Goal: Contribute content: Add original content to the website for others to see

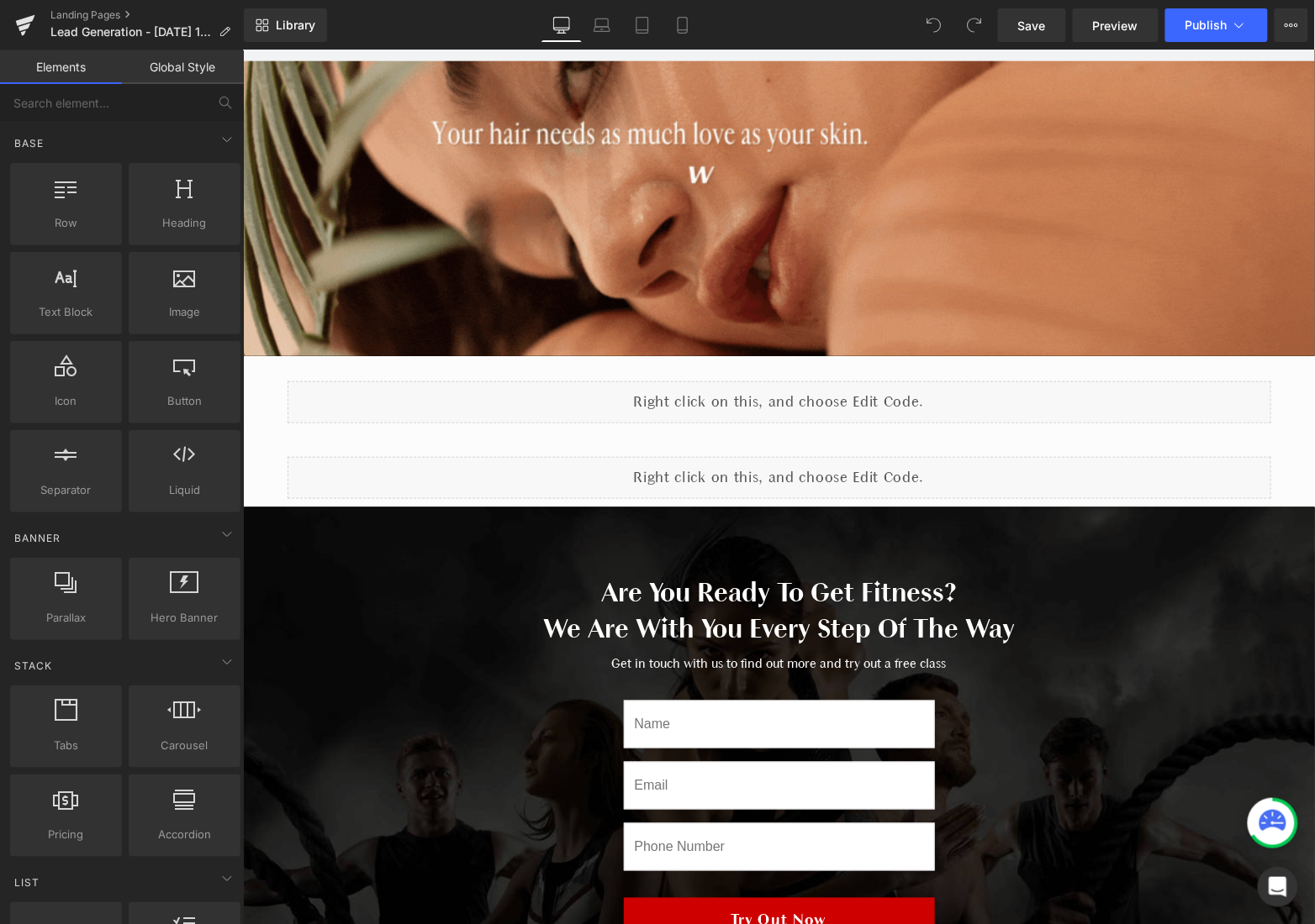
scroll to position [94, 0]
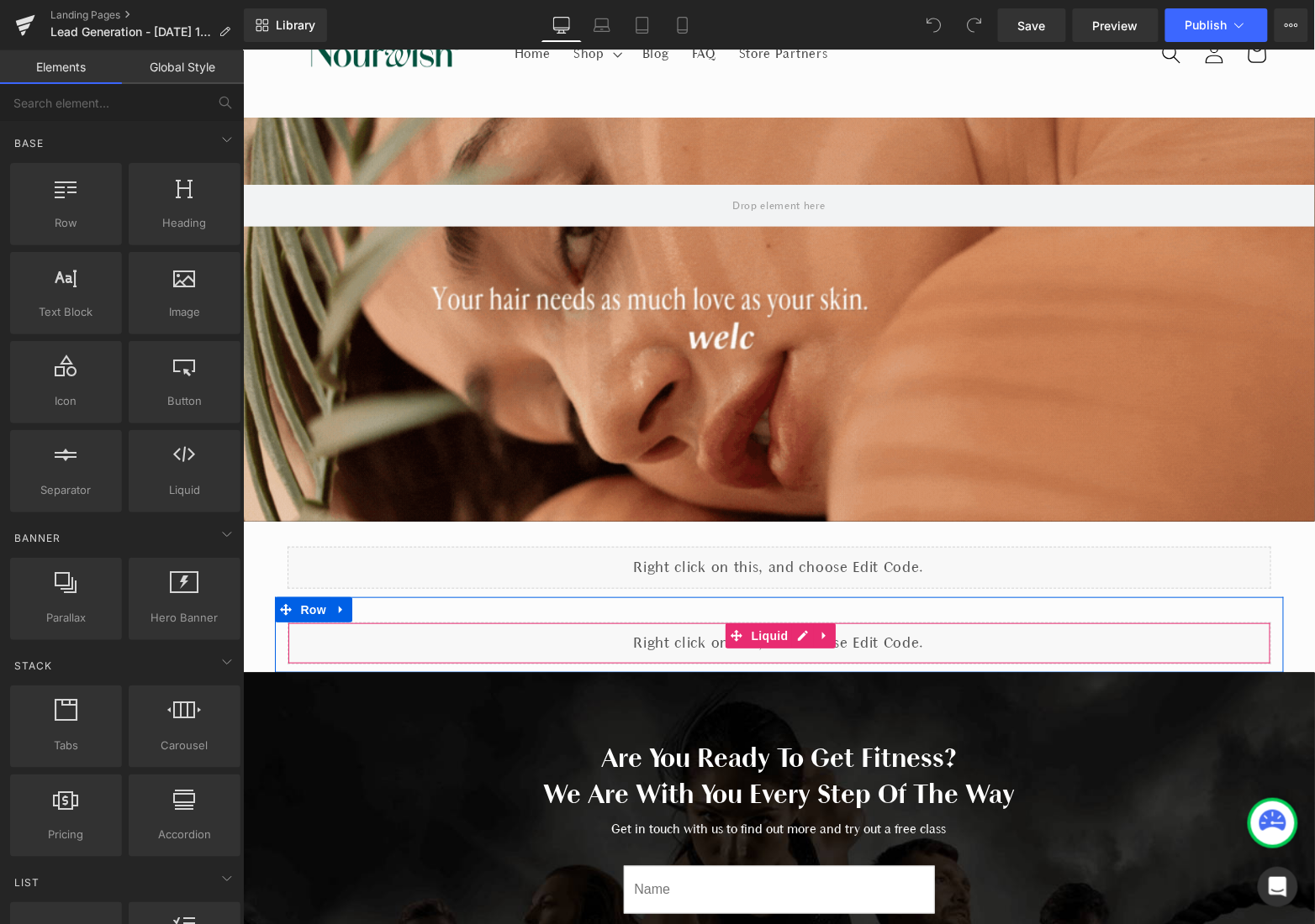
click at [732, 651] on div "Liquid" at bounding box center [778, 643] width 984 height 42
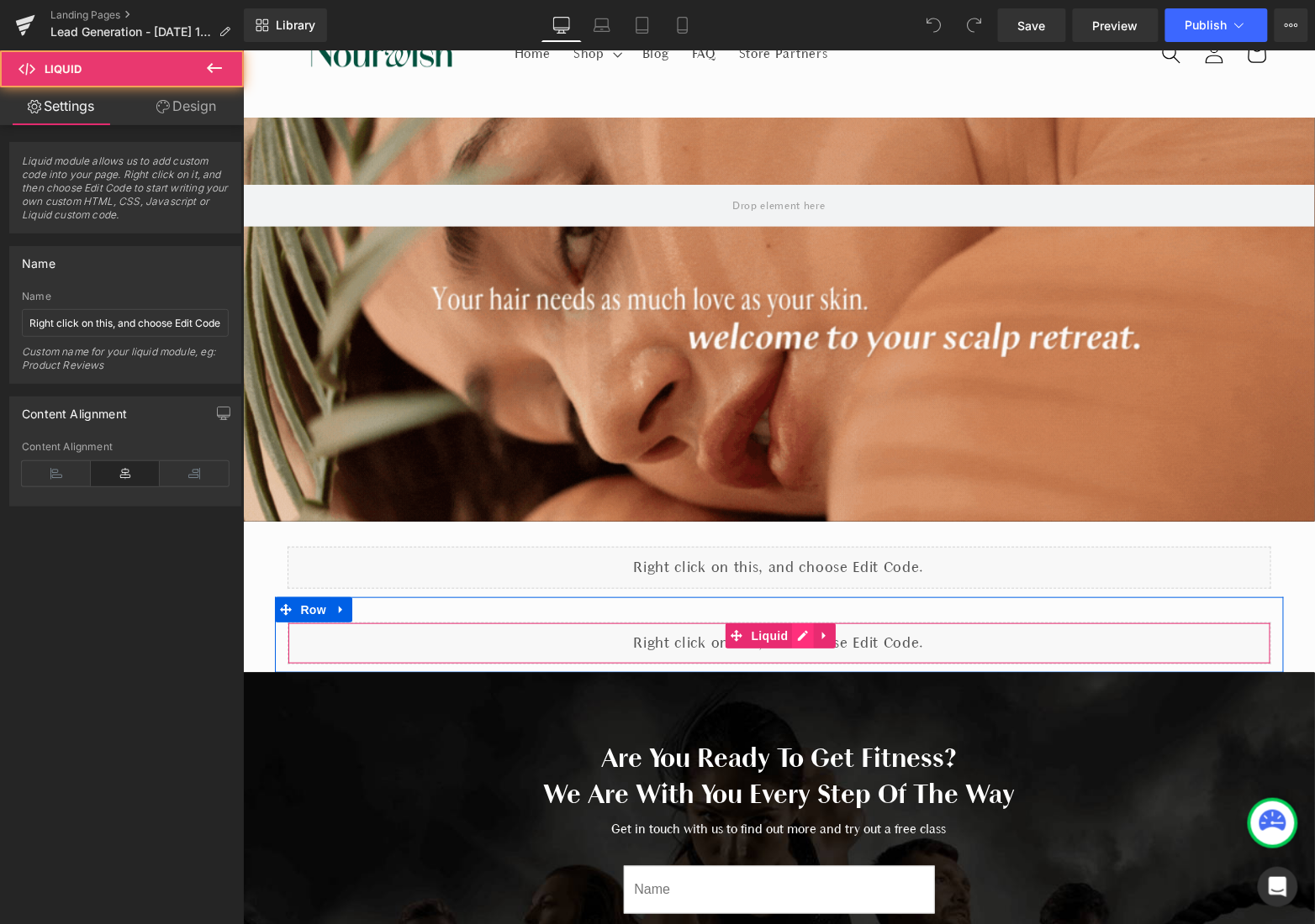
click at [794, 636] on div "Liquid" at bounding box center [778, 643] width 984 height 42
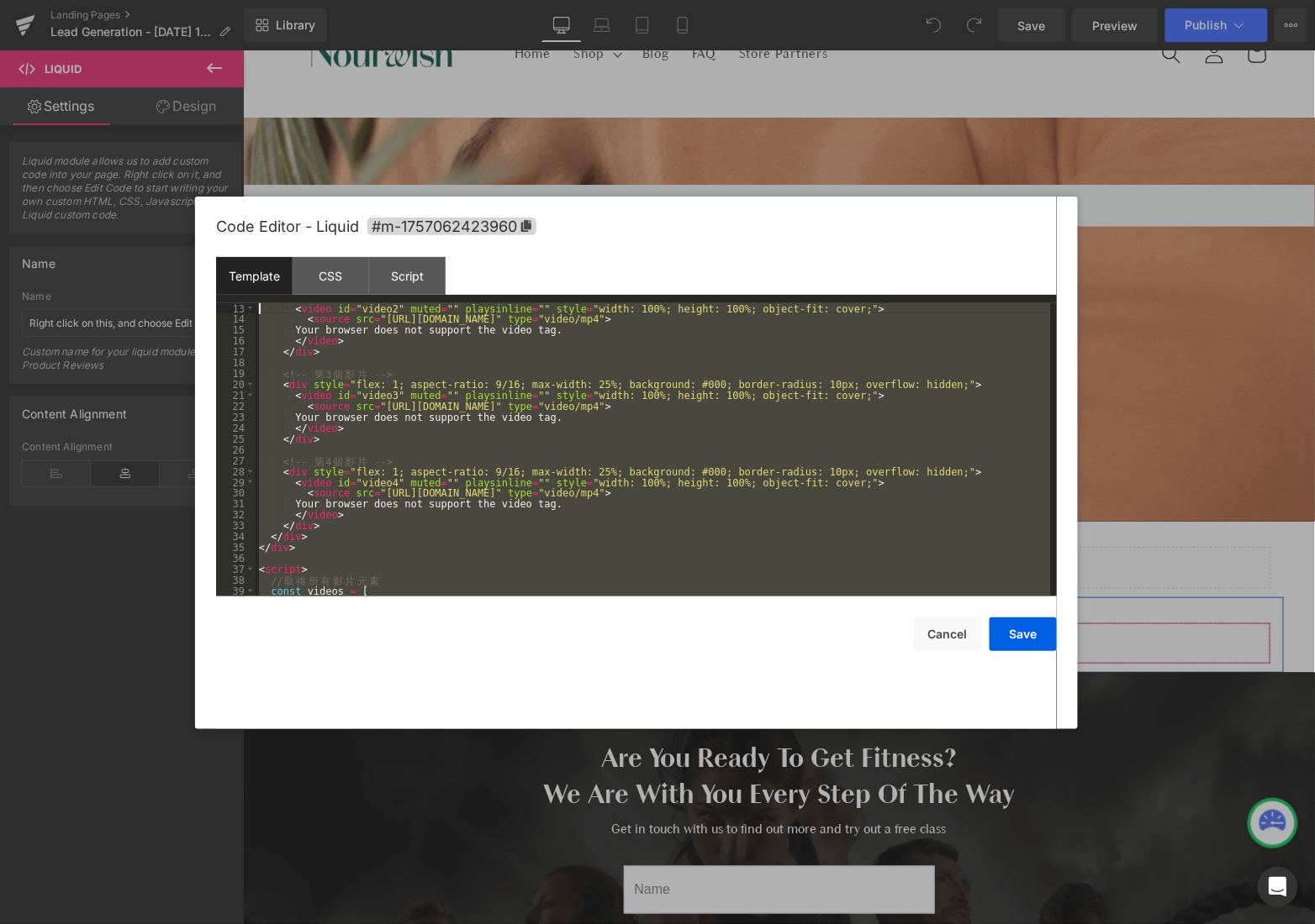
scroll to position [0, 0]
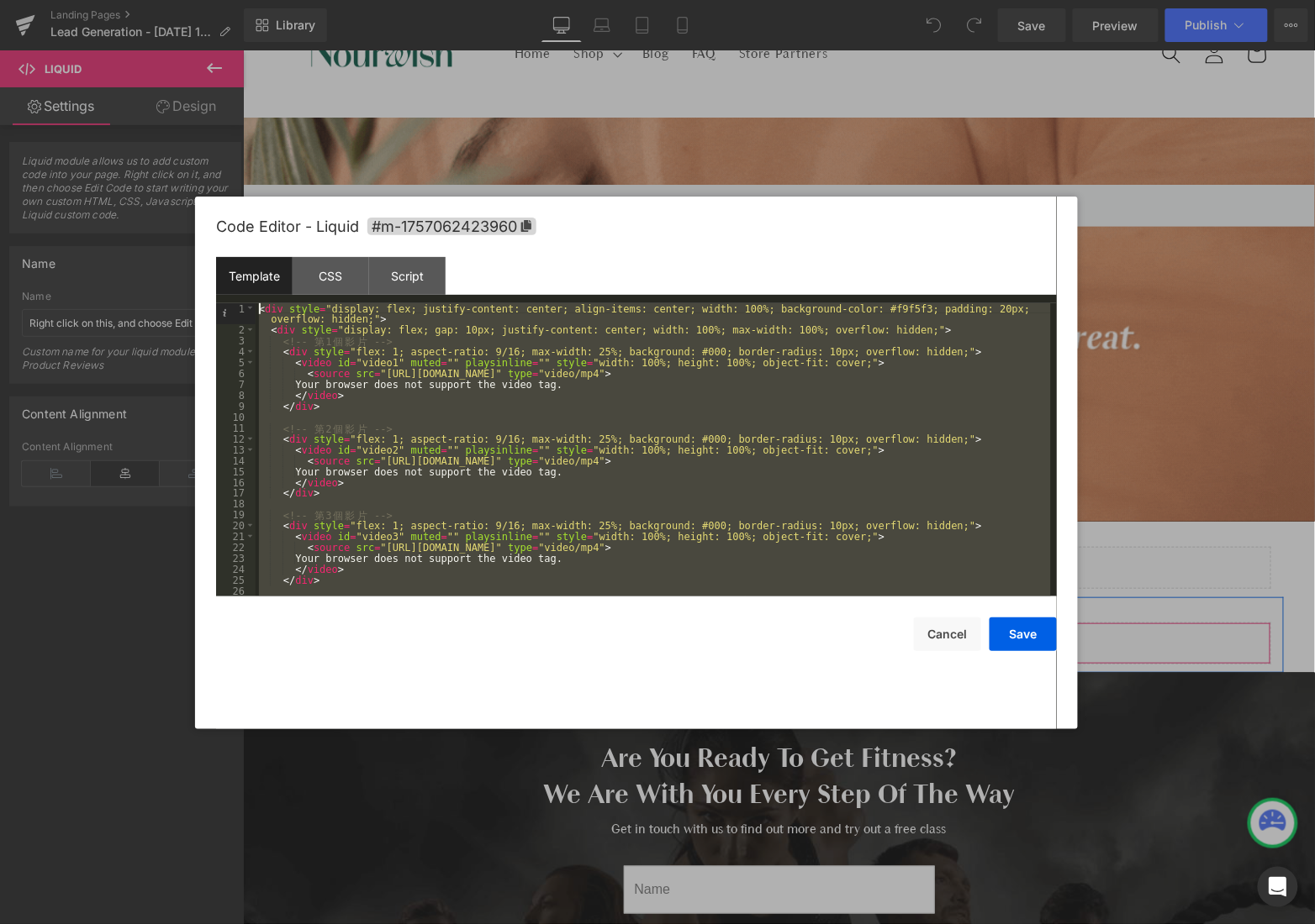
drag, startPoint x: 380, startPoint y: 592, endPoint x: 206, endPoint y: 235, distance: 397.1
click at [206, 235] on div "Code Editor - Liquid #m-1757062423960 Template CSS Script Data 1 2 3 4 5 6 7 8 …" at bounding box center [636, 462] width 883 height 533
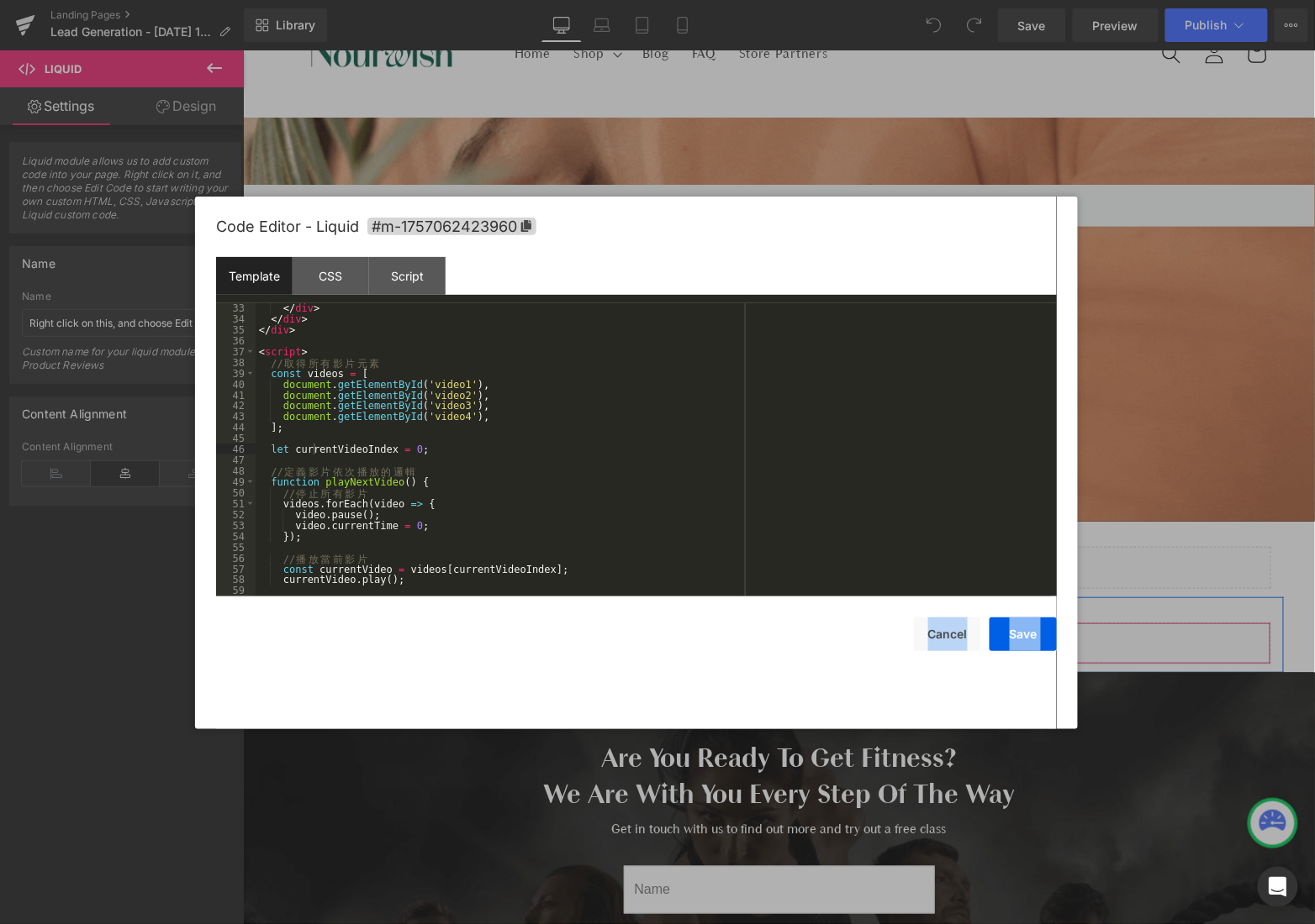
scroll to position [357, 0]
click at [922, 571] on div "</ div > </ div > </ div > < script > // 取 得 所 有 影 片 元 素 const videos = [ docum…" at bounding box center [653, 461] width 796 height 315
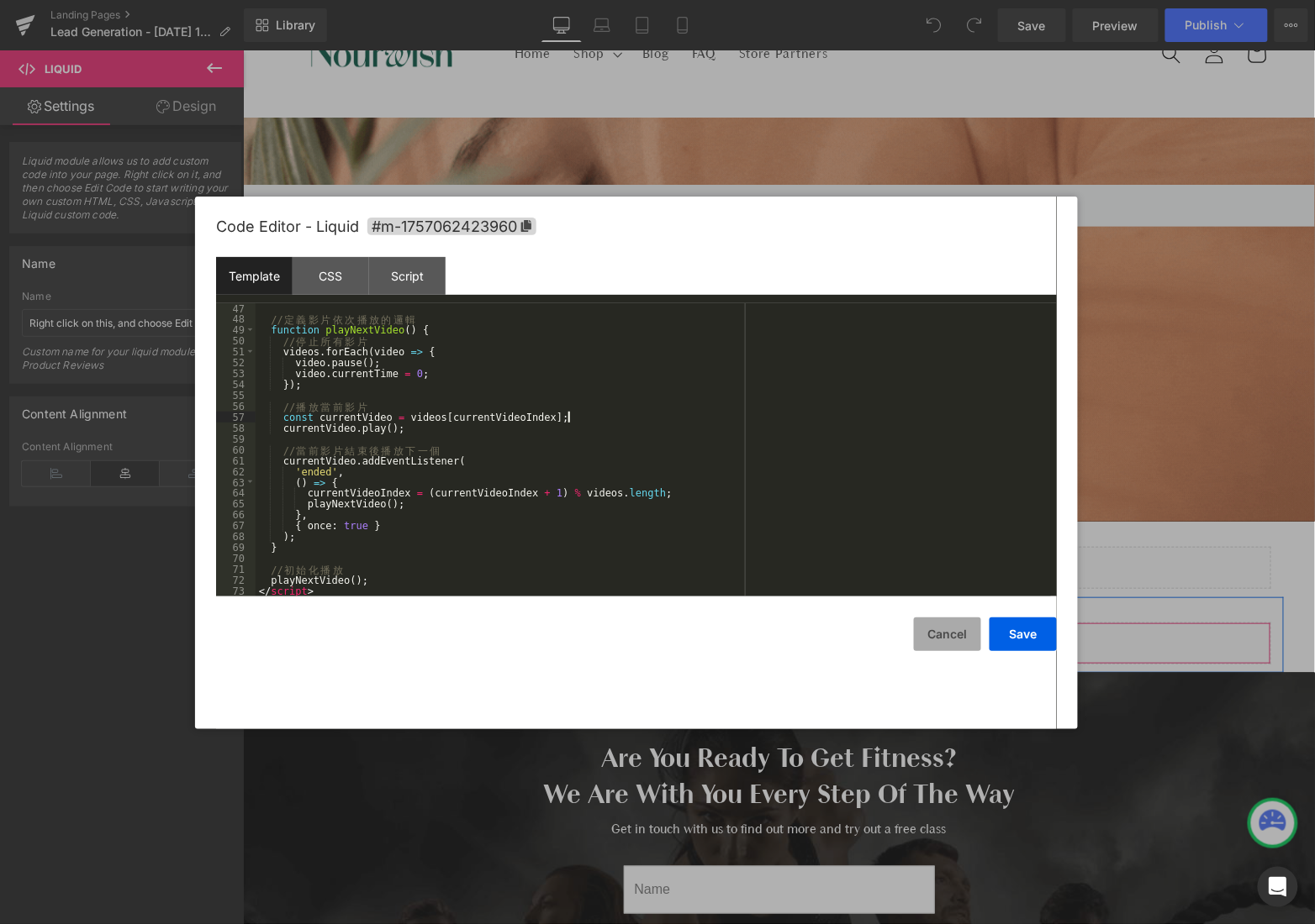
click at [958, 629] on button "Cancel" at bounding box center [947, 634] width 67 height 34
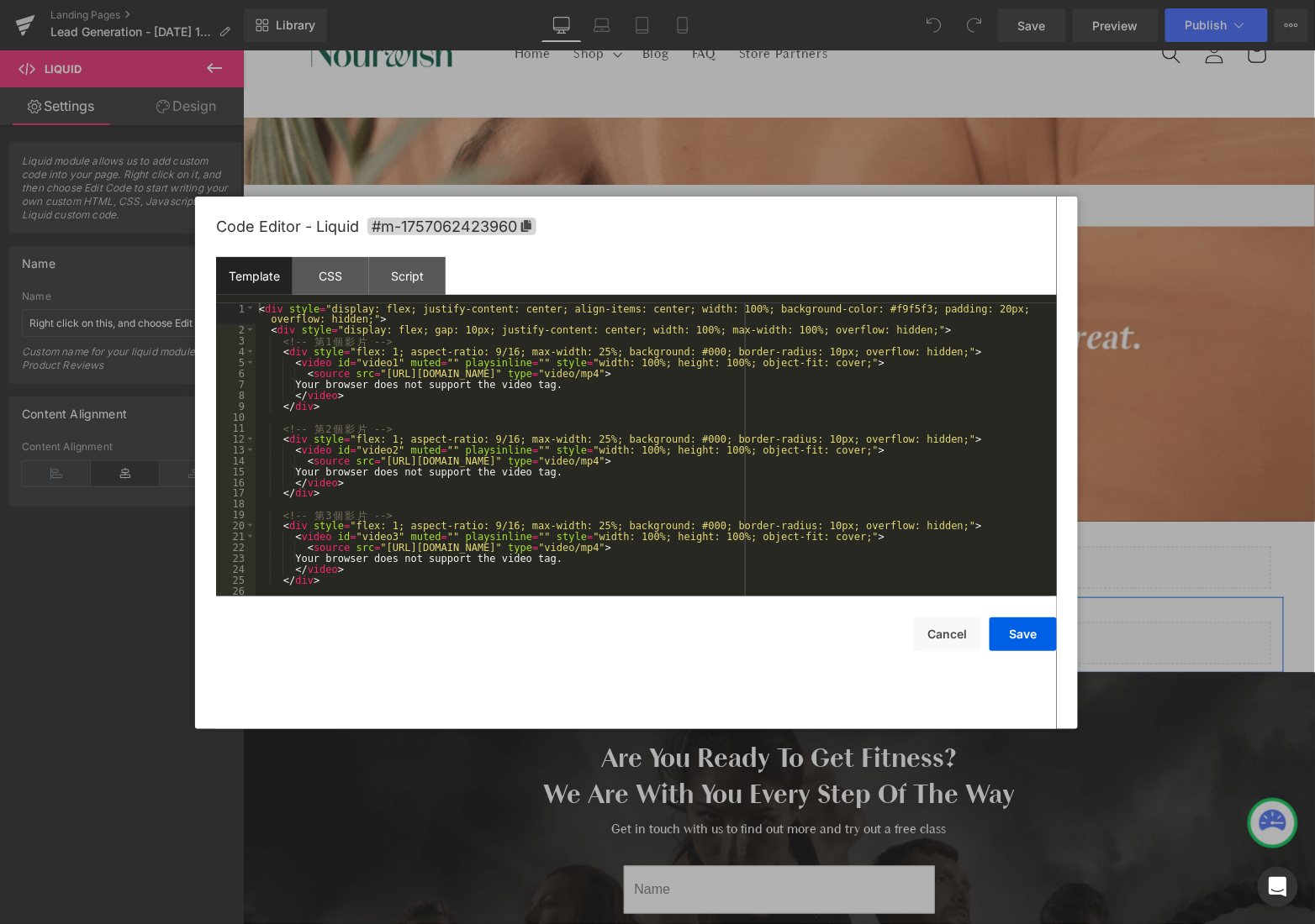
click at [793, 636] on div "Liquid" at bounding box center [778, 643] width 984 height 42
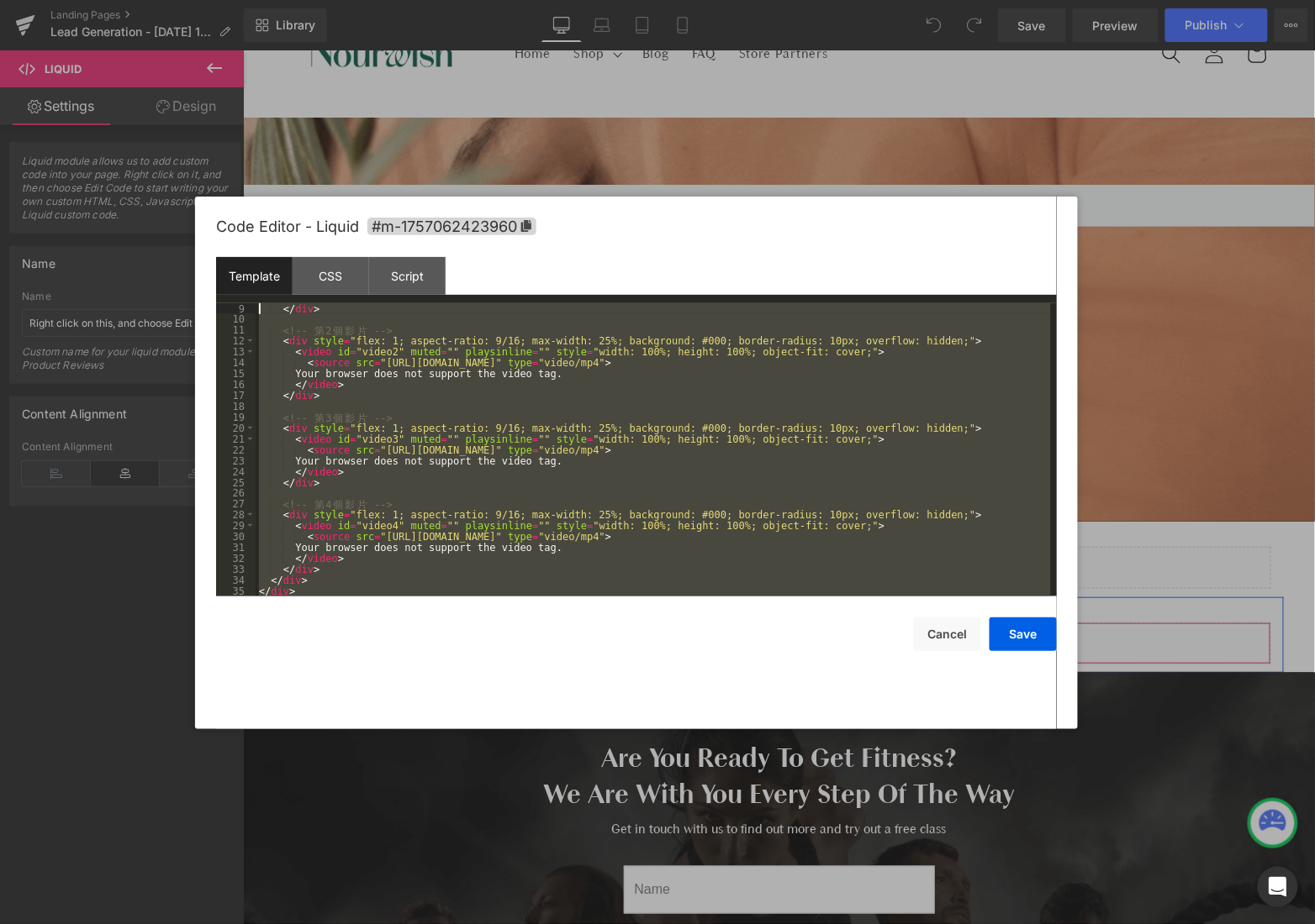
scroll to position [0, 0]
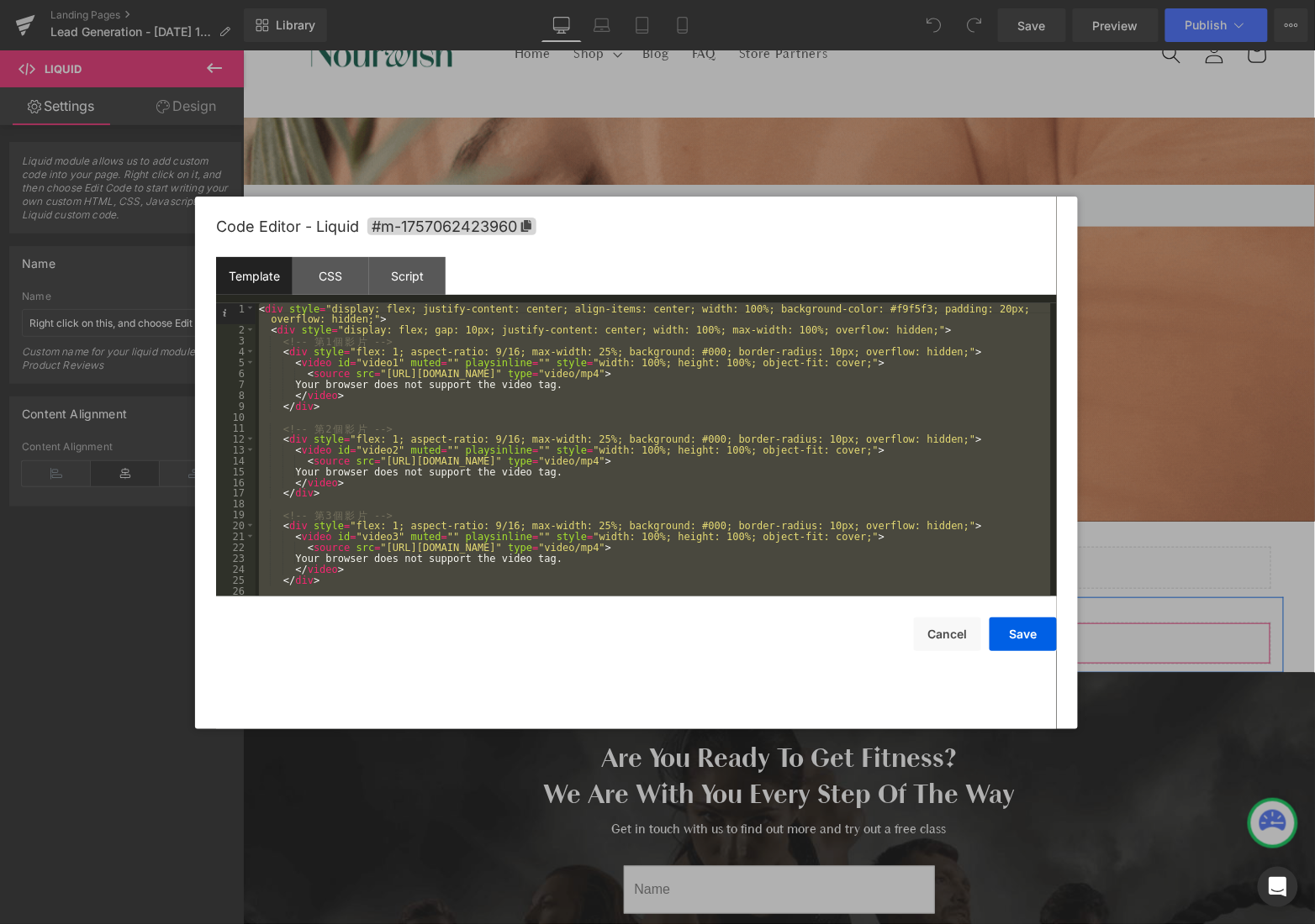
drag, startPoint x: 433, startPoint y: 586, endPoint x: 187, endPoint y: 226, distance: 436.0
click at [187, 226] on body "You are previewing how the will restyle your page. You can not edit Elements in…" at bounding box center [658, 462] width 1315 height 924
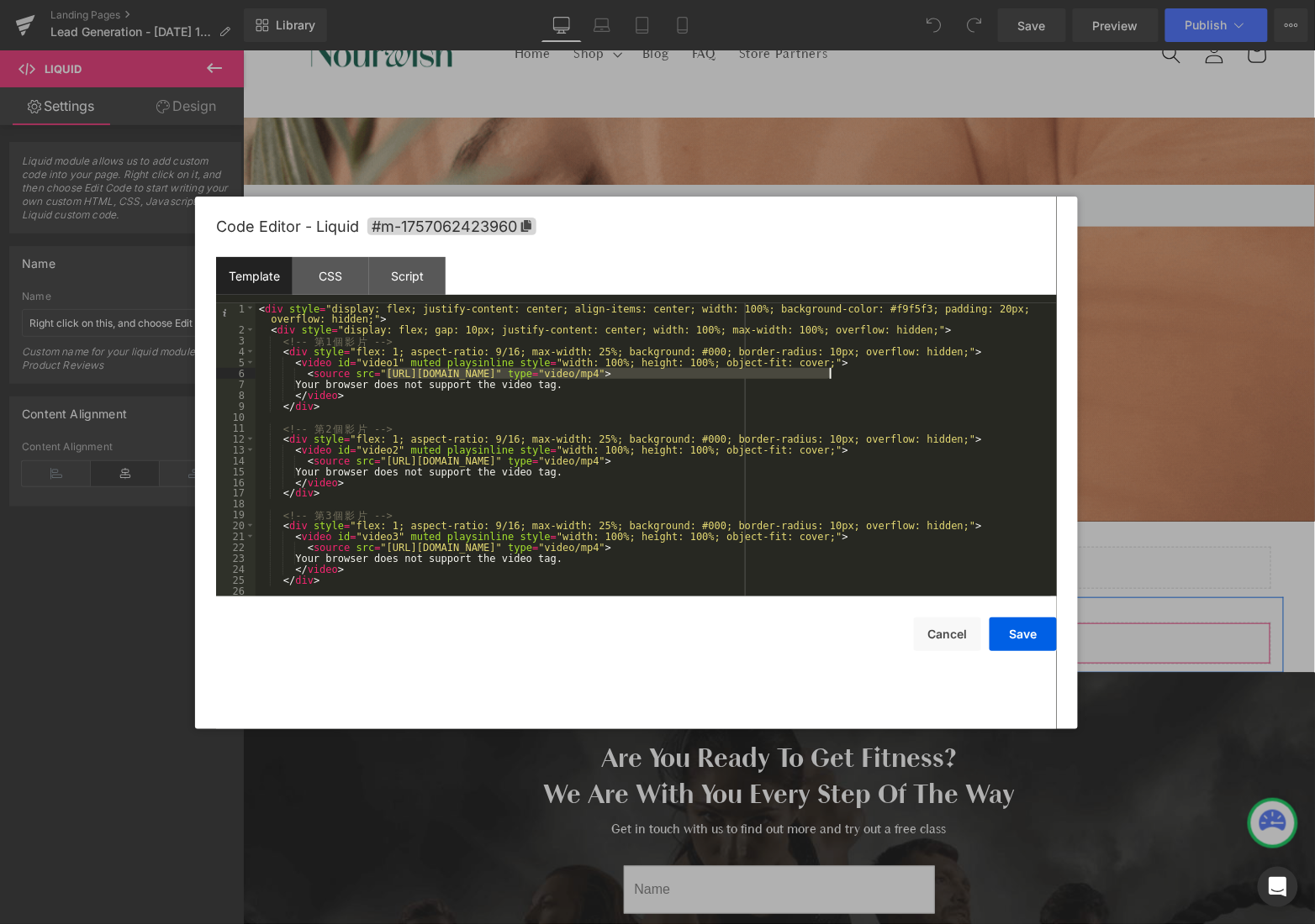
drag, startPoint x: 385, startPoint y: 374, endPoint x: 828, endPoint y: 369, distance: 443.0
click at [828, 369] on div "< div style = "display: flex; justify-content: center; align-items: center; wid…" at bounding box center [653, 466] width 796 height 326
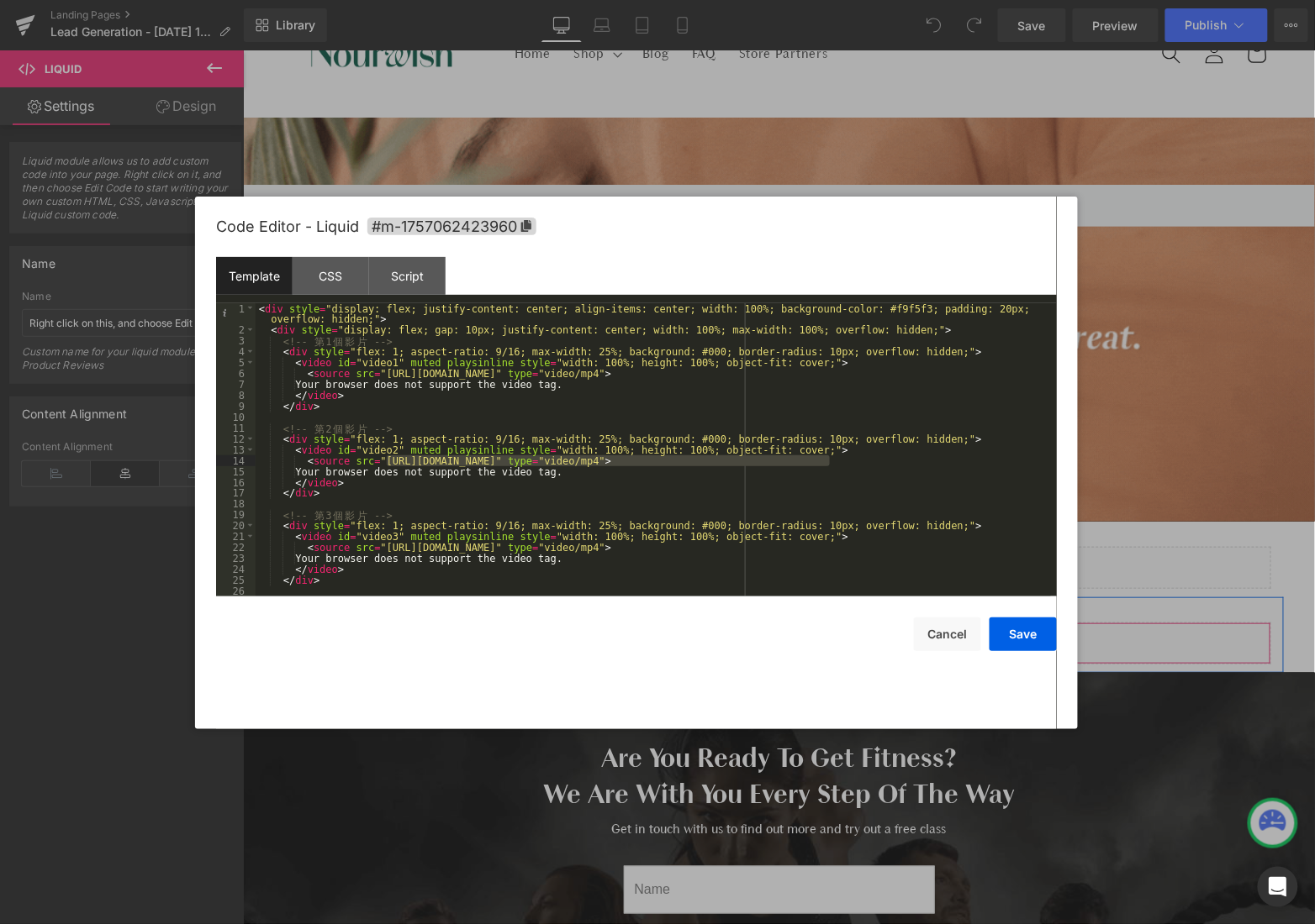
drag, startPoint x: 765, startPoint y: 445, endPoint x: 827, endPoint y: 460, distance: 63.8
click at [827, 460] on div "< div style = "display: flex; justify-content: center; align-items: center; wid…" at bounding box center [653, 466] width 796 height 326
drag, startPoint x: 384, startPoint y: 547, endPoint x: 630, endPoint y: 539, distance: 246.1
click at [709, 543] on div "< div style = "display: flex; justify-content: center; align-items: center; wid…" at bounding box center [653, 466] width 796 height 326
click at [395, 550] on div "< div style = "display: flex; justify-content: center; align-items: center; wid…" at bounding box center [653, 466] width 796 height 326
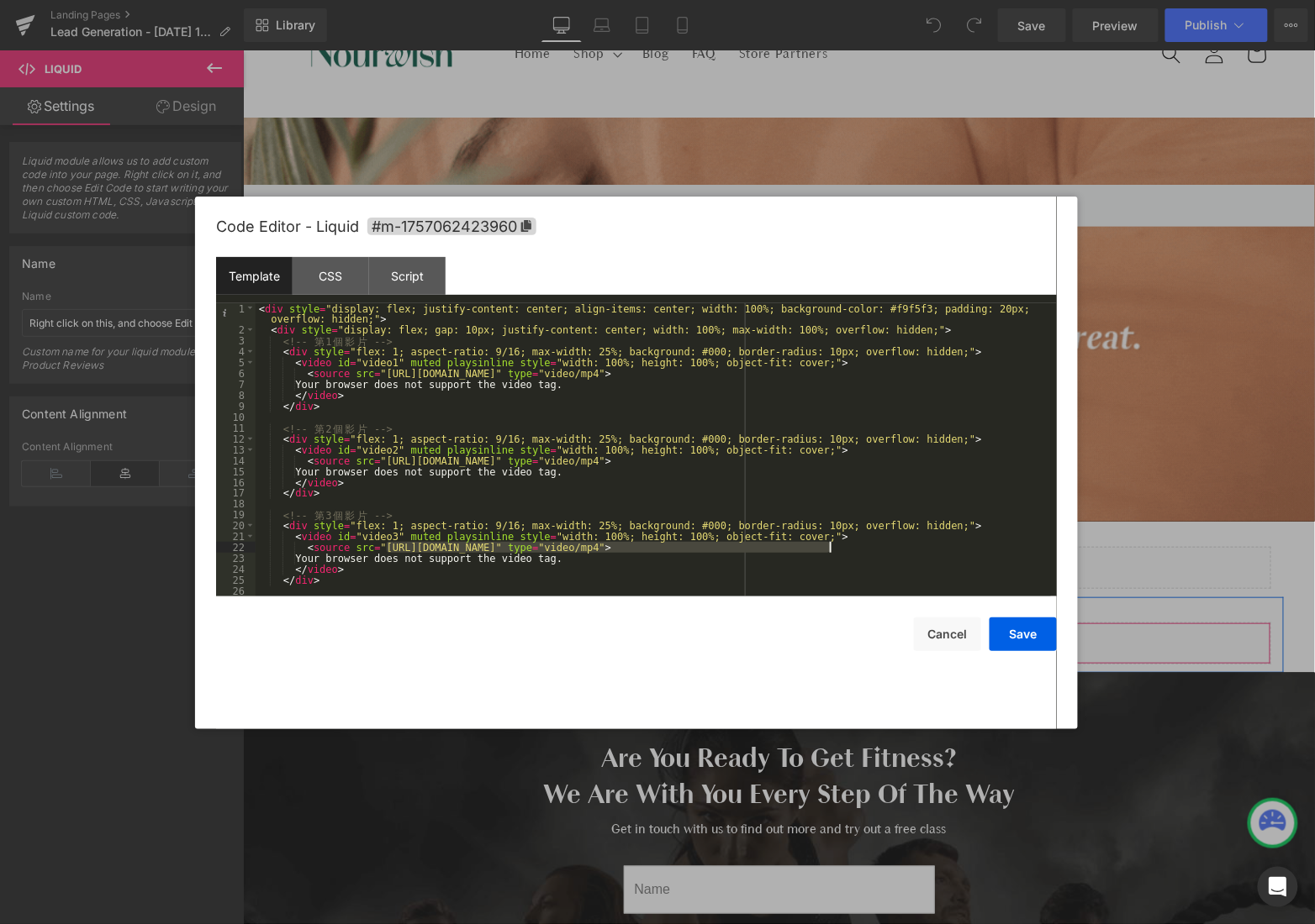
drag, startPoint x: 390, startPoint y: 546, endPoint x: 827, endPoint y: 544, distance: 437.0
click at [827, 544] on div "< div style = "display: flex; justify-content: center; align-items: center; wid…" at bounding box center [653, 466] width 796 height 326
click at [1017, 630] on button "Save" at bounding box center [1023, 634] width 67 height 34
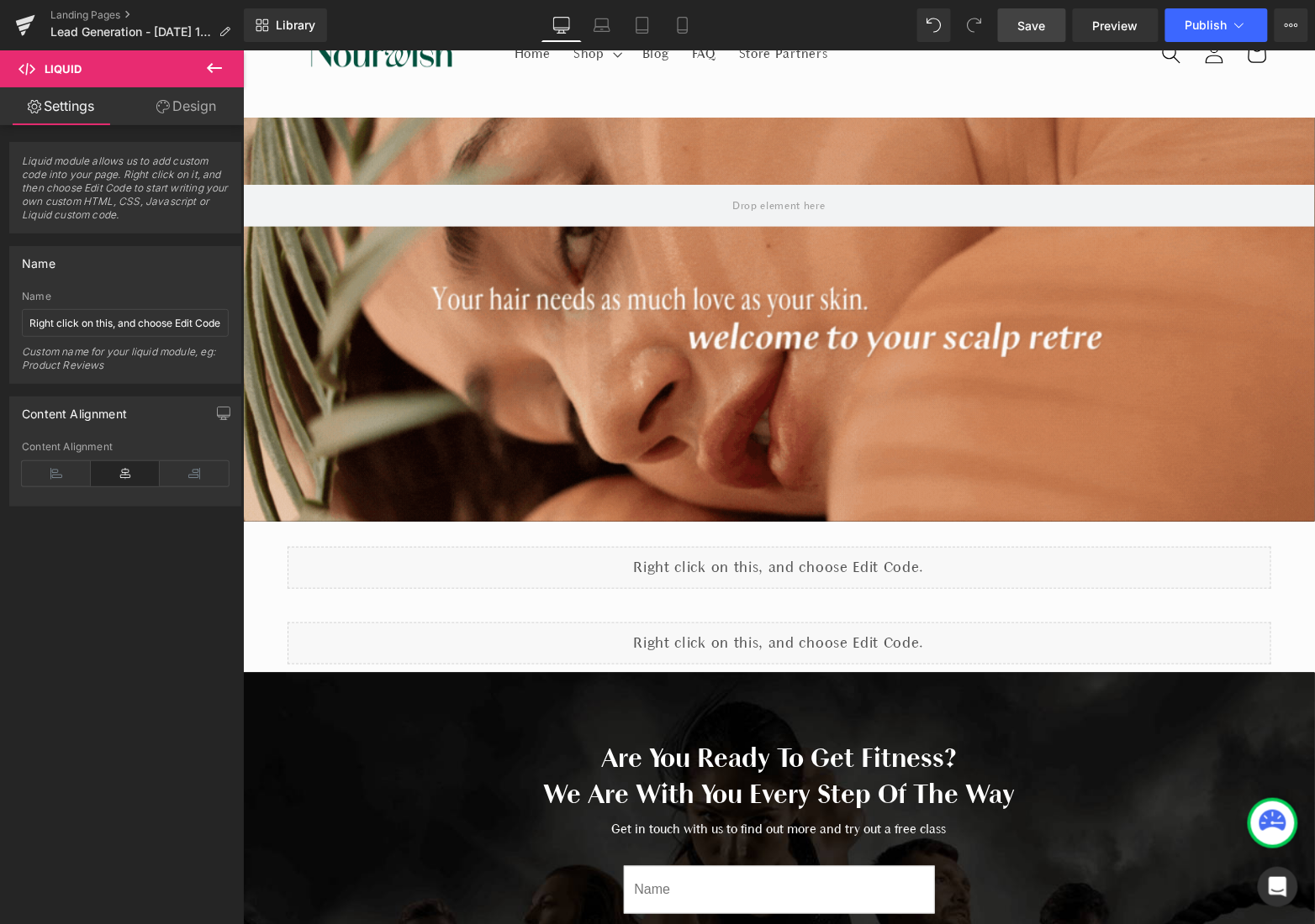
click at [1016, 22] on link "Save" at bounding box center [1033, 25] width 68 height 34
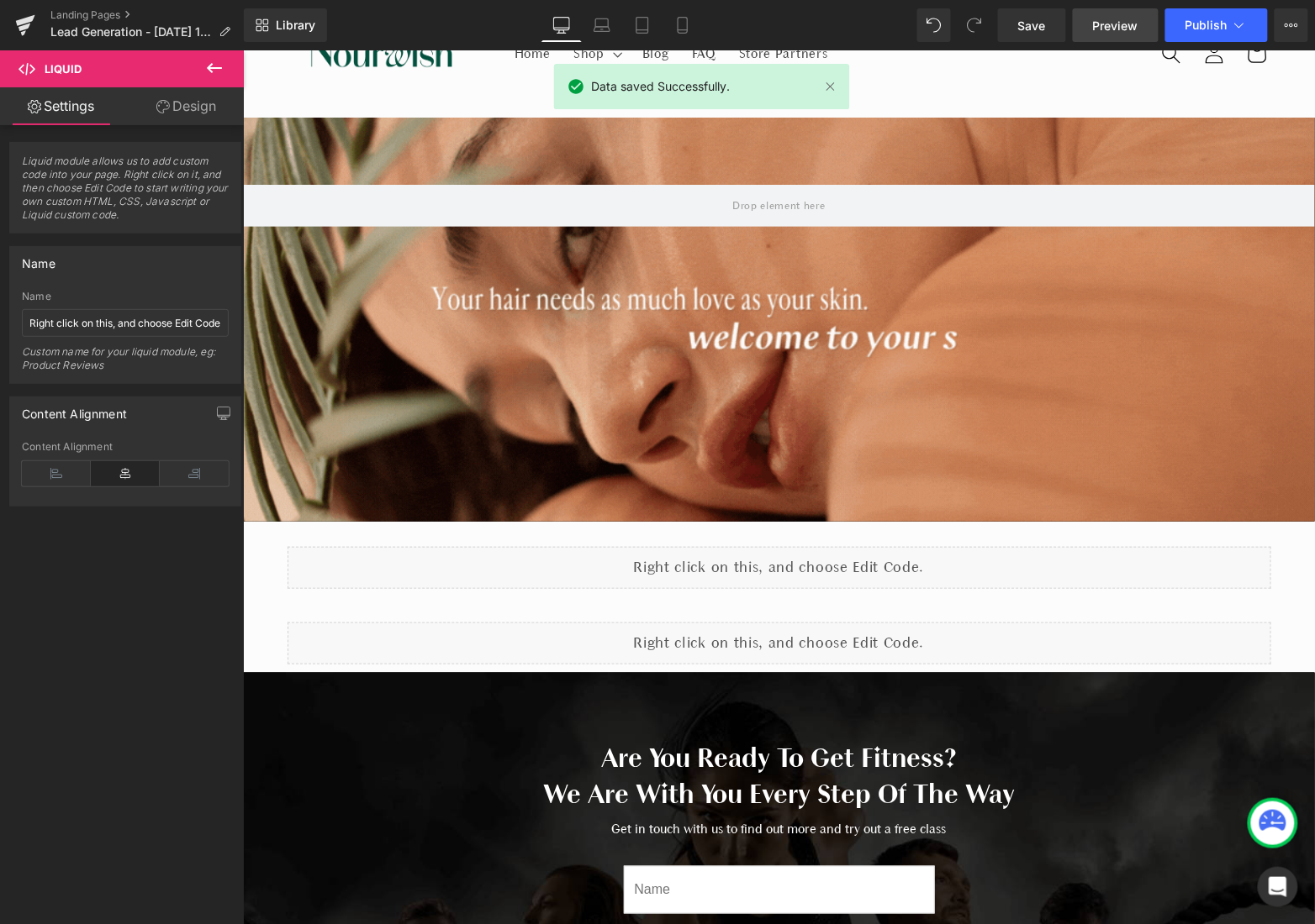
click at [1115, 21] on span "Preview" at bounding box center [1115, 25] width 46 height 18
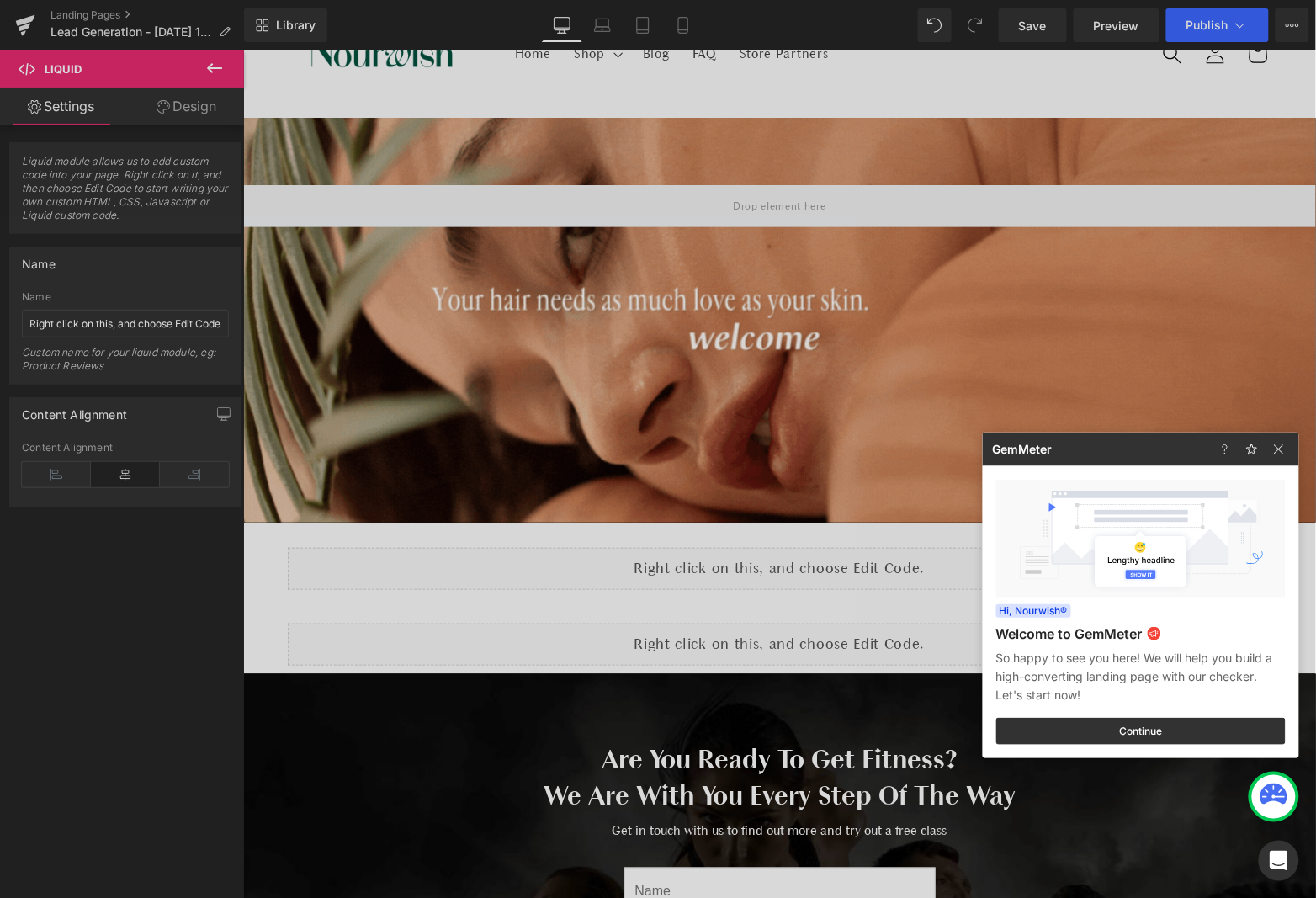
click at [845, 651] on div at bounding box center [658, 449] width 1316 height 898
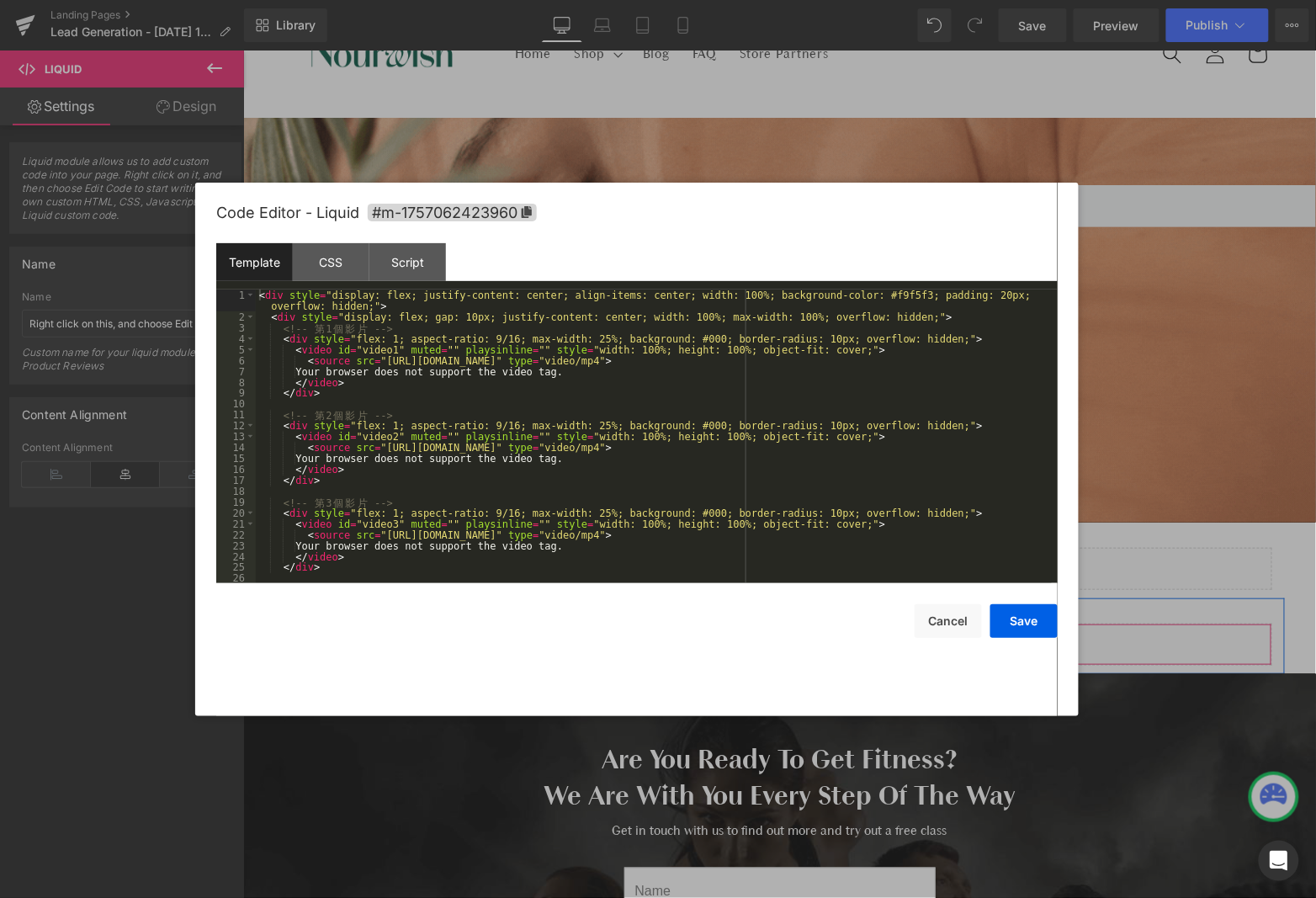
click at [804, 647] on link at bounding box center [803, 637] width 21 height 25
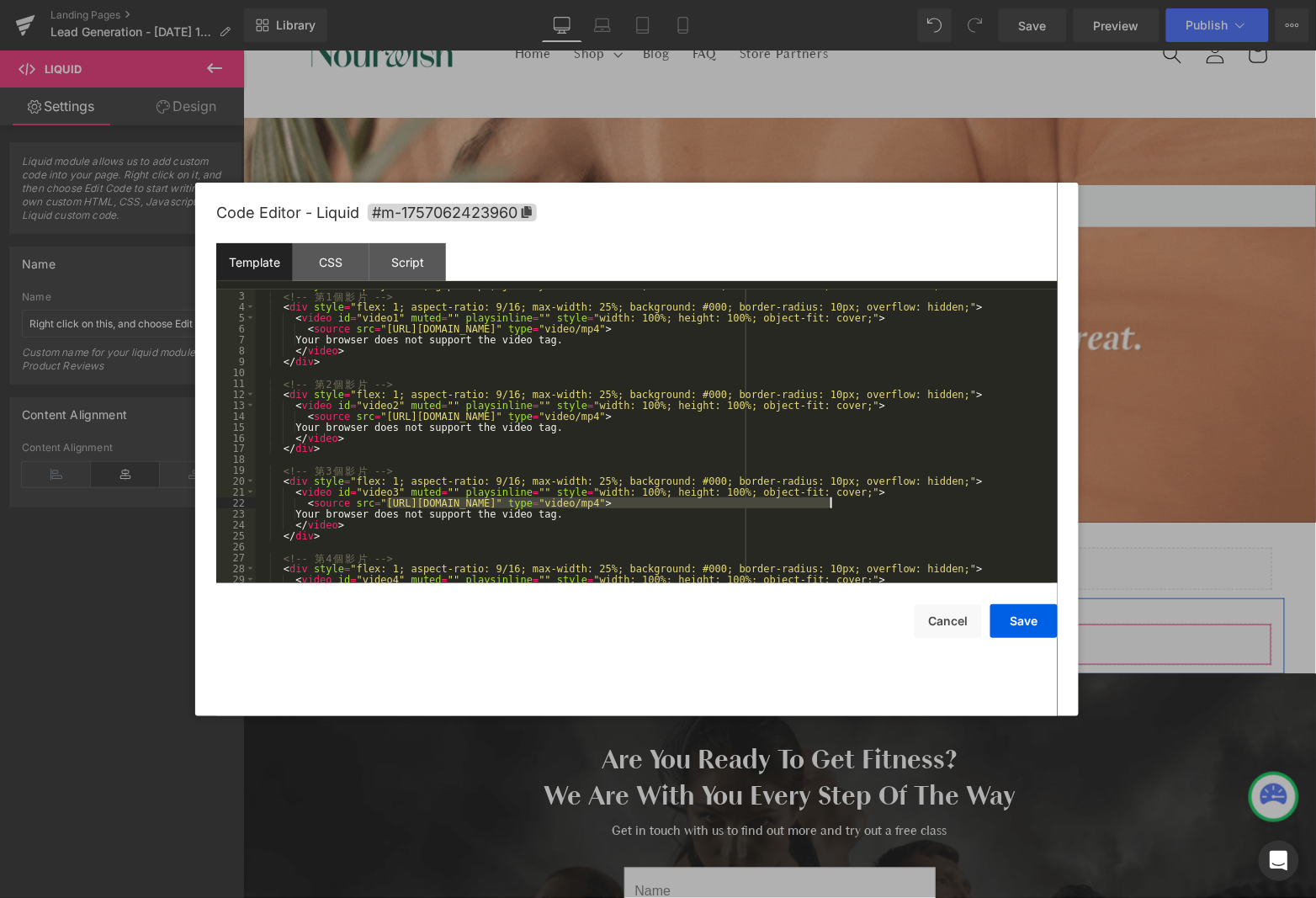
drag, startPoint x: 386, startPoint y: 501, endPoint x: 829, endPoint y: 503, distance: 443.0
click at [829, 503] on div "< div style = "display: flex; gap: 10px; justify-content: center; width: 100%; …" at bounding box center [653, 438] width 796 height 316
click at [1020, 625] on button "Save" at bounding box center [1024, 621] width 67 height 34
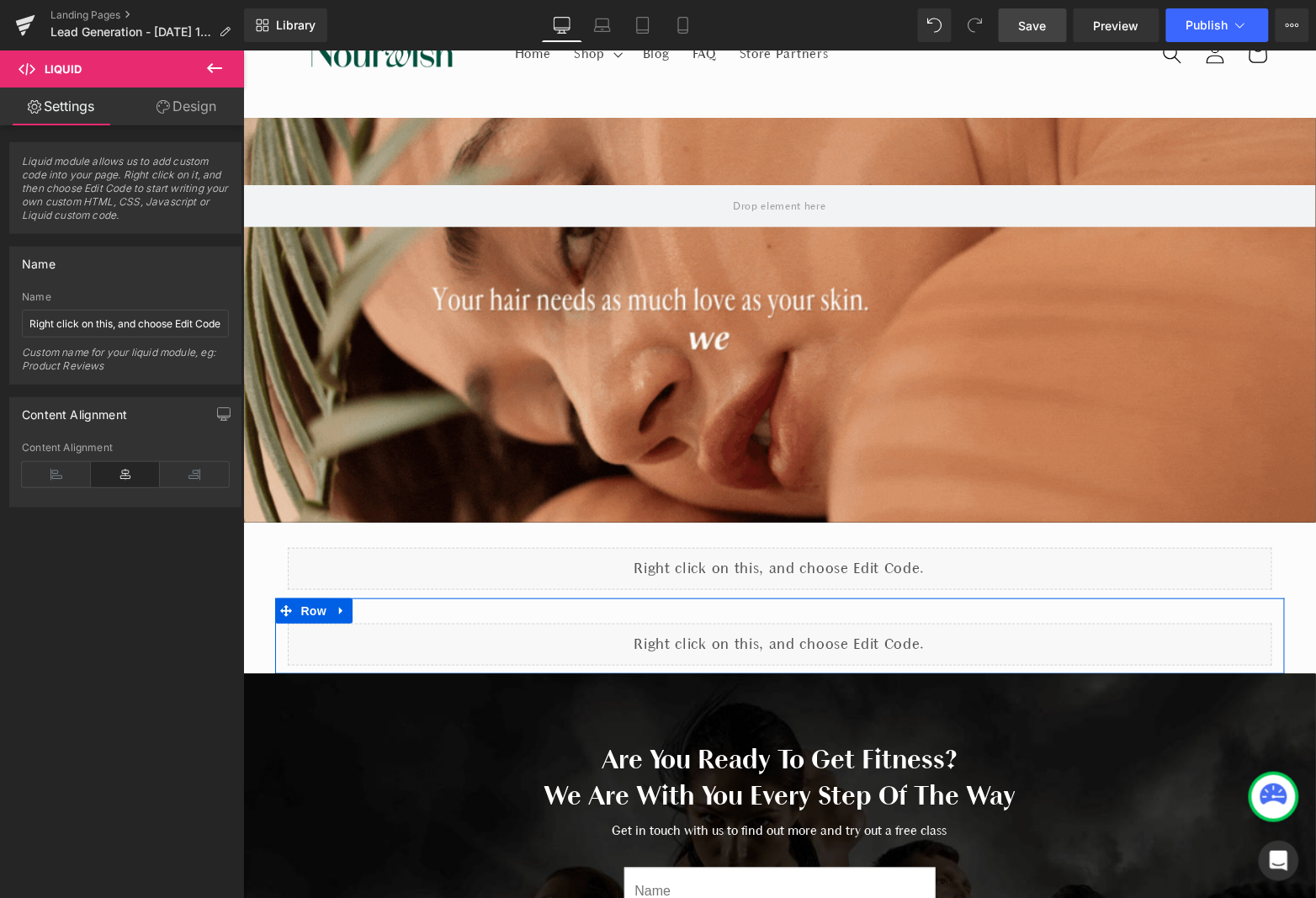
click at [1055, 26] on link "Save" at bounding box center [1033, 25] width 68 height 34
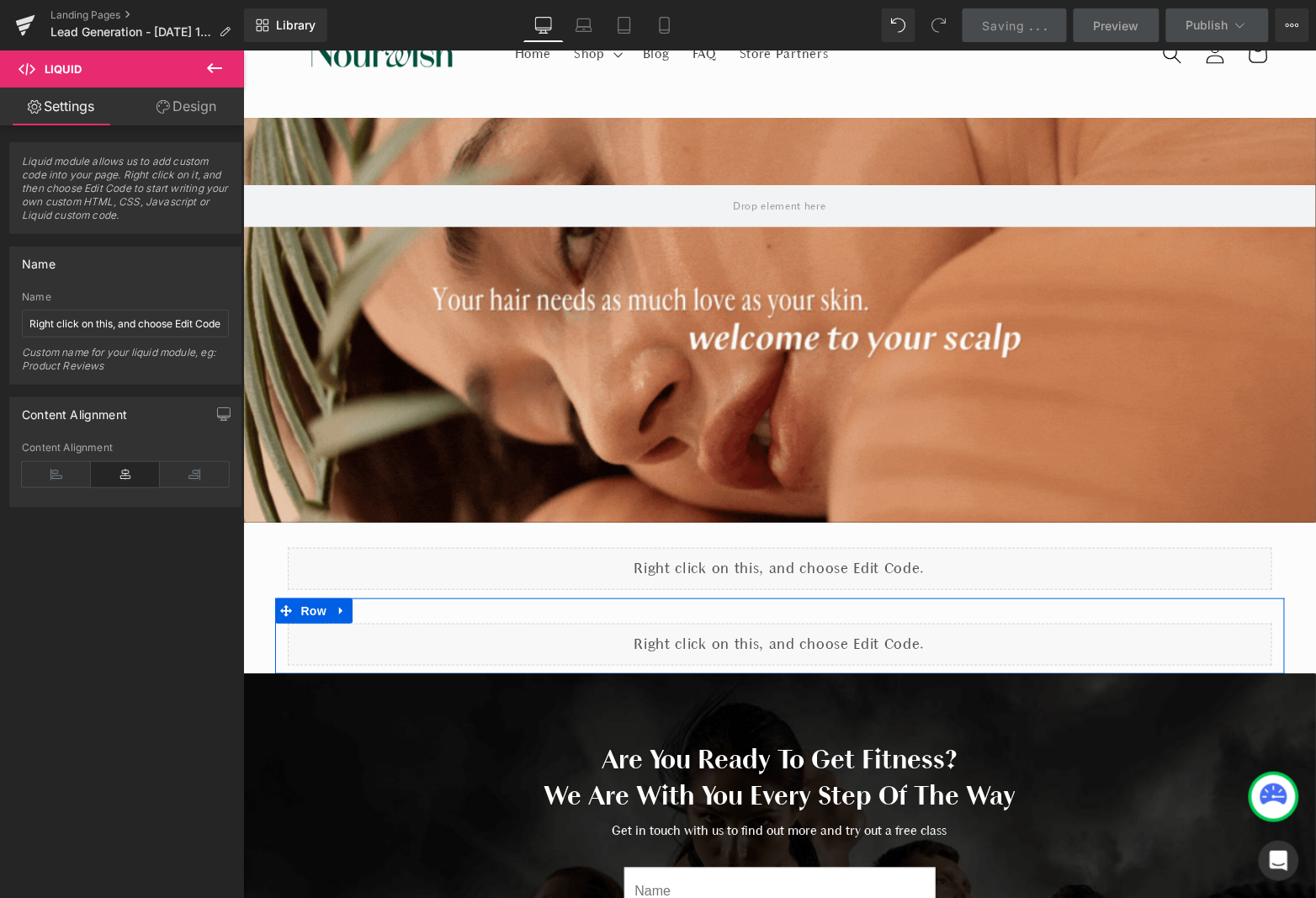
click at [471, 314] on div at bounding box center [779, 319] width 1073 height 405
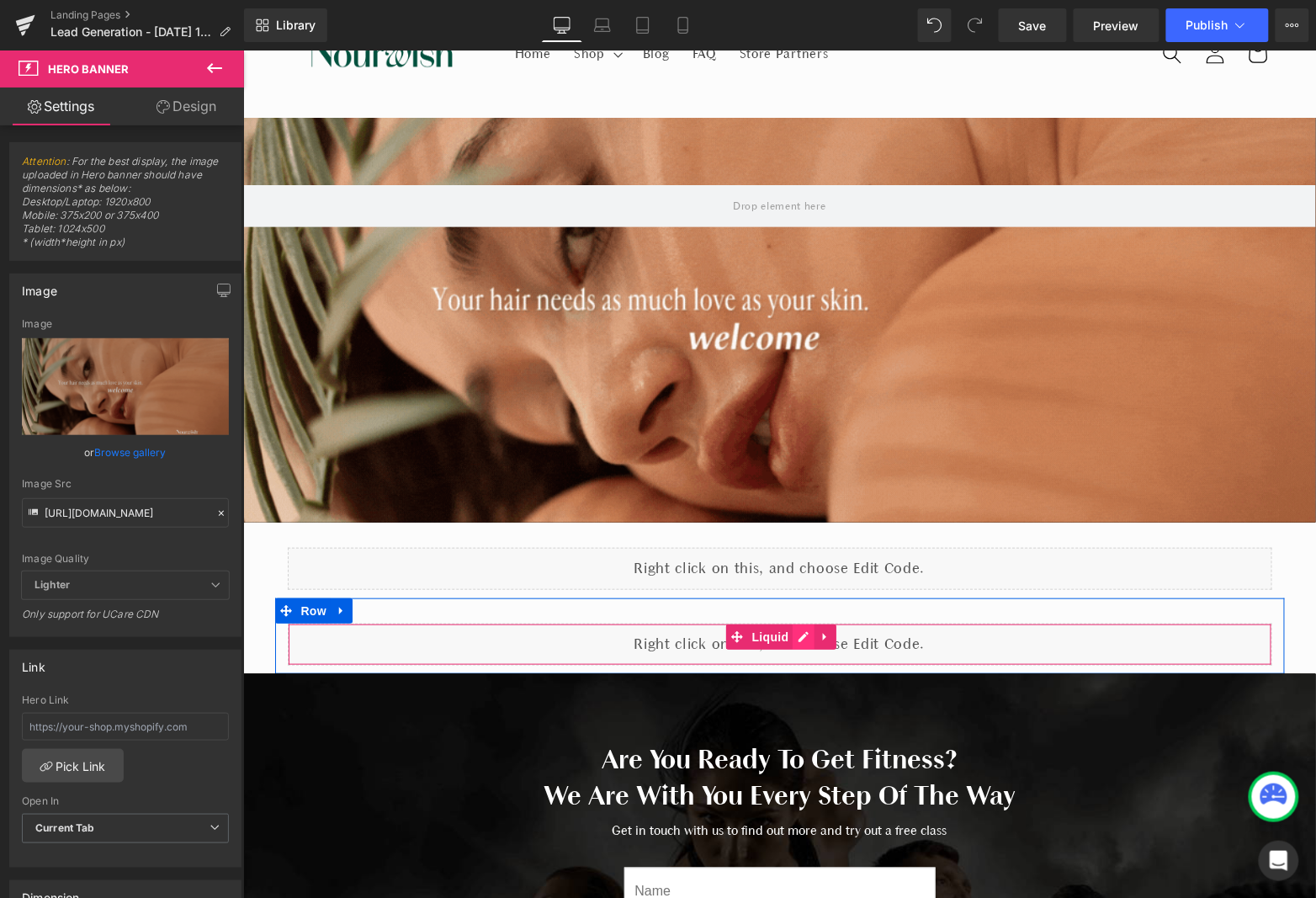
click at [796, 631] on div "Liquid" at bounding box center [779, 644] width 985 height 42
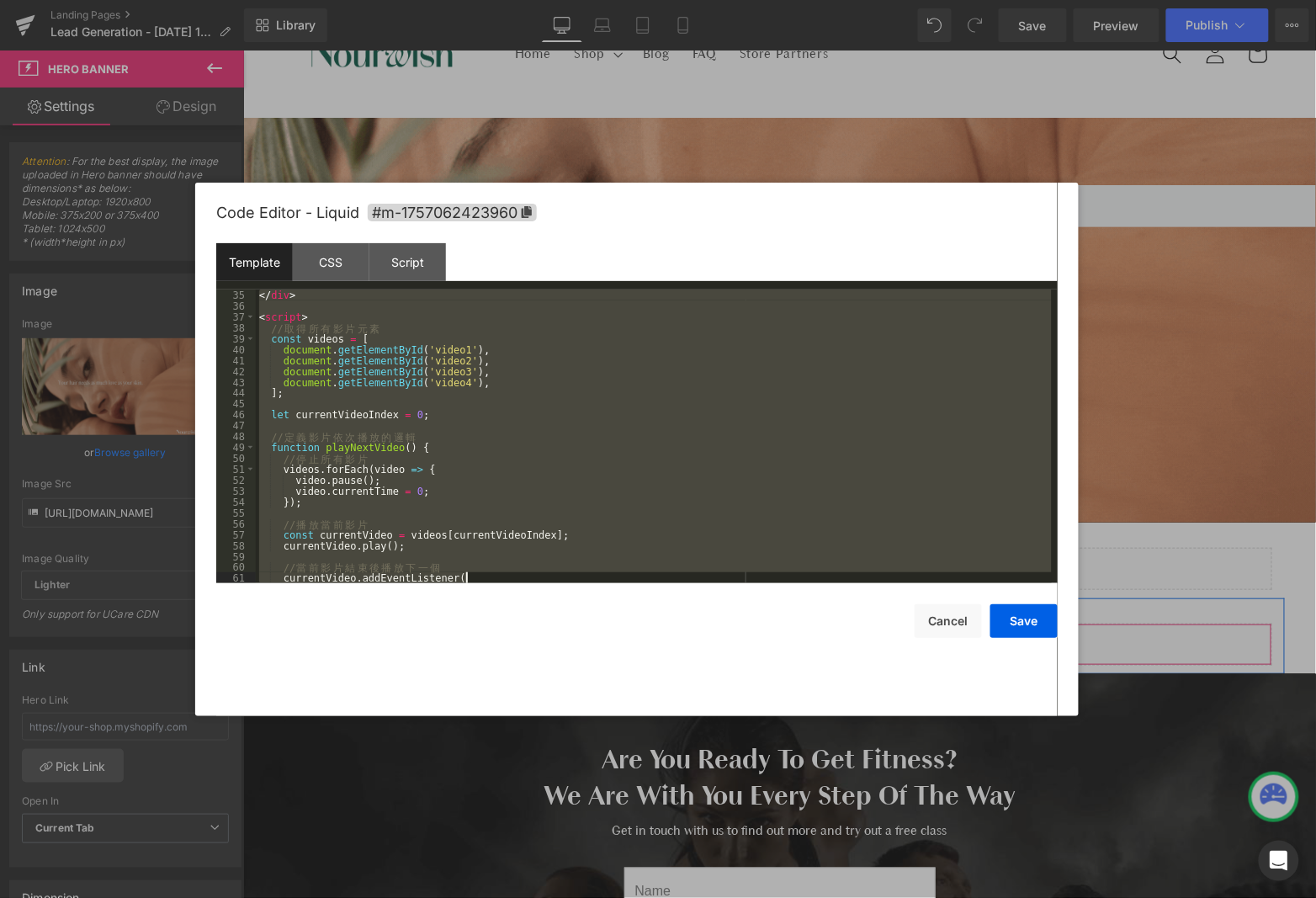
scroll to position [511, 0]
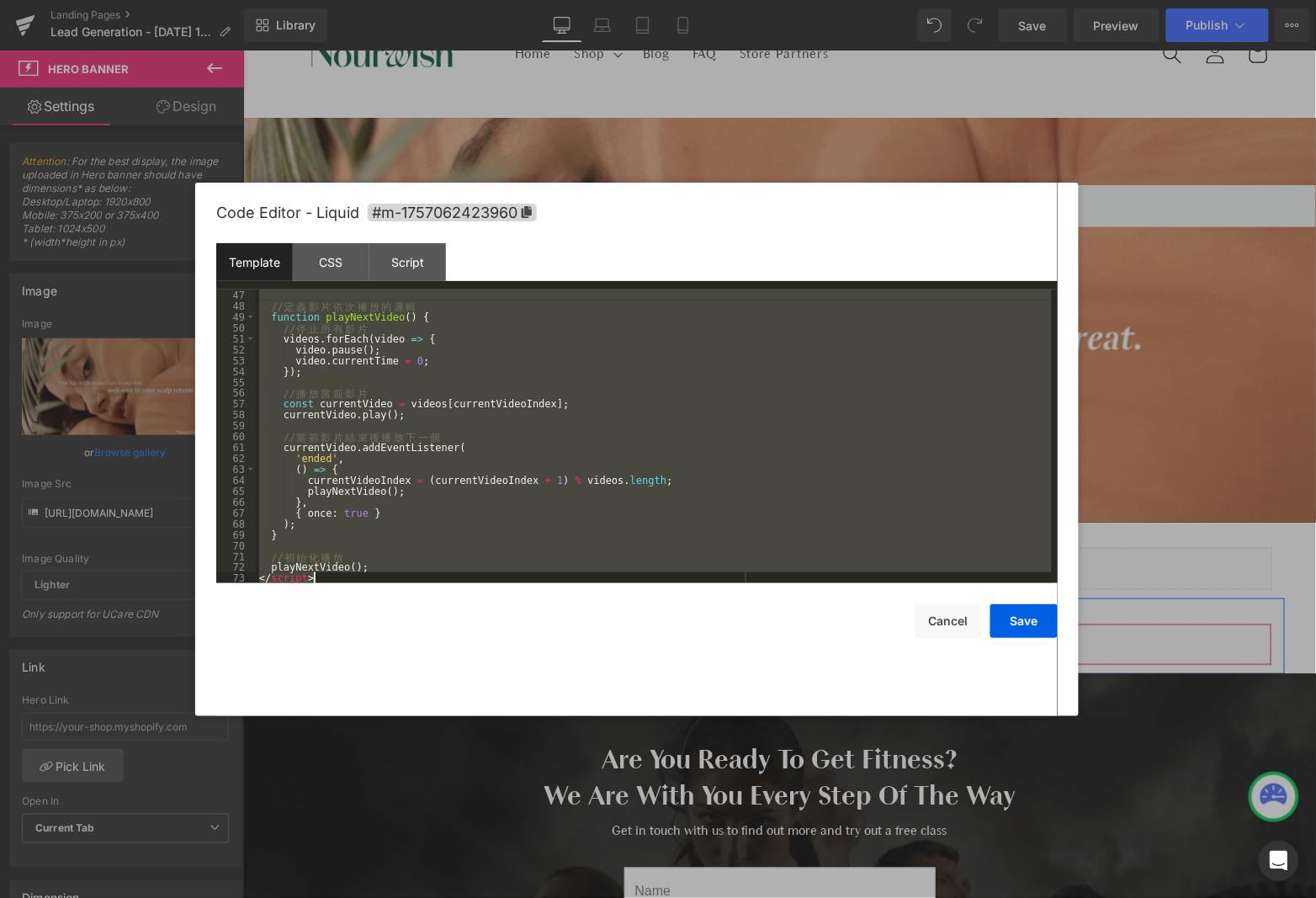
drag, startPoint x: 260, startPoint y: 294, endPoint x: 764, endPoint y: 621, distance: 600.8
click at [764, 621] on div "Code Editor - Liquid #m-1757062423960 Template CSS Script Data 47 48 49 50 51 5…" at bounding box center [637, 449] width 841 height 533
drag, startPoint x: 436, startPoint y: 574, endPoint x: 260, endPoint y: 802, distance: 288.0
click at [243, 856] on body "You are previewing how the will restyle your page. You can not edit Elements in…" at bounding box center [658, 449] width 1316 height 898
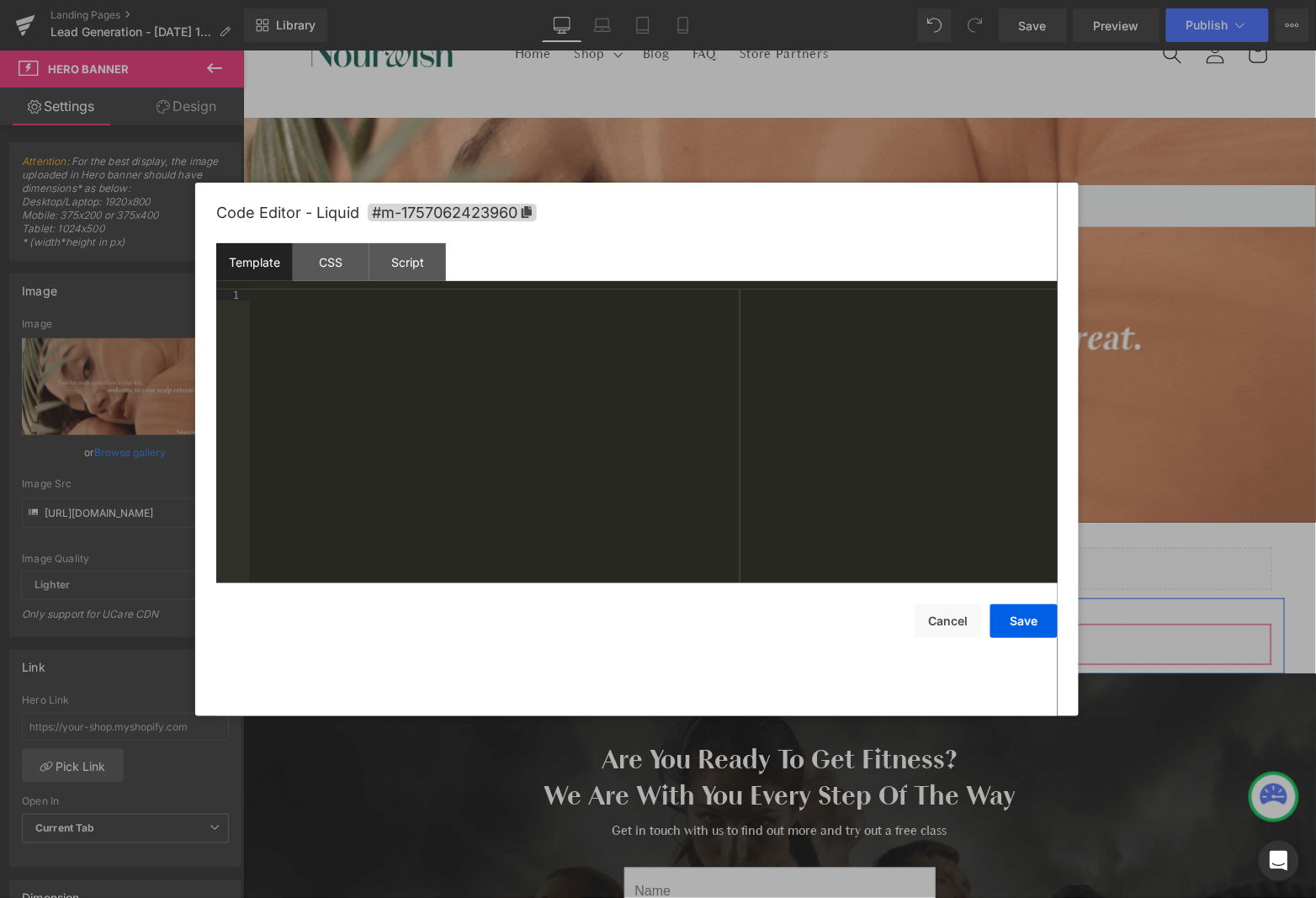
scroll to position [522, 0]
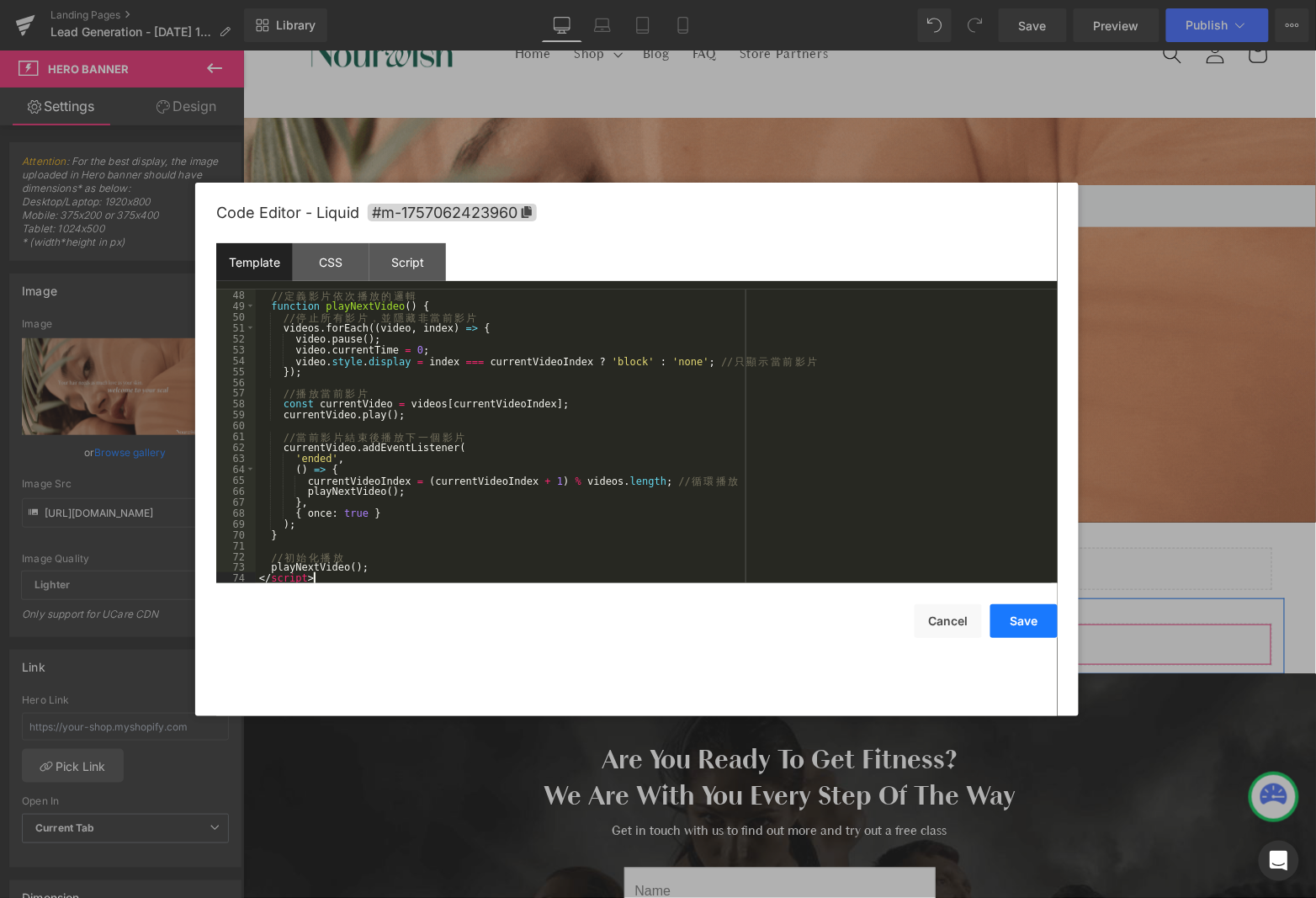
click at [1023, 621] on button "Save" at bounding box center [1024, 621] width 67 height 34
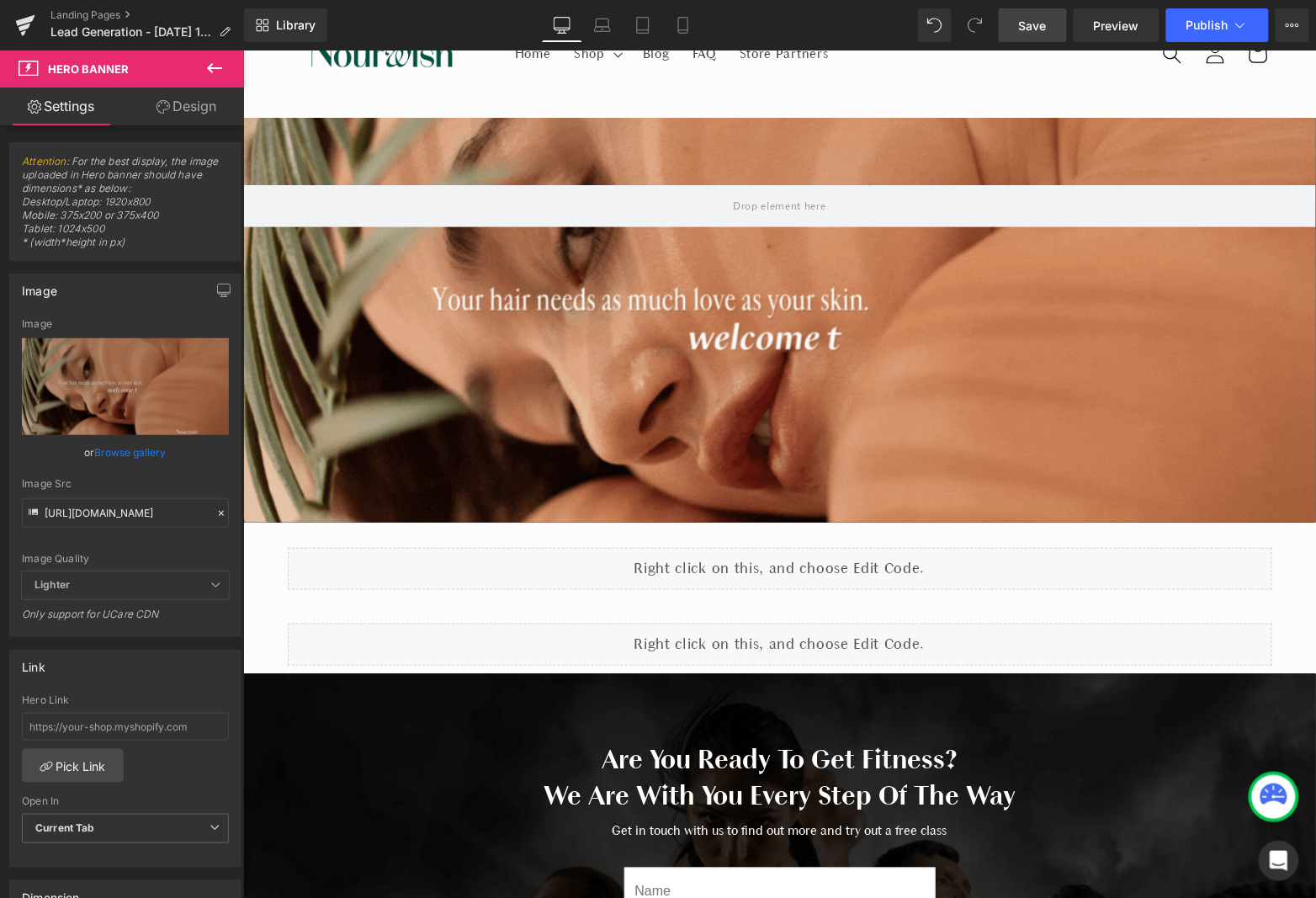
click at [1036, 33] on link "Save" at bounding box center [1033, 25] width 68 height 34
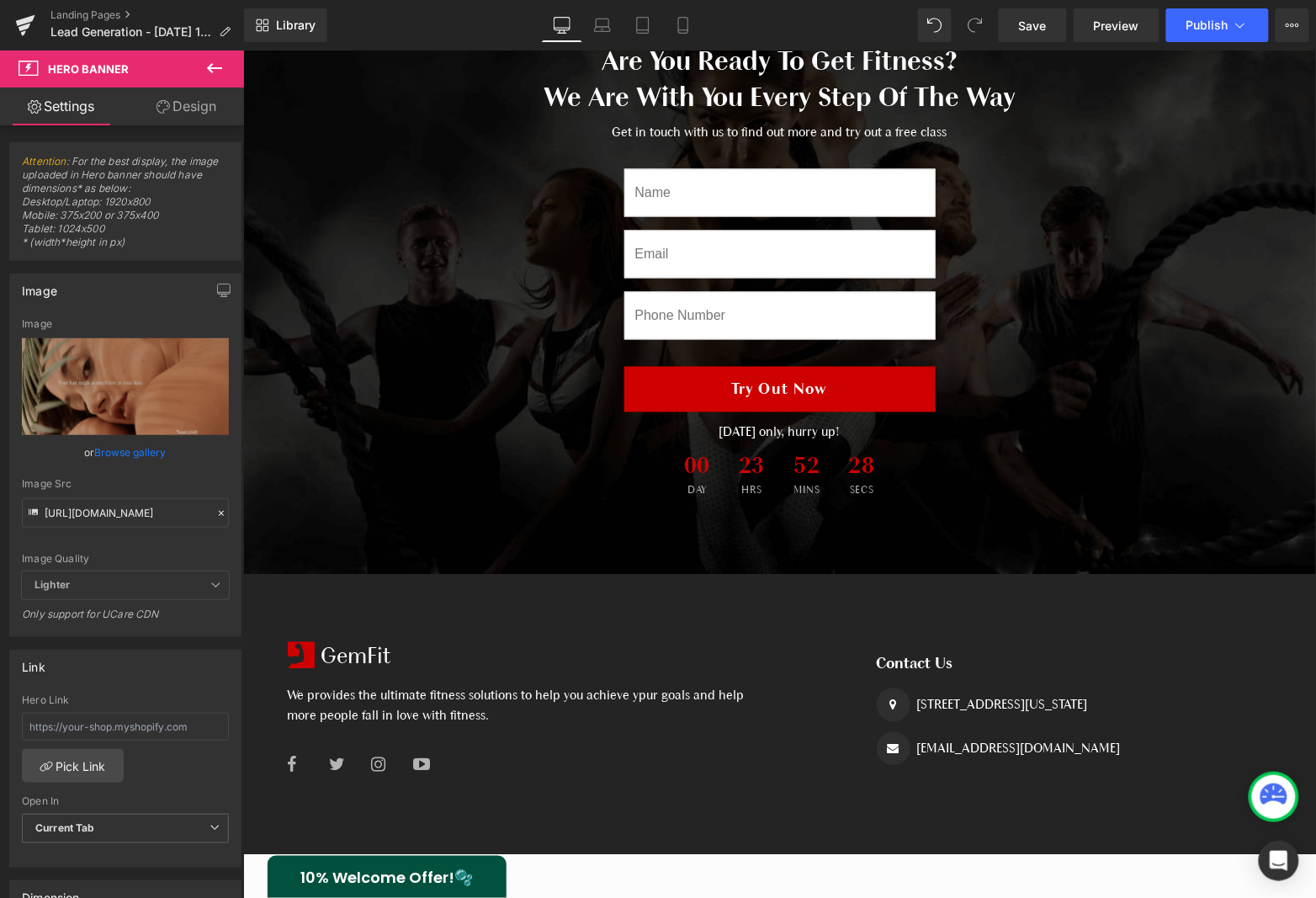
scroll to position [385, 0]
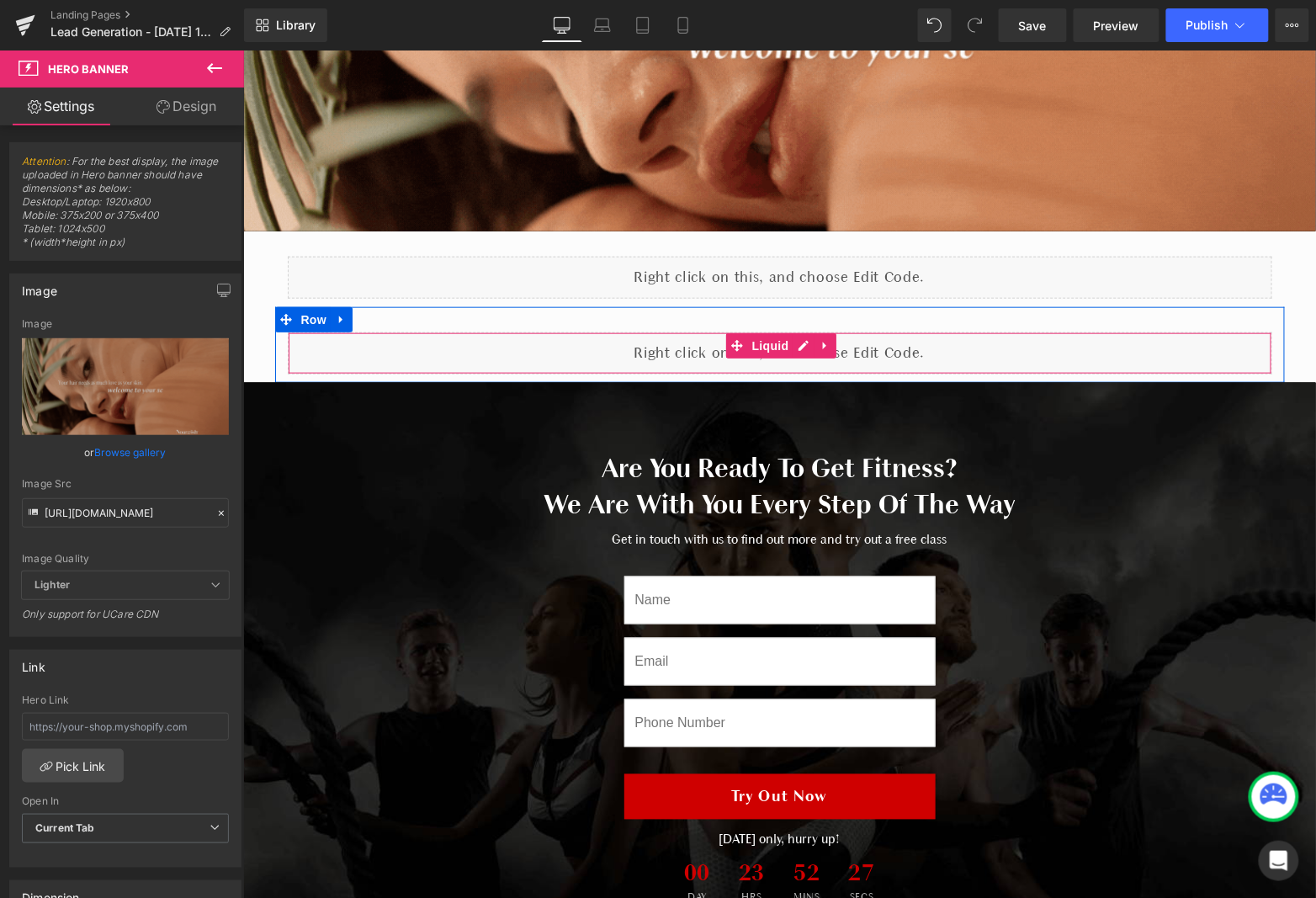
click at [905, 337] on div "Liquid" at bounding box center [779, 352] width 985 height 42
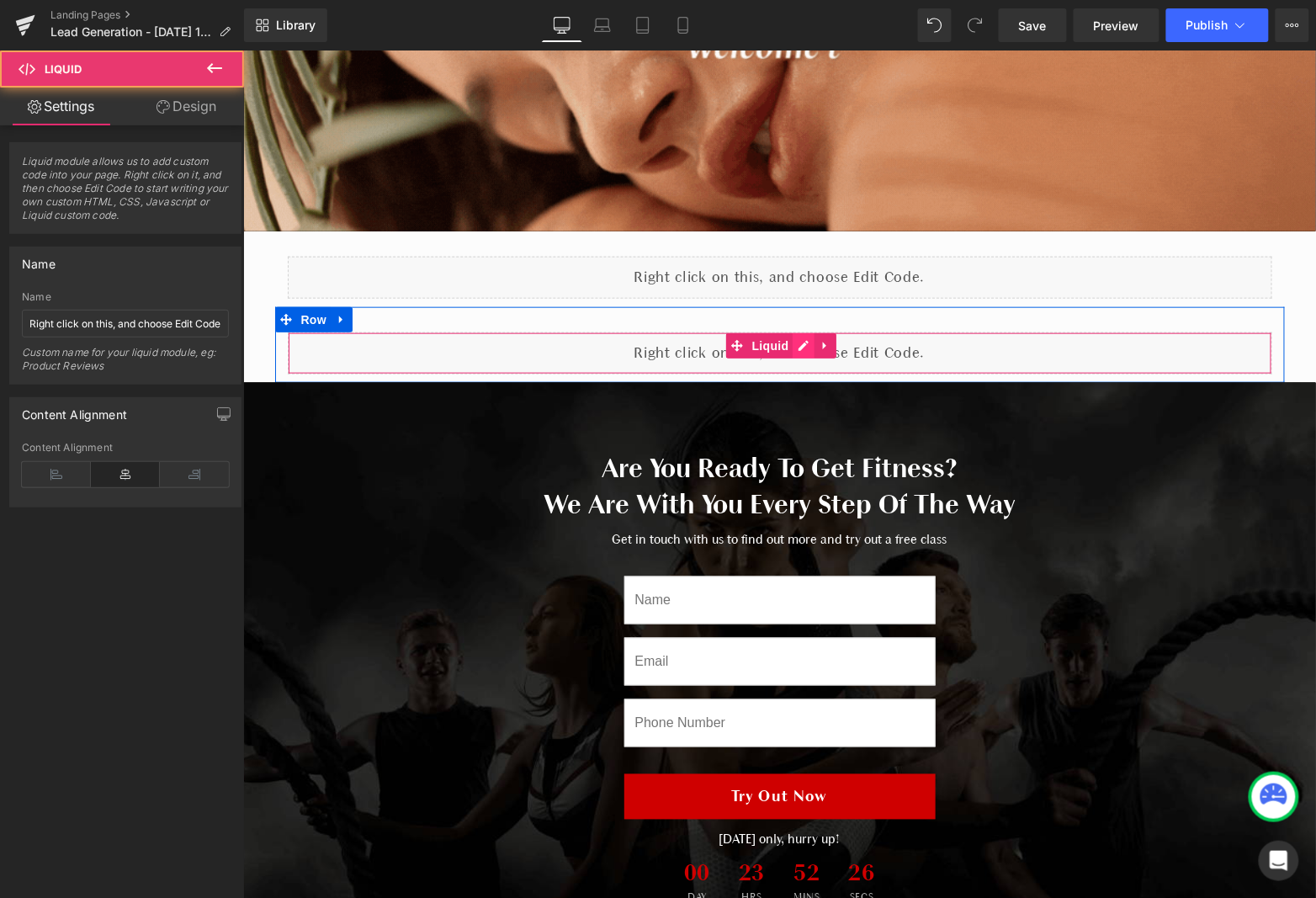
click at [795, 338] on div "Liquid" at bounding box center [779, 352] width 985 height 42
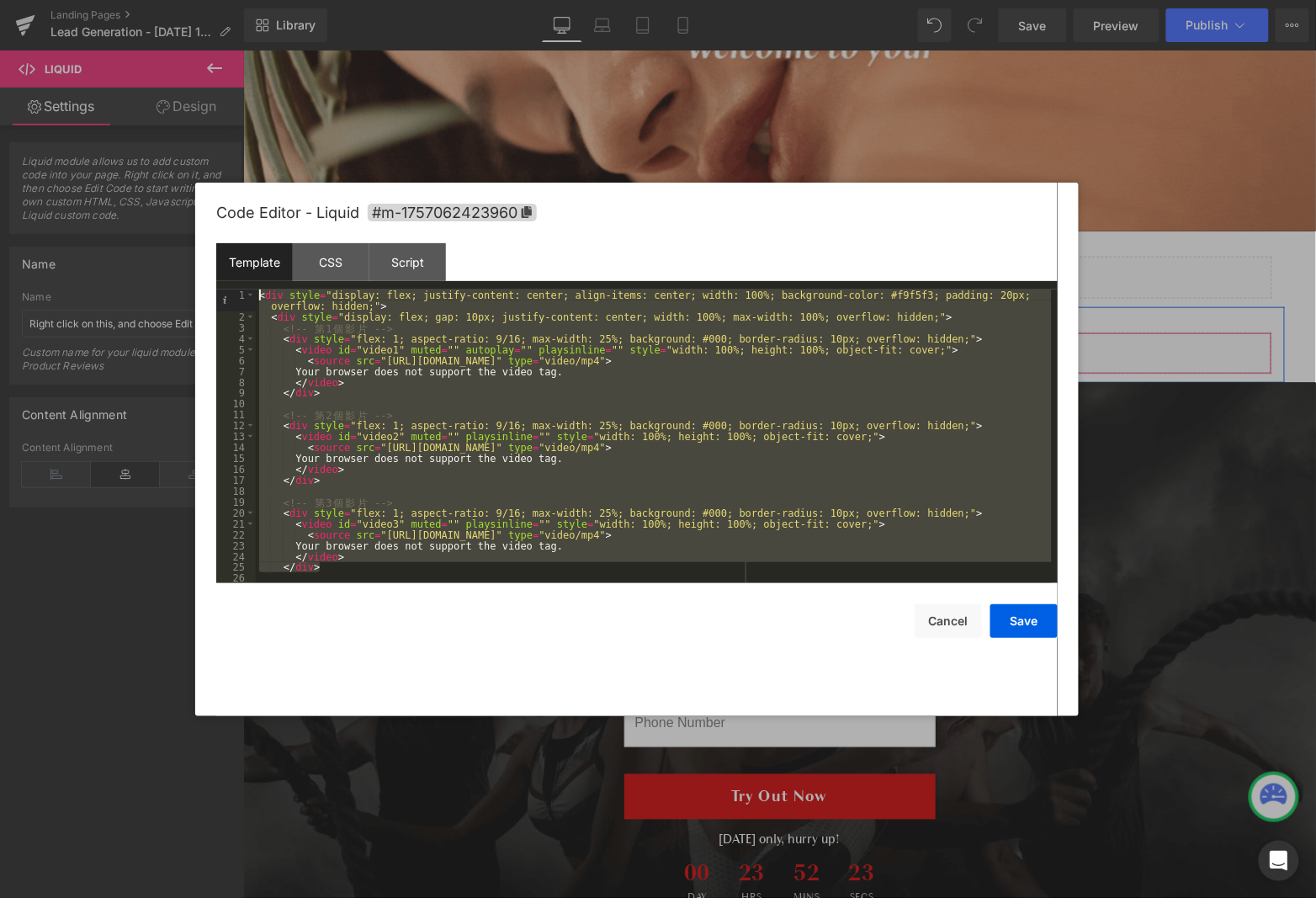
drag, startPoint x: 350, startPoint y: 565, endPoint x: 245, endPoint y: 128, distance: 449.4
click at [245, 128] on body "You are previewing how the will restyle your page. You can not edit Elements in…" at bounding box center [658, 449] width 1316 height 898
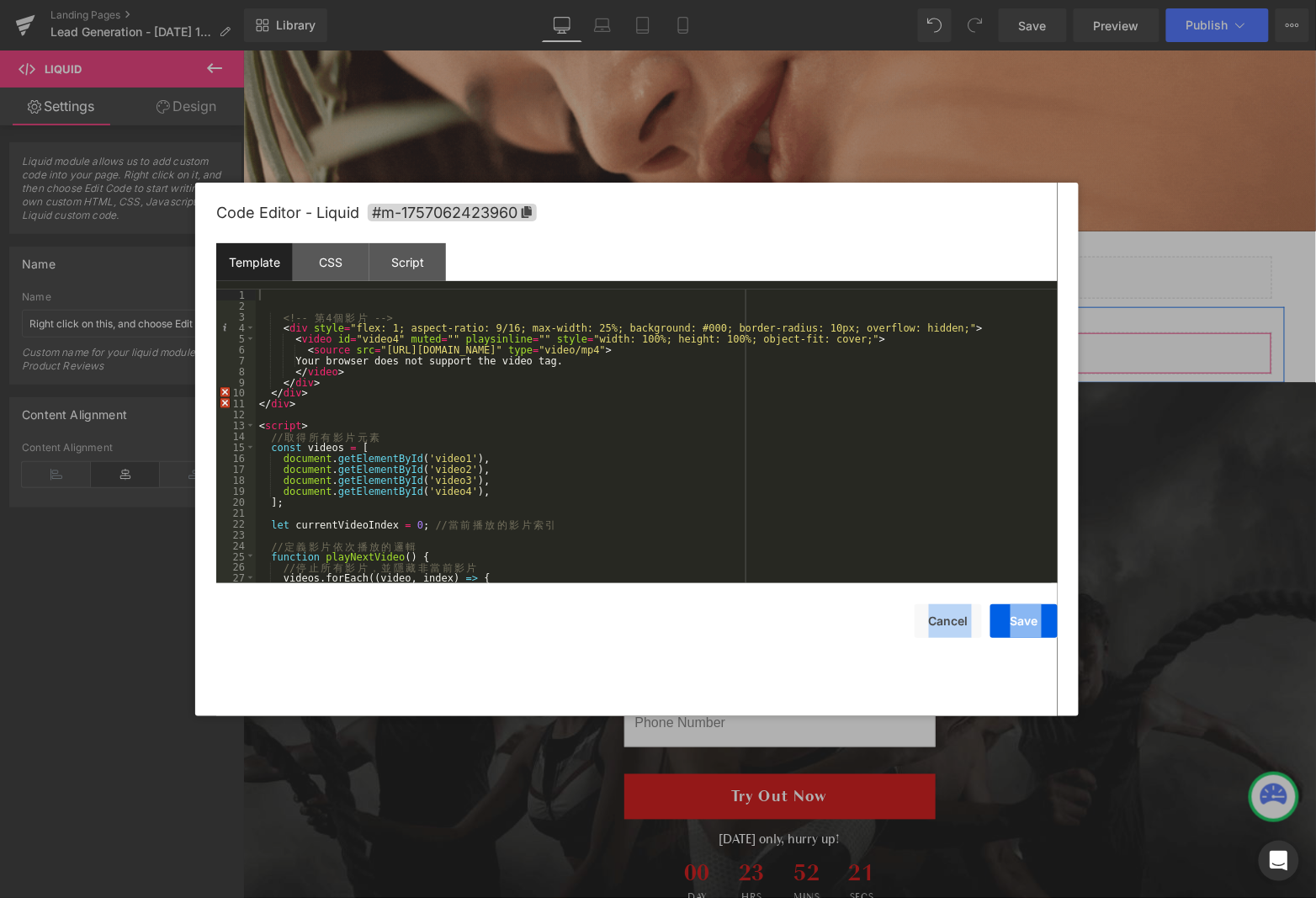
drag, startPoint x: 270, startPoint y: 287, endPoint x: 391, endPoint y: 637, distance: 370.3
click at [366, 725] on body "You are previewing how the will restyle your page. You can not edit Elements in…" at bounding box center [658, 449] width 1316 height 898
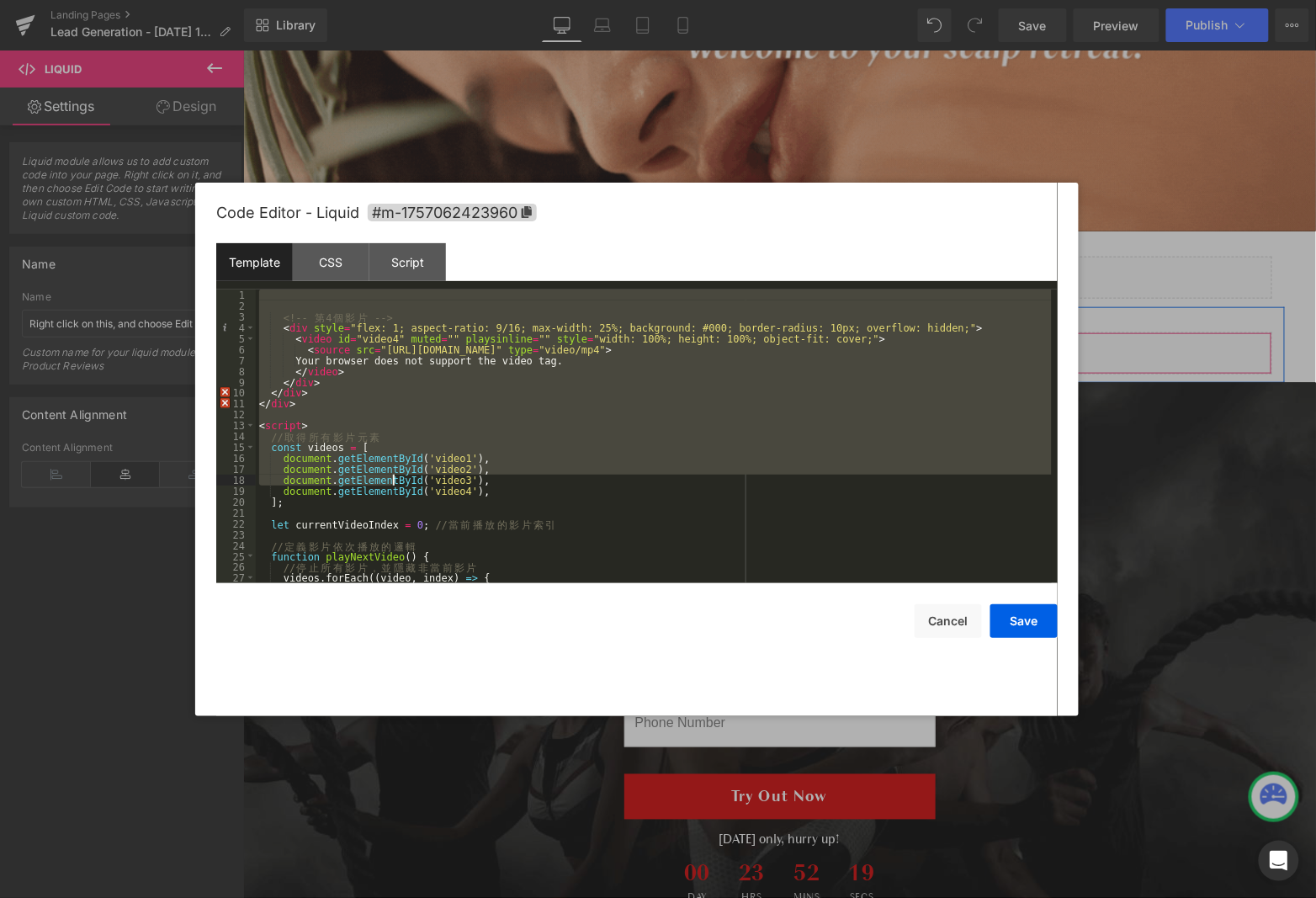
scroll to position [249, 0]
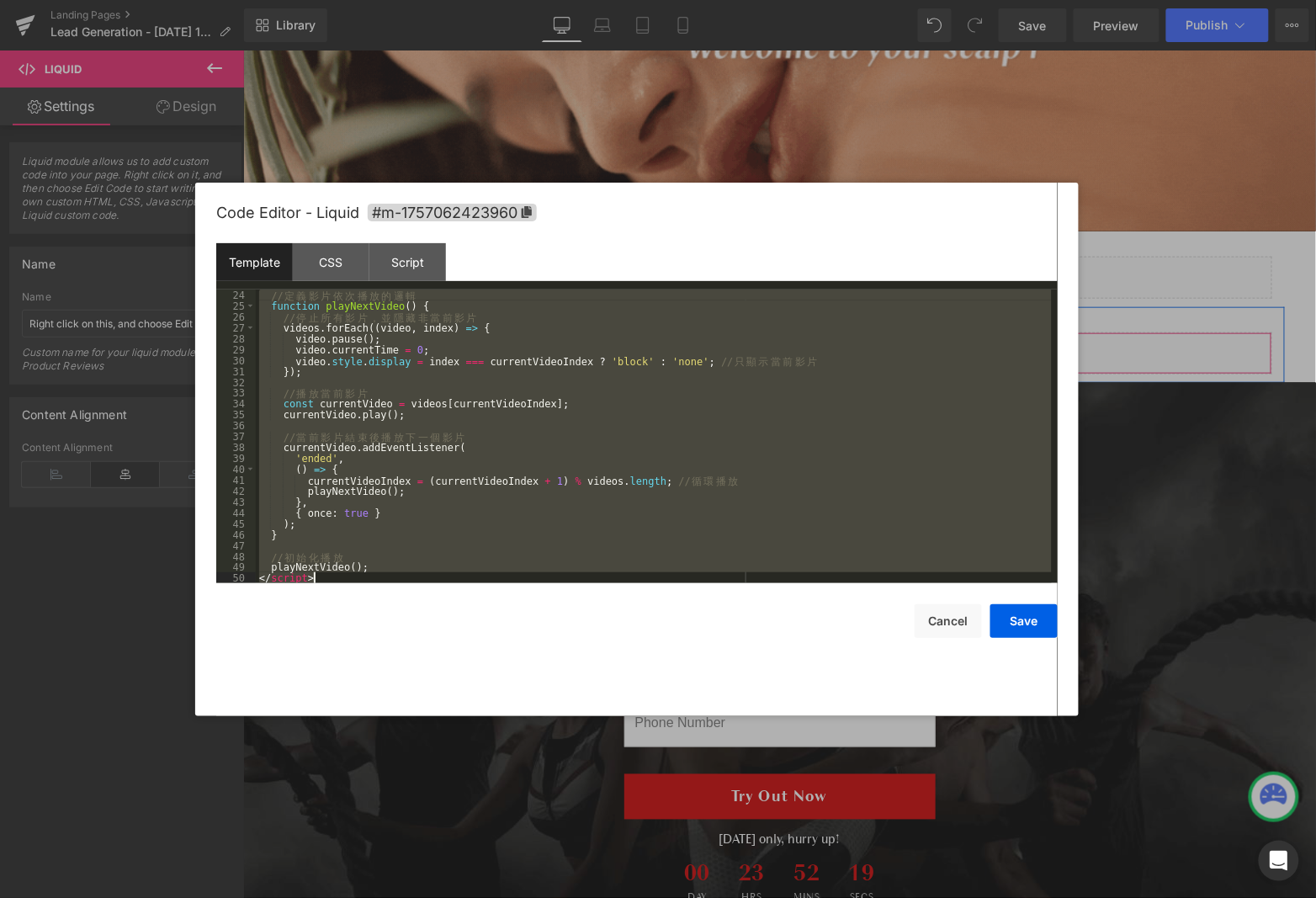
drag, startPoint x: 275, startPoint y: 294, endPoint x: 562, endPoint y: 678, distance: 479.4
click at [562, 678] on div "Code Editor - Liquid #m-1757062423960 Template CSS Script Data 24 25 26 27 28 2…" at bounding box center [637, 449] width 841 height 533
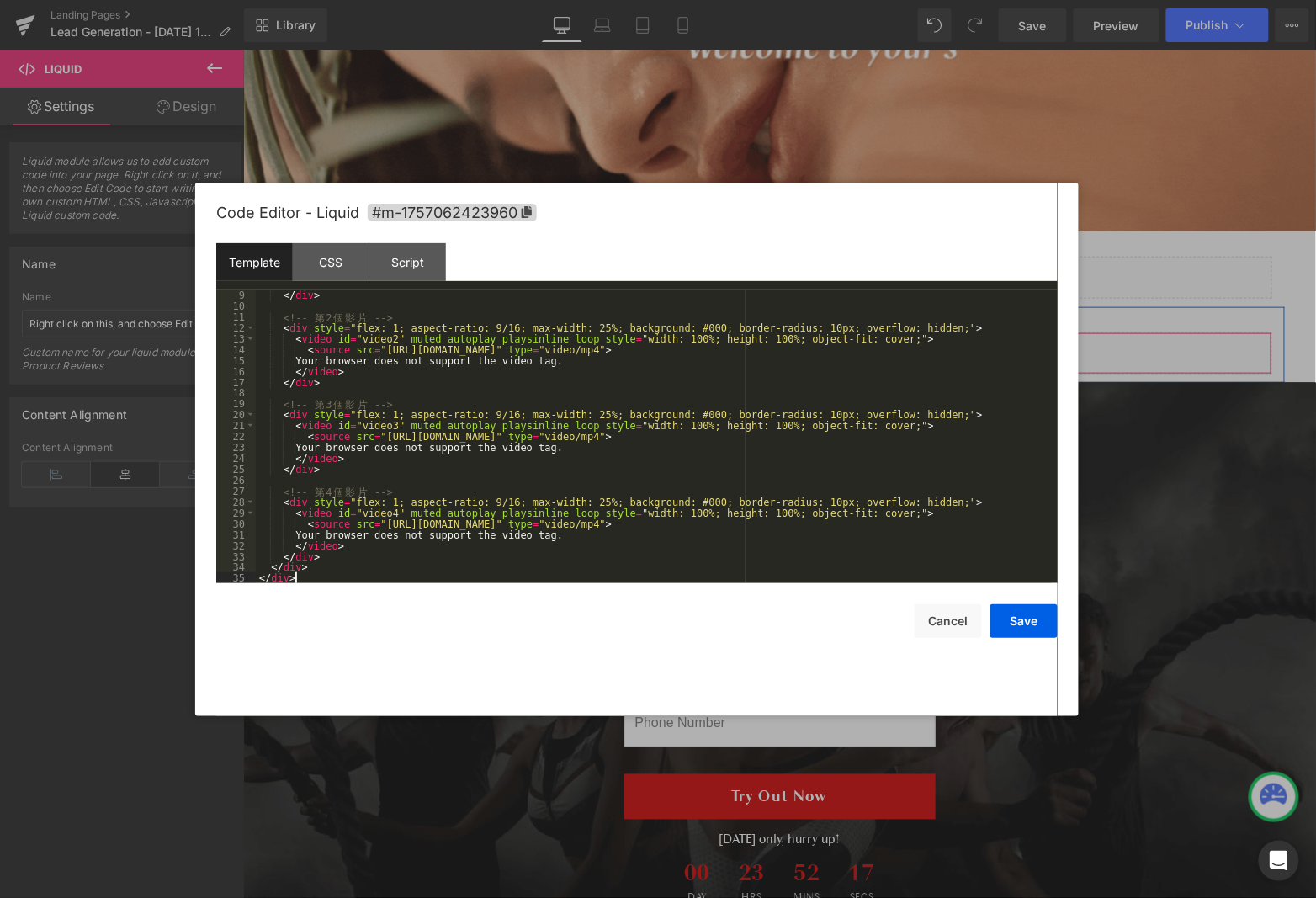
scroll to position [97, 0]
click at [1017, 624] on button "Save" at bounding box center [1024, 621] width 67 height 34
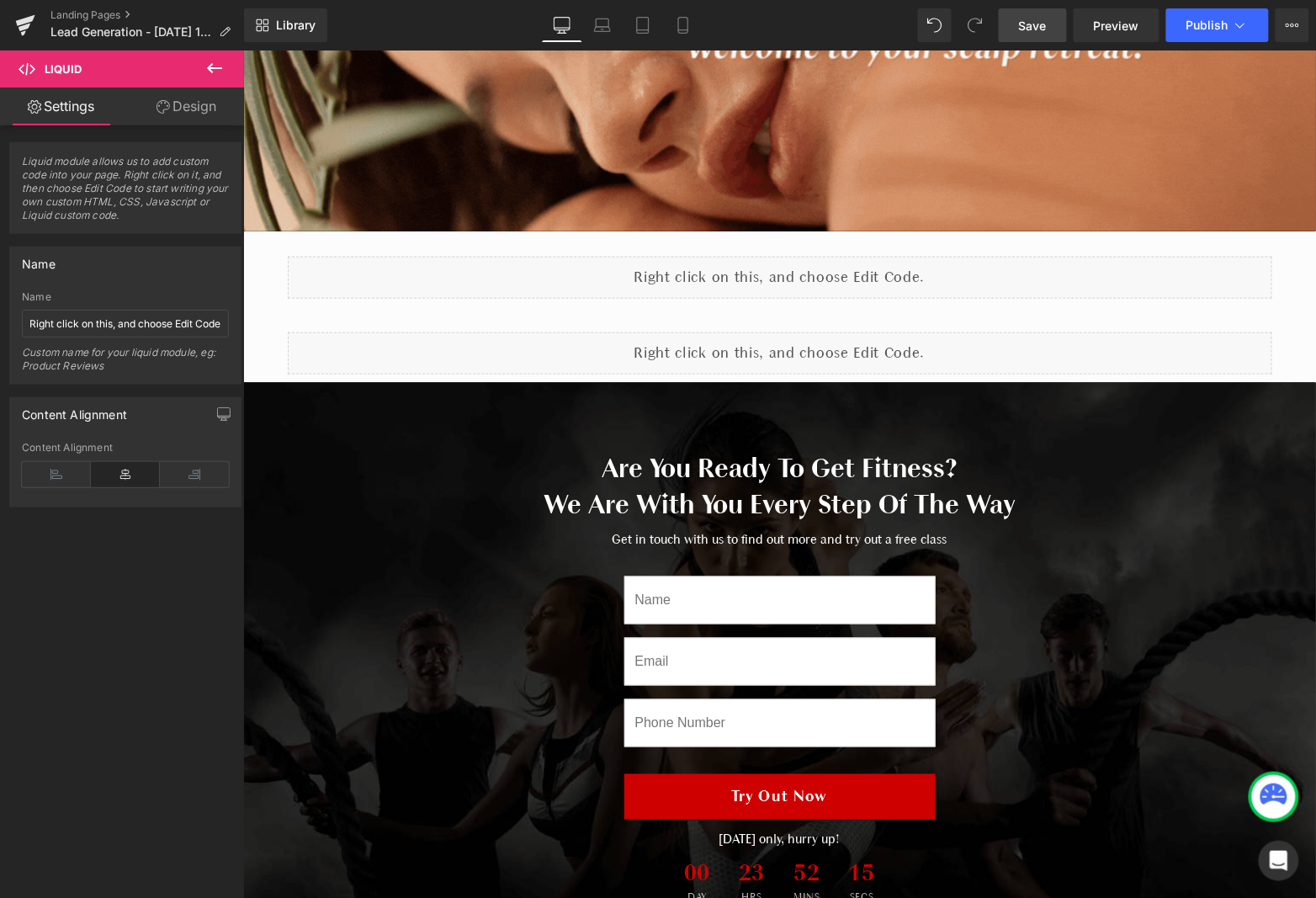
click at [1049, 21] on link "Save" at bounding box center [1033, 25] width 68 height 34
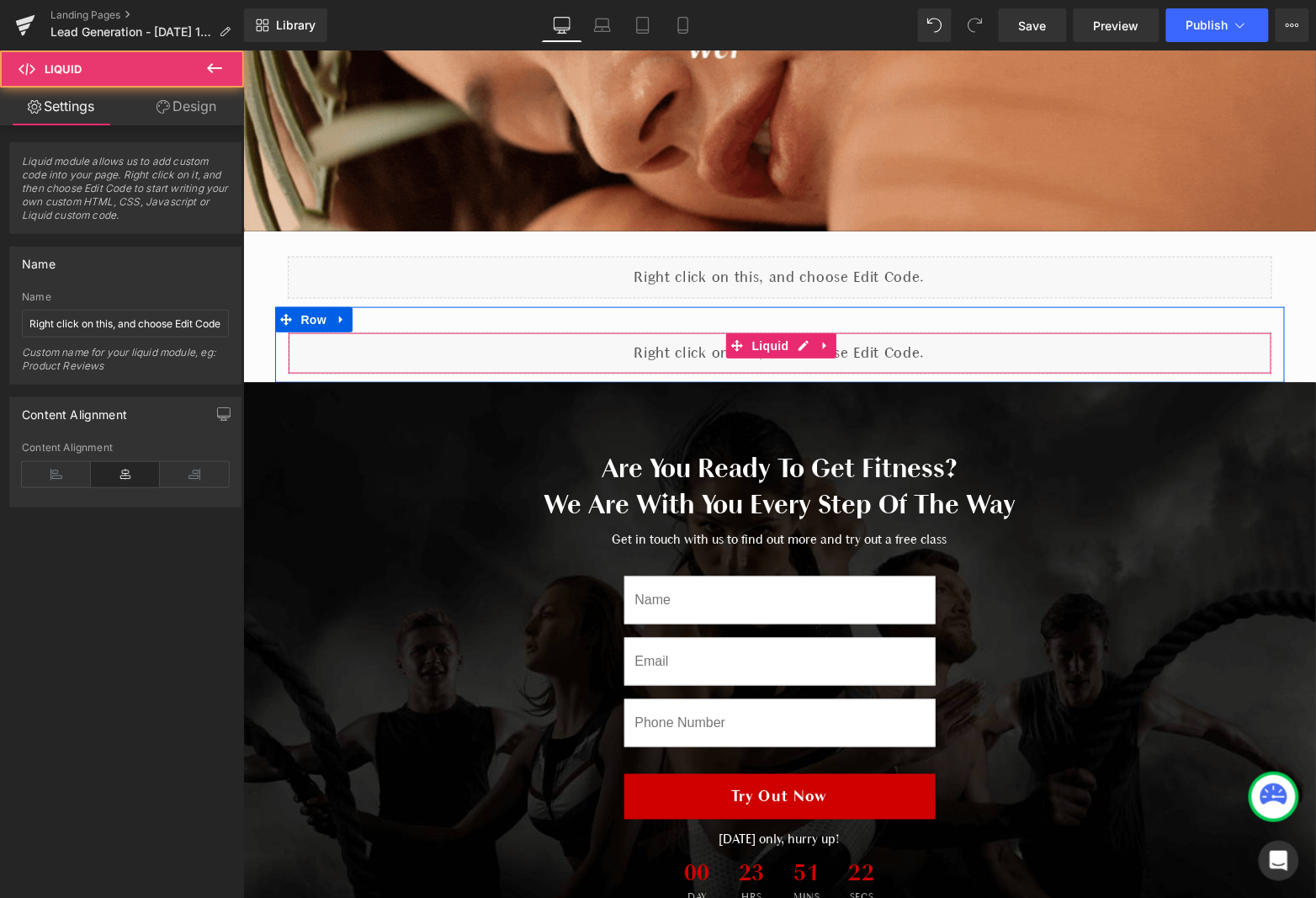
click at [862, 349] on div "Liquid" at bounding box center [779, 352] width 985 height 42
click at [802, 340] on div "Liquid" at bounding box center [779, 352] width 985 height 42
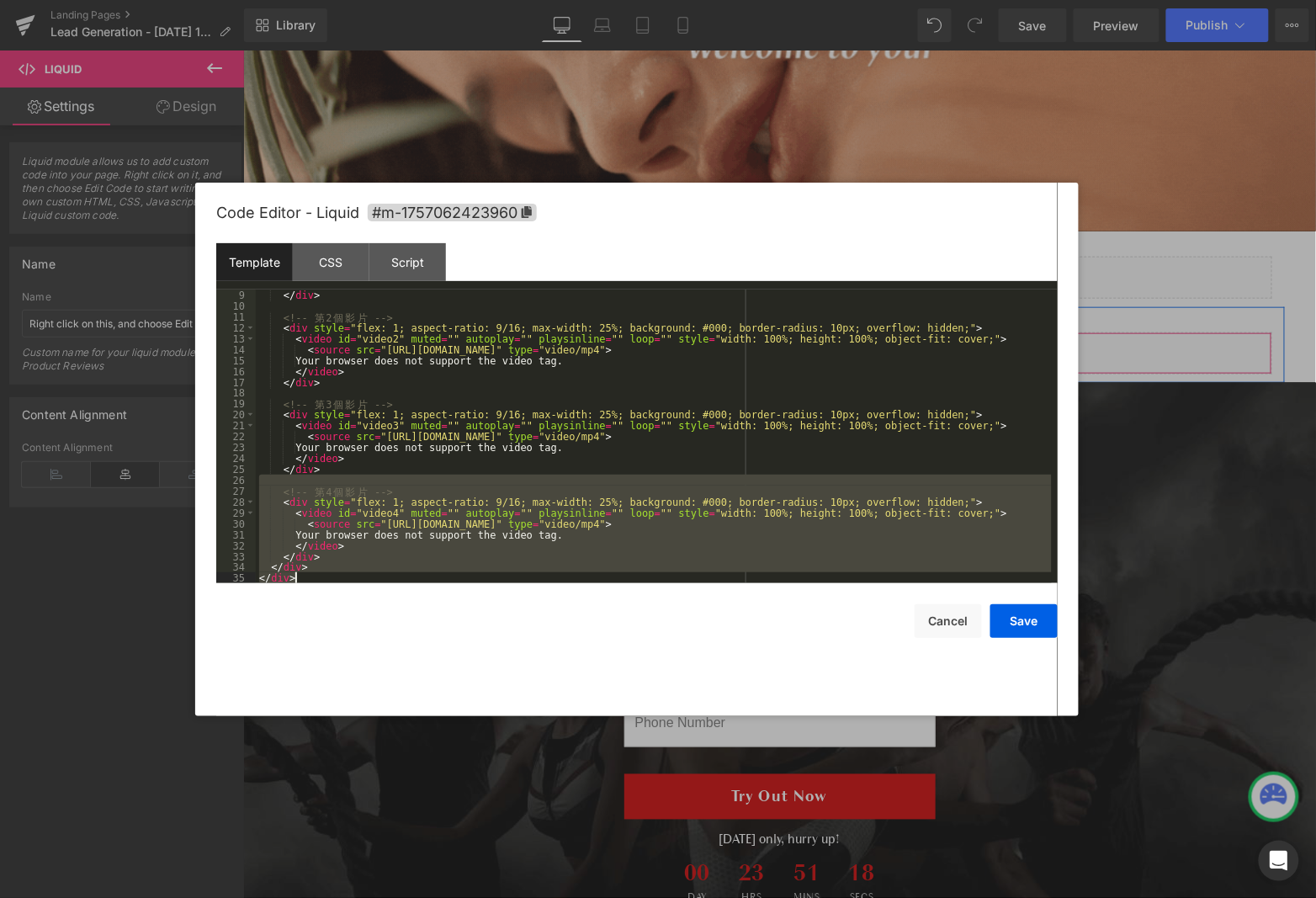
drag, startPoint x: 395, startPoint y: 573, endPoint x: 254, endPoint y: 928, distance: 382.0
click at [254, 898] on html "You are previewing how the will restyle your page. You can not edit Elements in…" at bounding box center [658, 449] width 1316 height 898
click at [400, 557] on div "</ div > <!-- 第 2 個 影 片 --> < div style = "flex: 1; aspect-ratio: 9/16; max-wid…" at bounding box center [653, 448] width 796 height 316
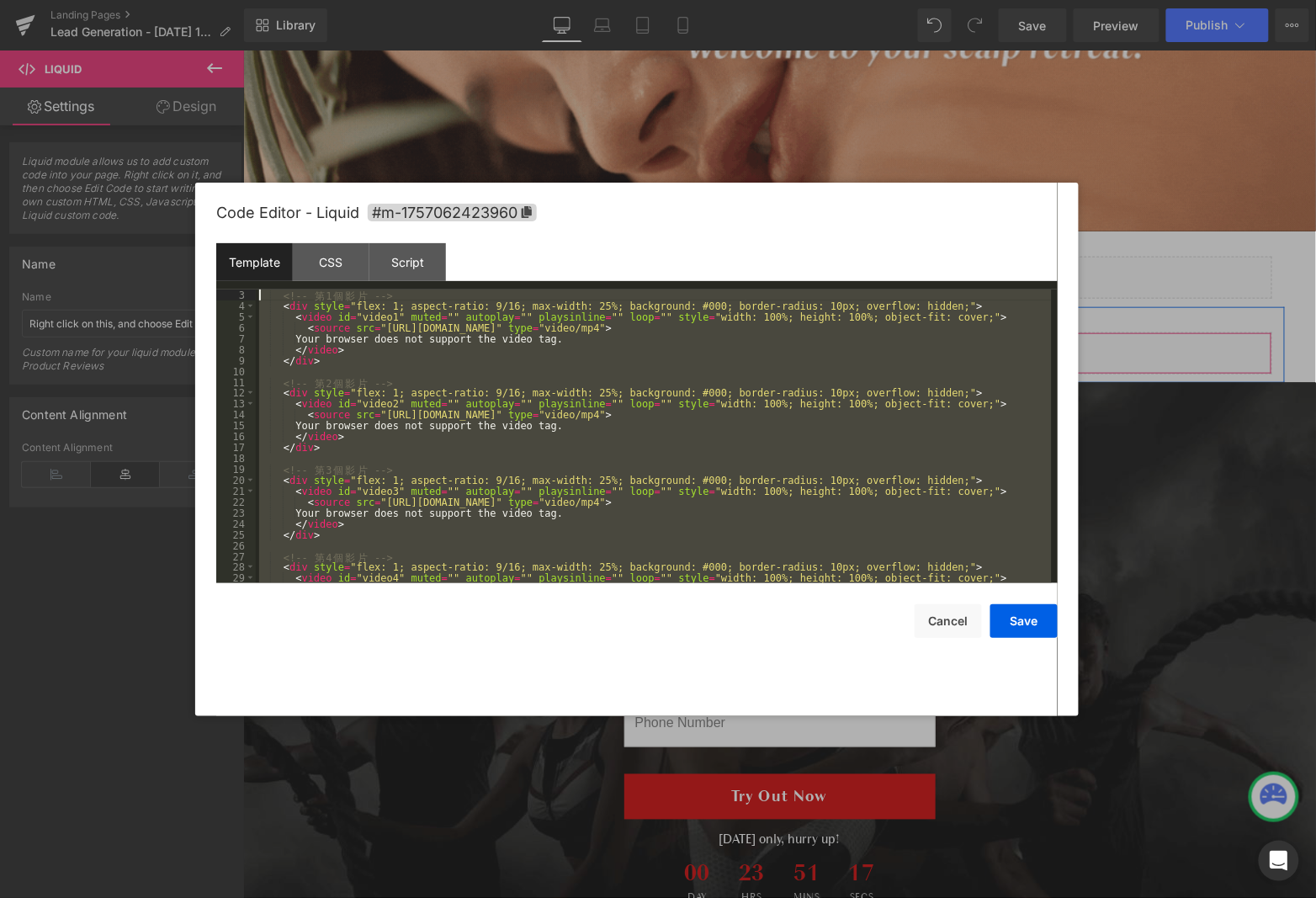
scroll to position [0, 0]
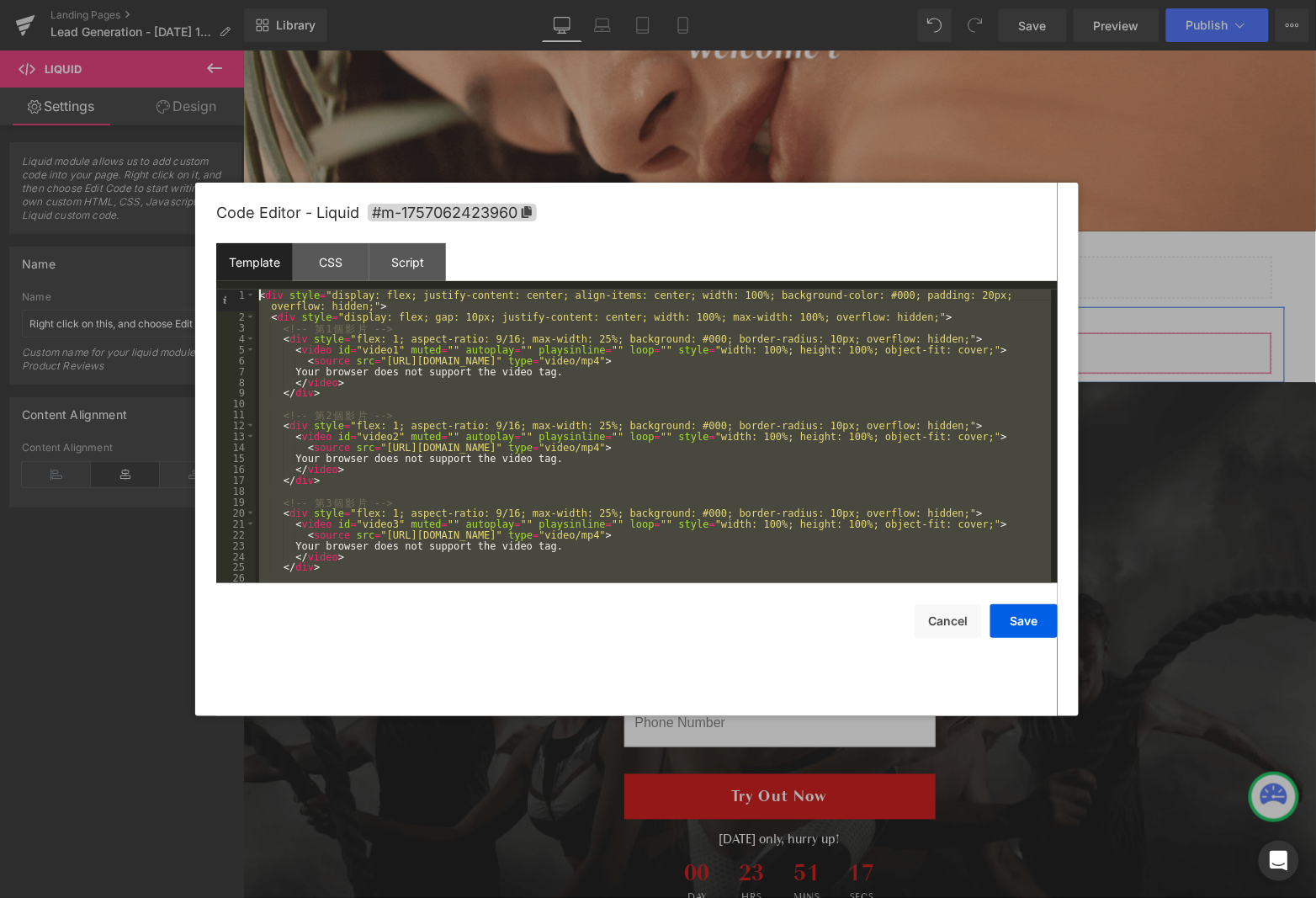
drag, startPoint x: 391, startPoint y: 575, endPoint x: 198, endPoint y: 215, distance: 408.5
click at [198, 215] on div "Code Editor - Liquid #m-1757062423960 Template CSS Script Data 1 2 3 4 5 6 7 8 …" at bounding box center [637, 449] width 883 height 533
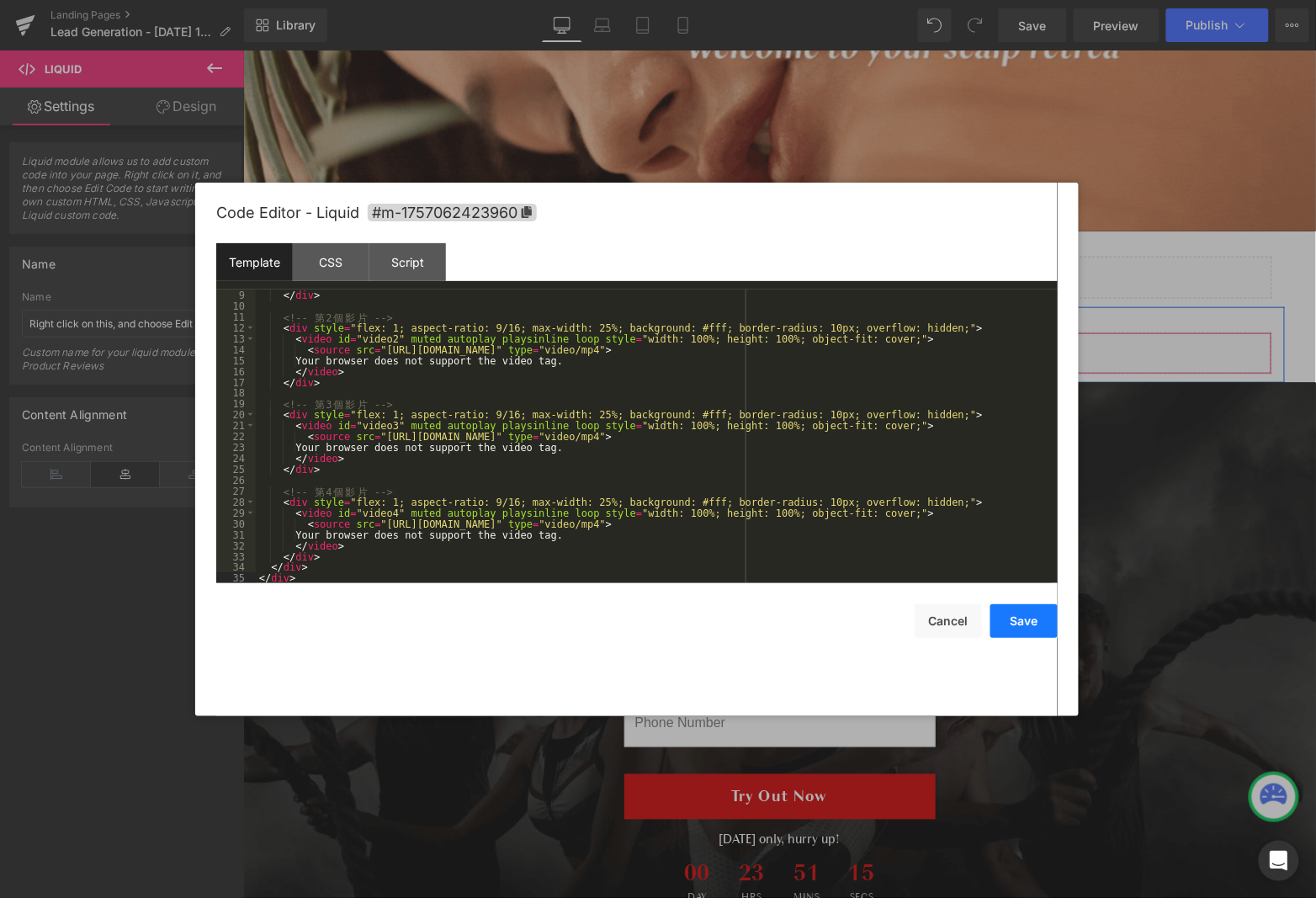
click at [1033, 610] on button "Save" at bounding box center [1024, 621] width 67 height 34
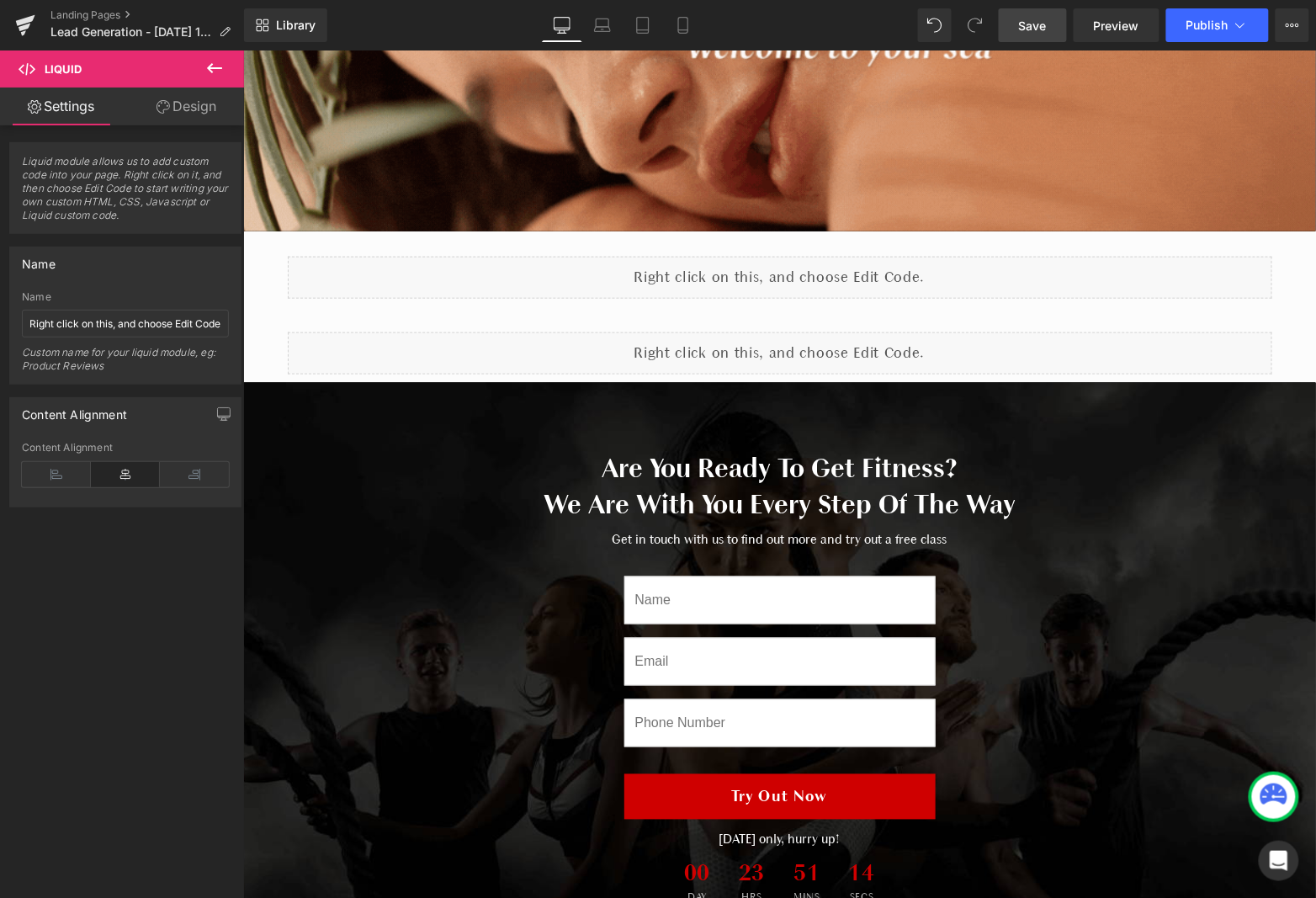
click at [1034, 20] on span "Save" at bounding box center [1032, 25] width 27 height 18
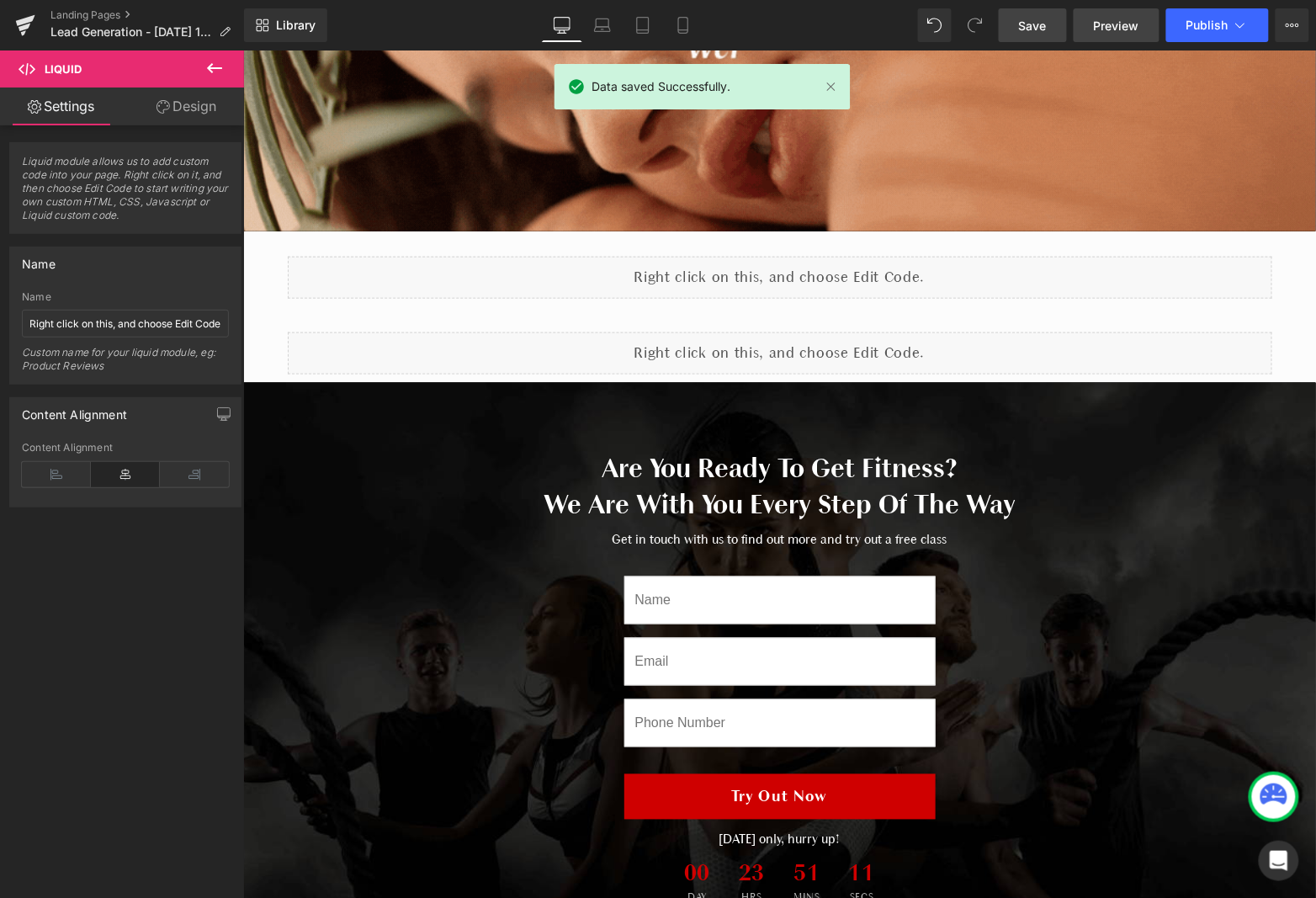
click at [1095, 32] on link "Preview" at bounding box center [1116, 25] width 86 height 34
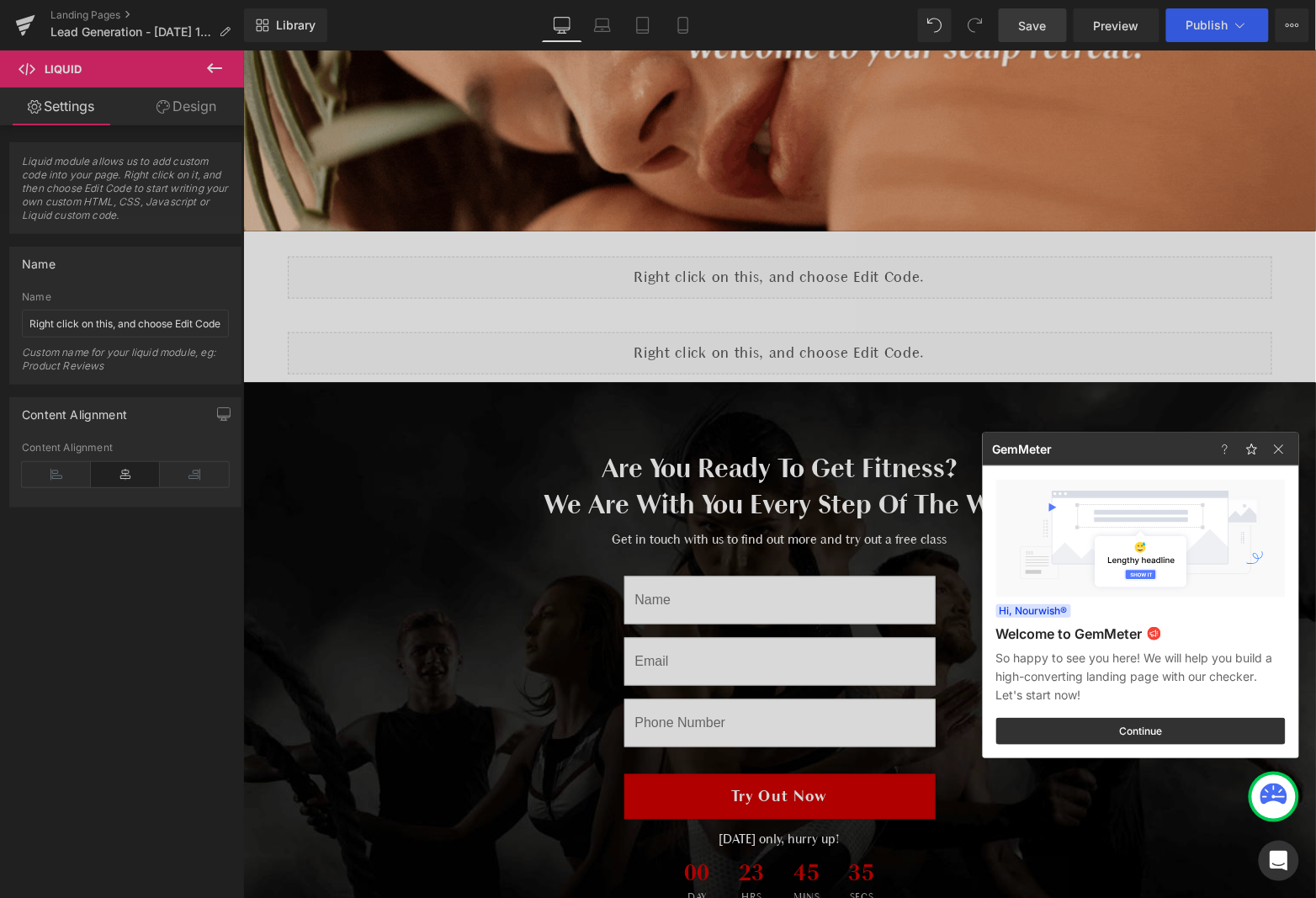
click at [569, 434] on div at bounding box center [658, 449] width 1316 height 898
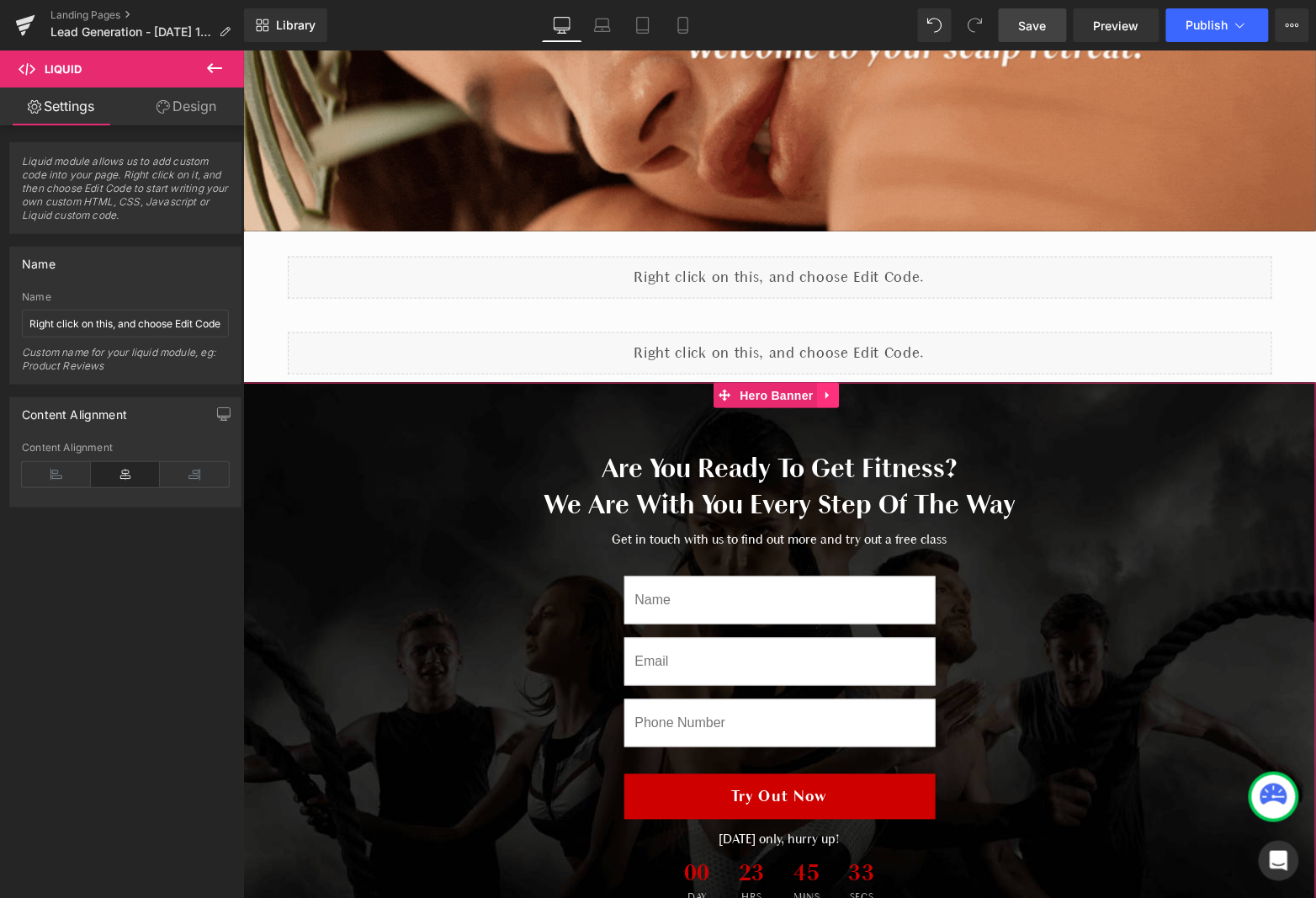
click at [826, 392] on icon at bounding box center [827, 395] width 3 height 8
click at [837, 393] on icon at bounding box center [839, 395] width 12 height 12
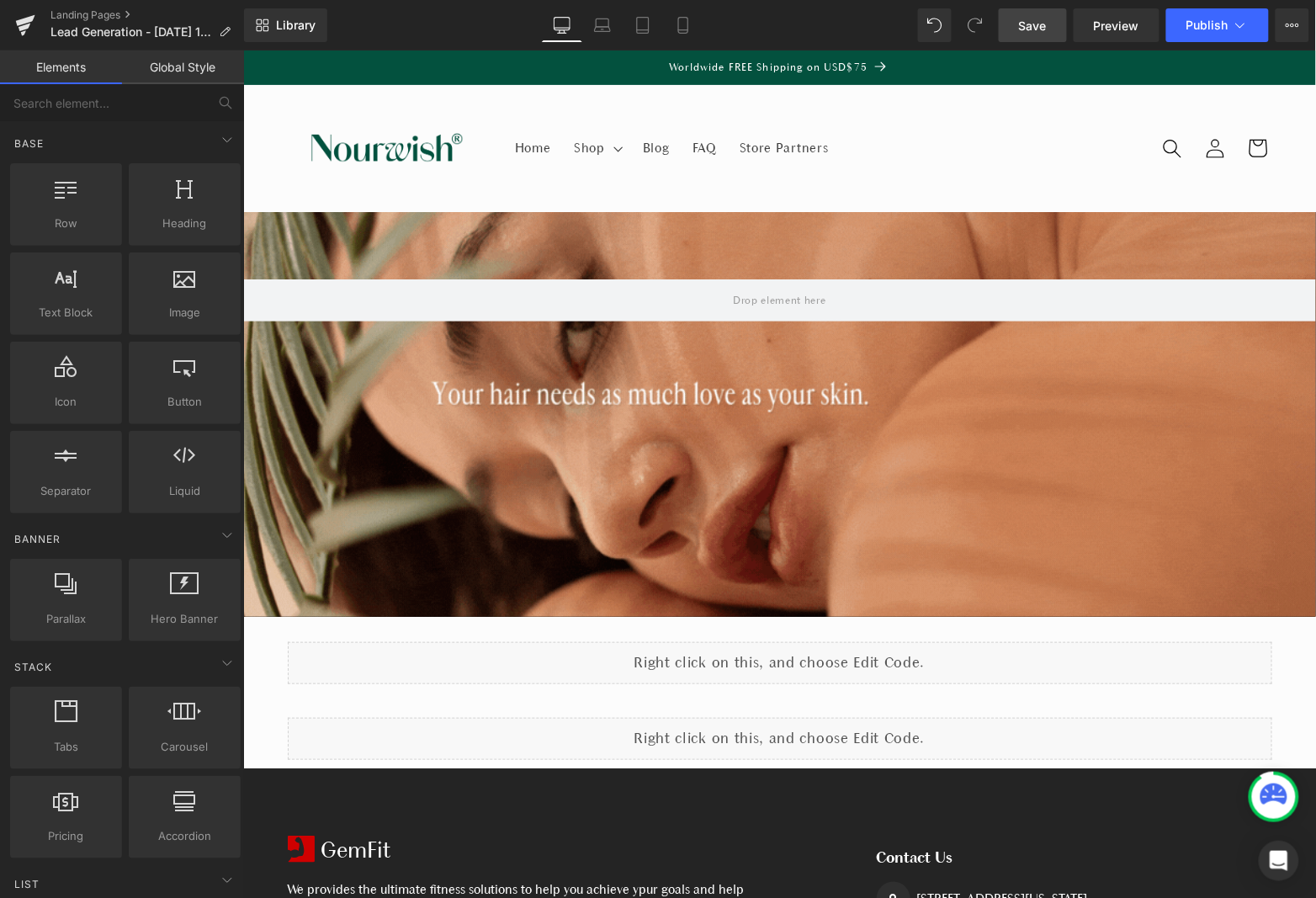
scroll to position [431, 0]
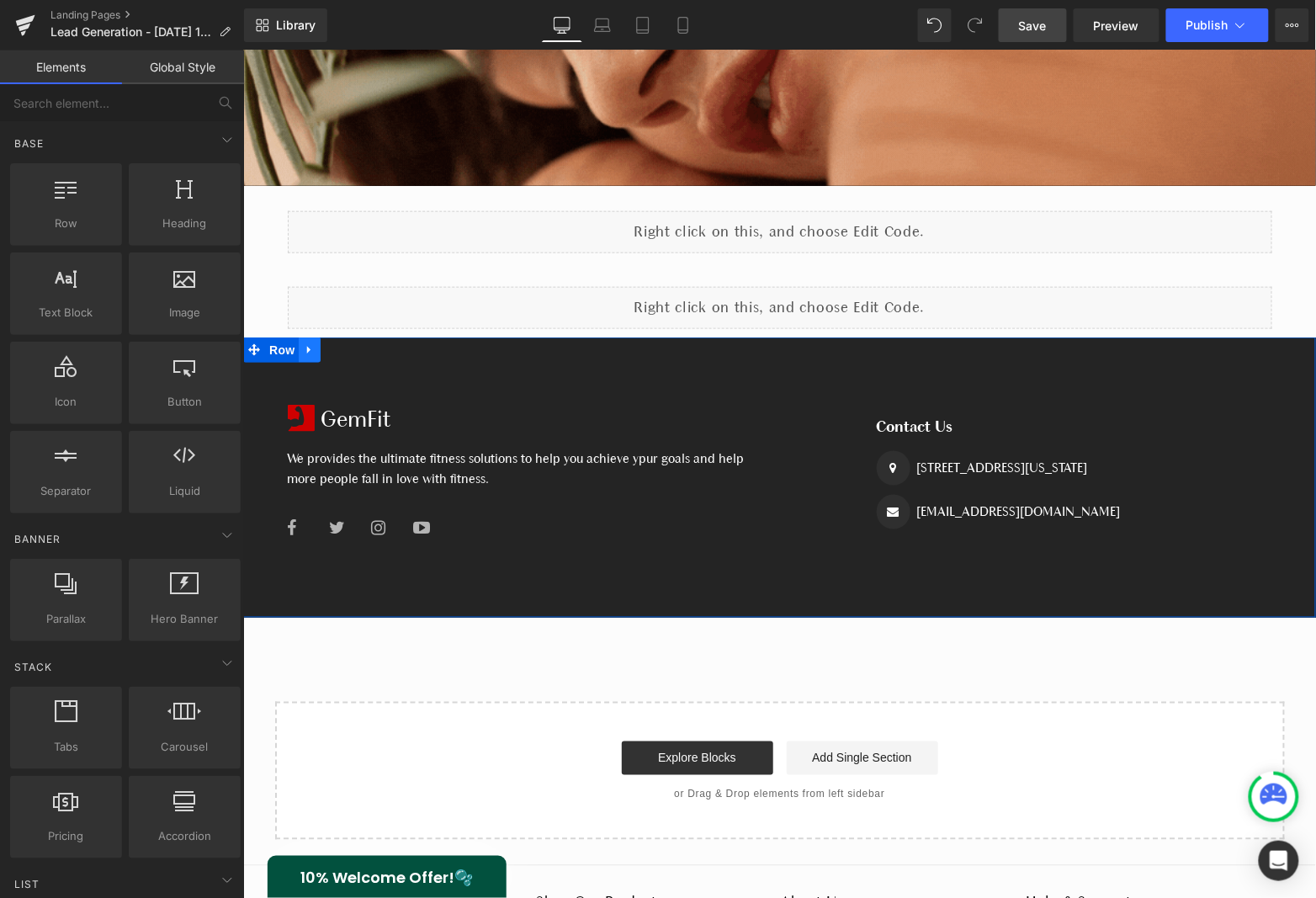
click at [311, 352] on icon at bounding box center [309, 349] width 12 height 13
click at [344, 354] on link at bounding box center [352, 349] width 21 height 25
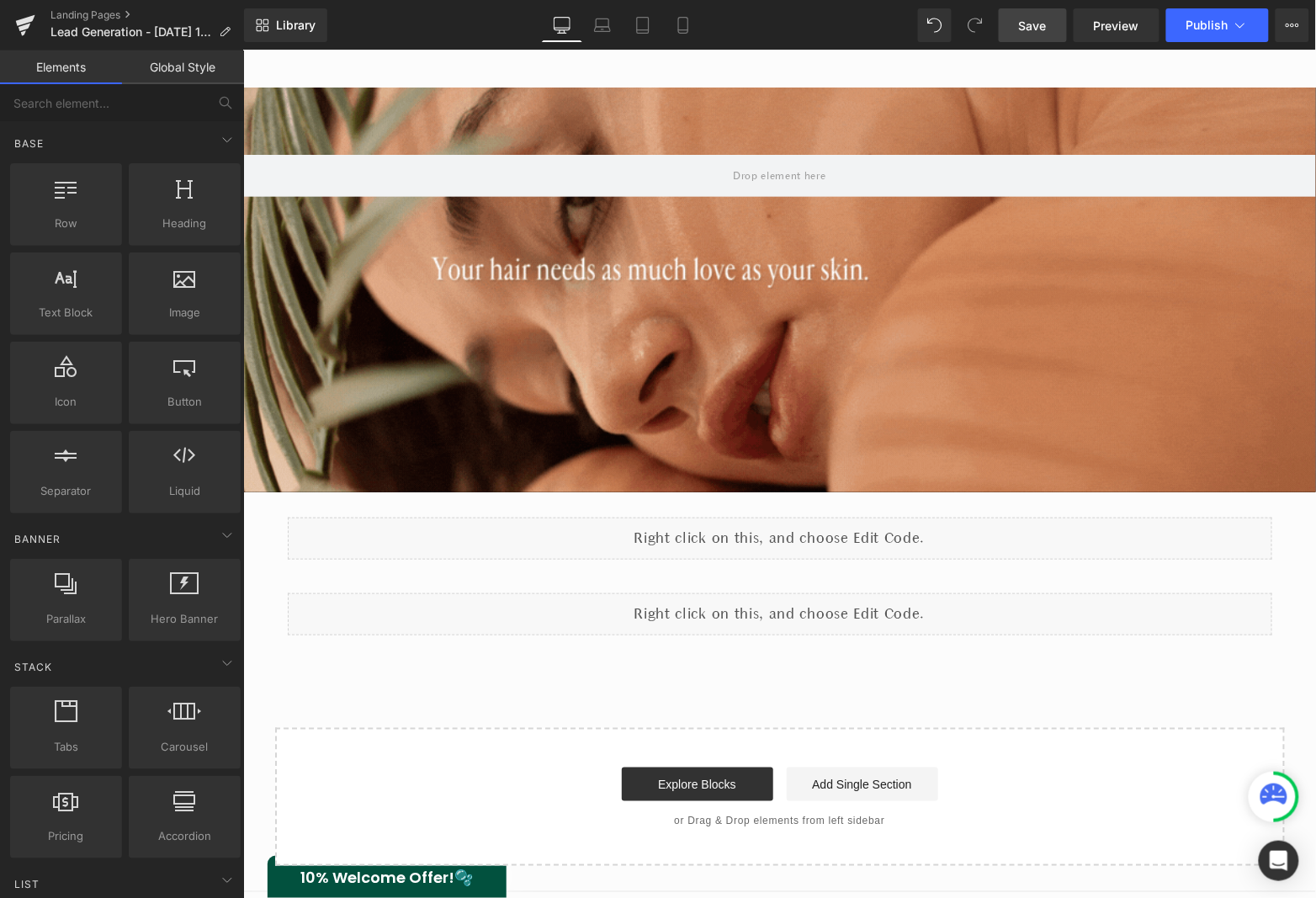
scroll to position [273, 0]
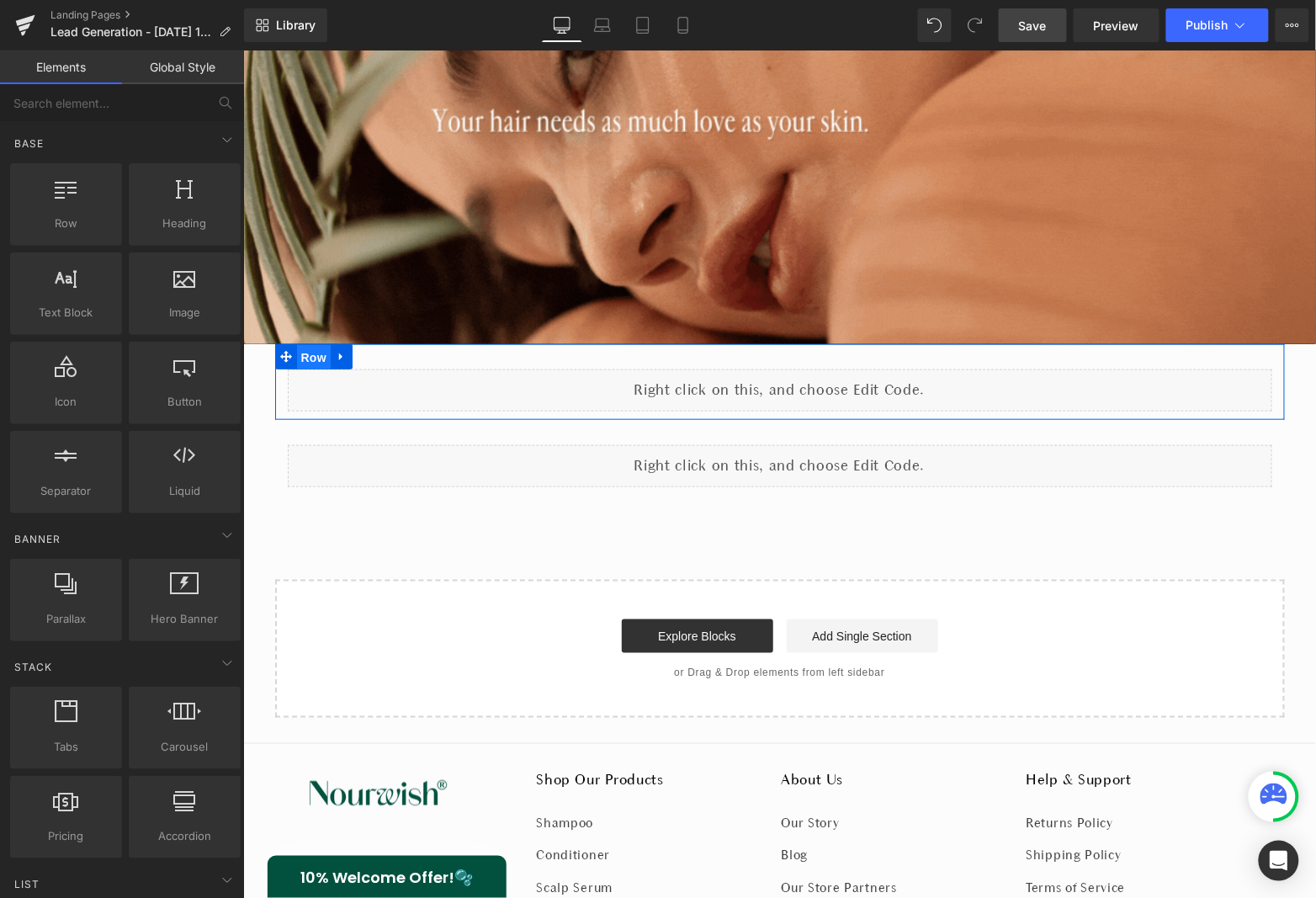
click at [306, 356] on span "Row" at bounding box center [313, 357] width 34 height 25
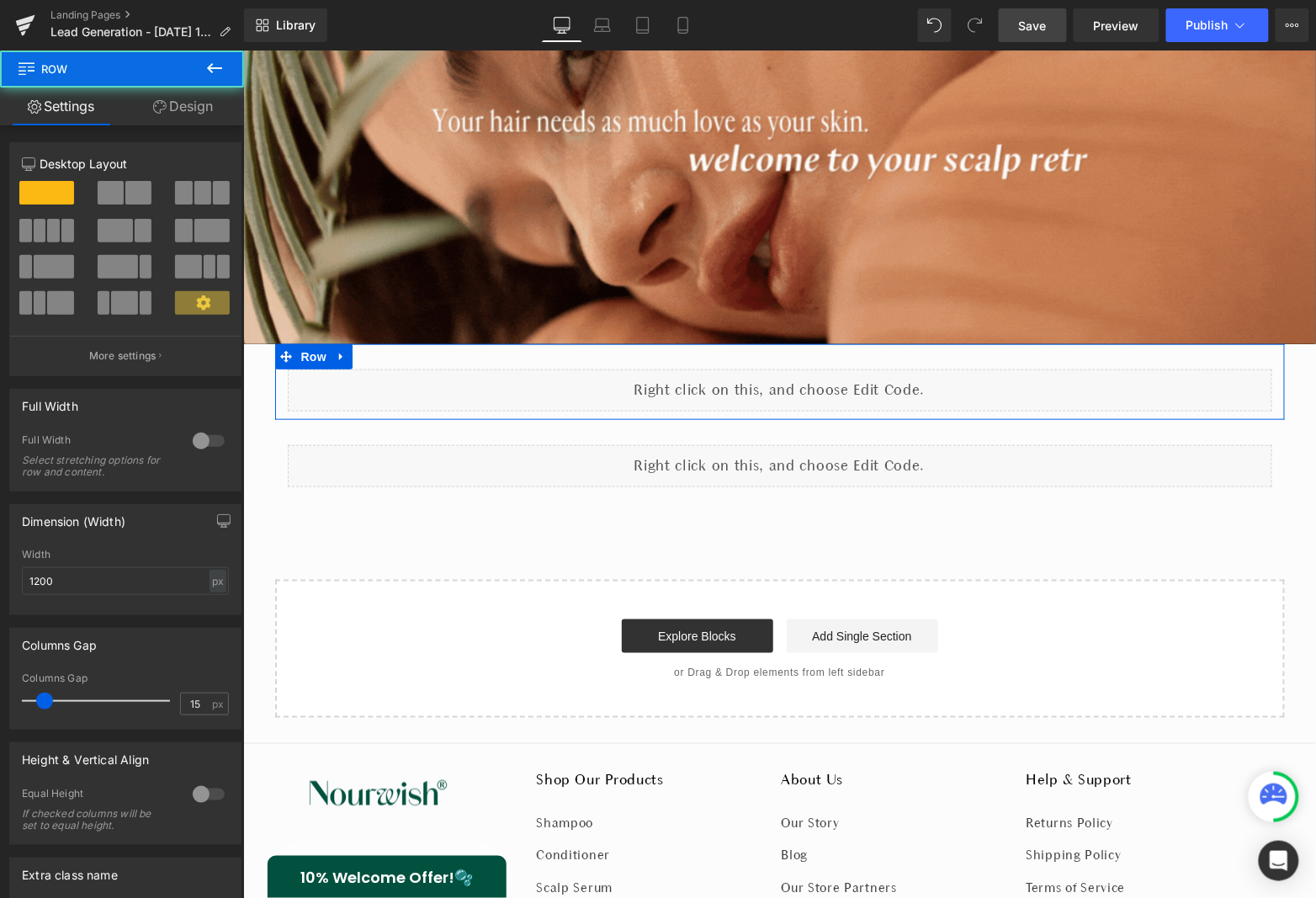
click at [213, 105] on link "Design" at bounding box center [182, 106] width 122 height 38
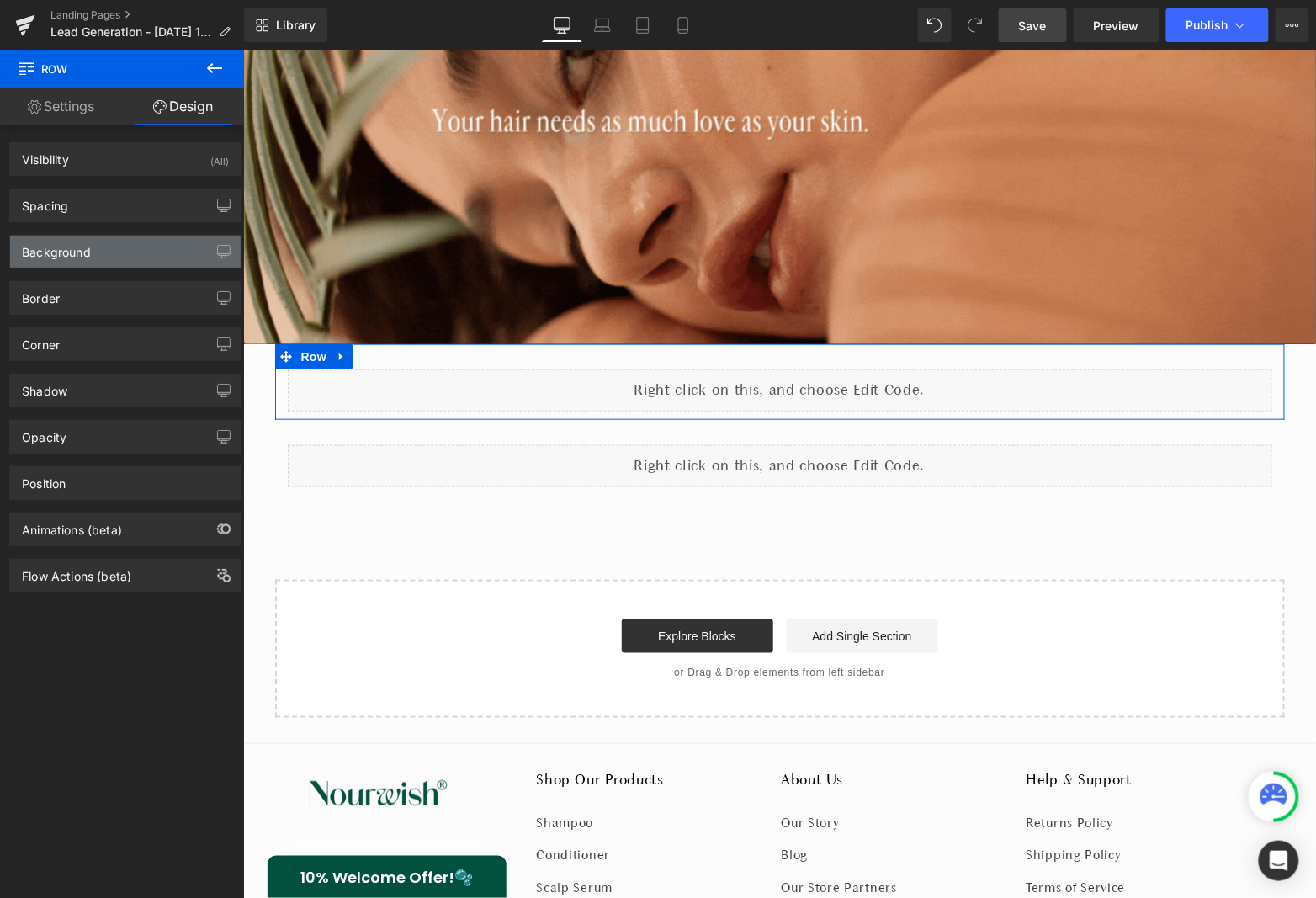
click at [158, 245] on div "Background" at bounding box center [125, 252] width 231 height 32
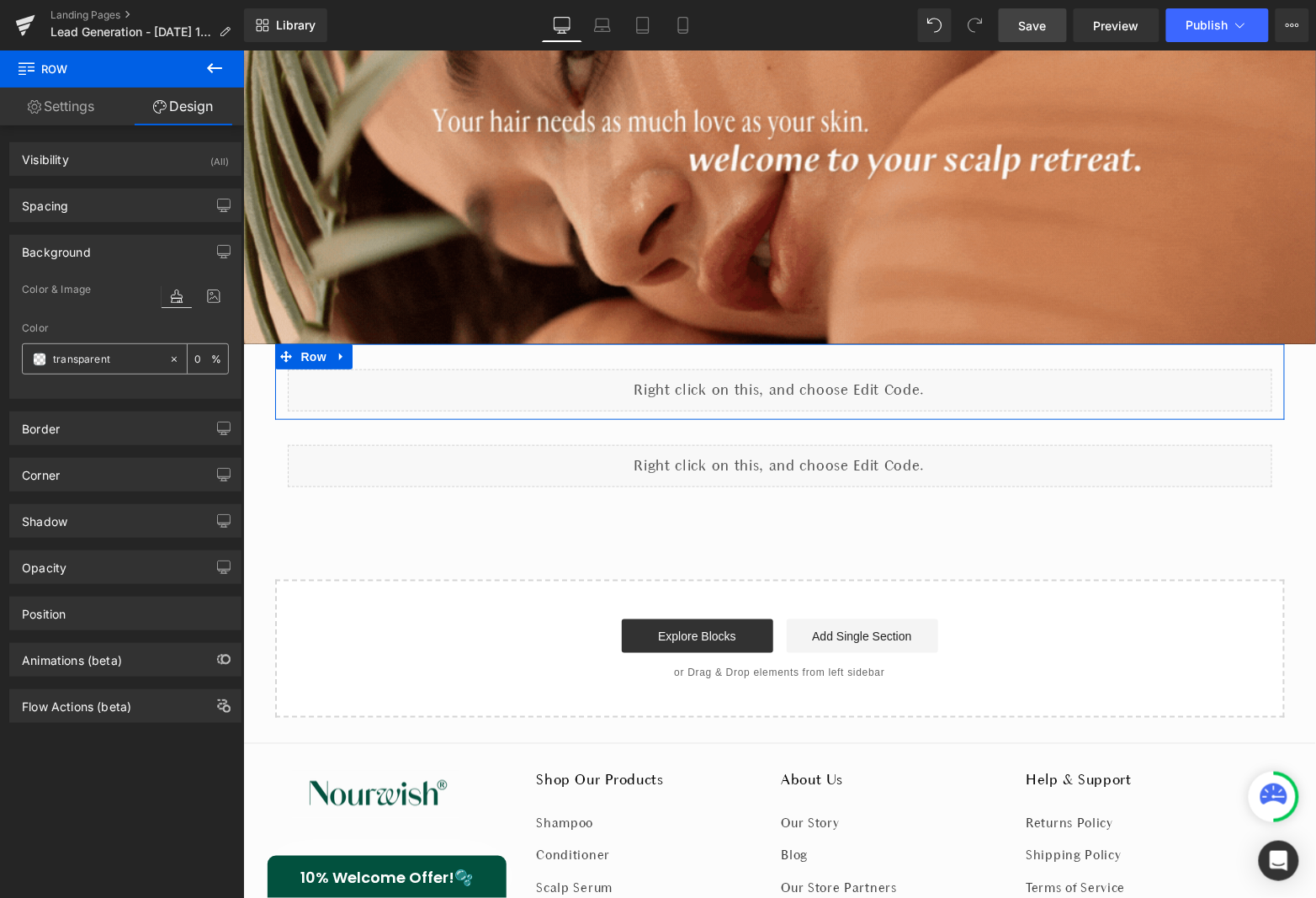
click at [116, 352] on input "transparent" at bounding box center [106, 359] width 107 height 19
paste input "b6d8d2"
type input "b6d8d2"
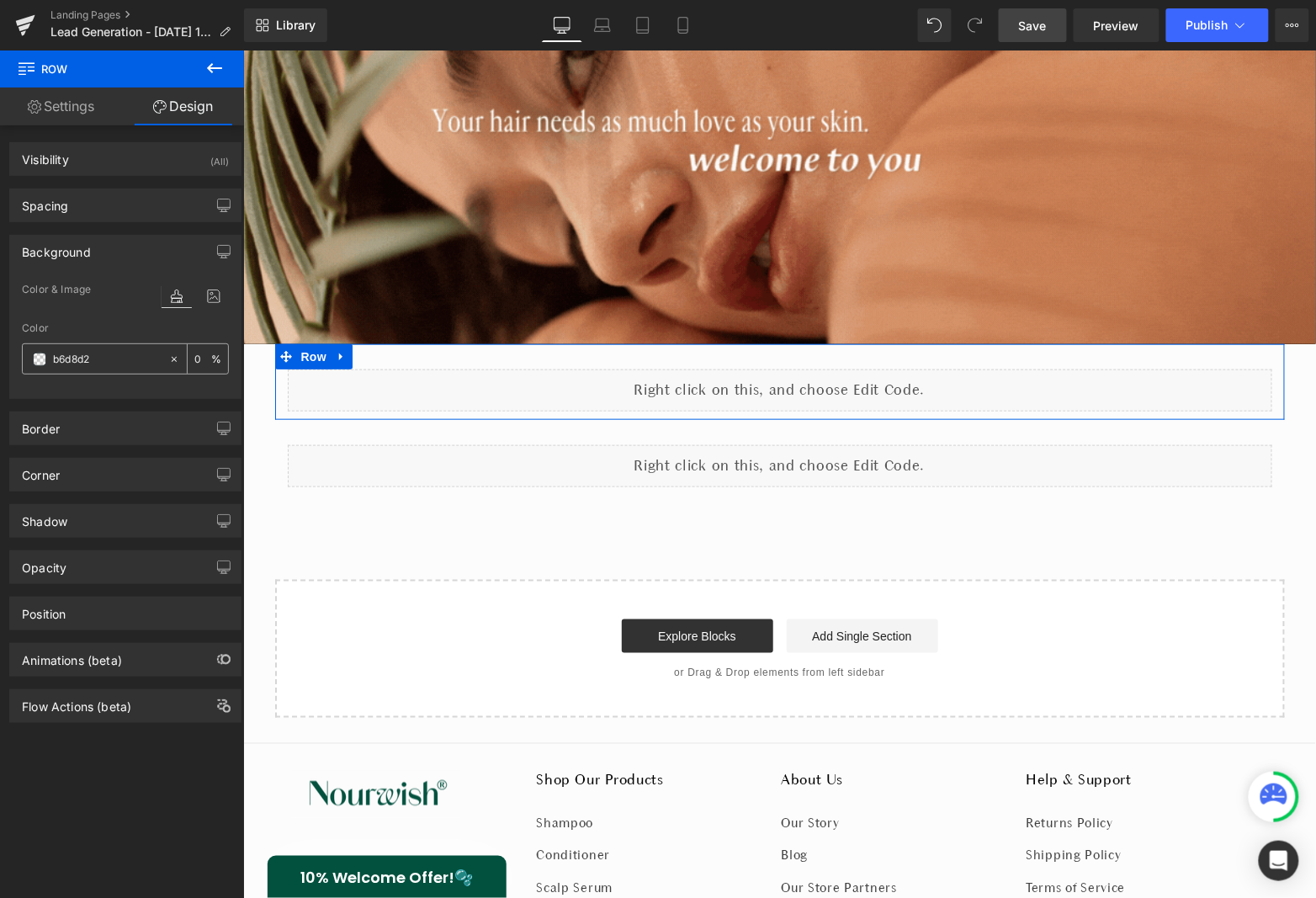
type input "100"
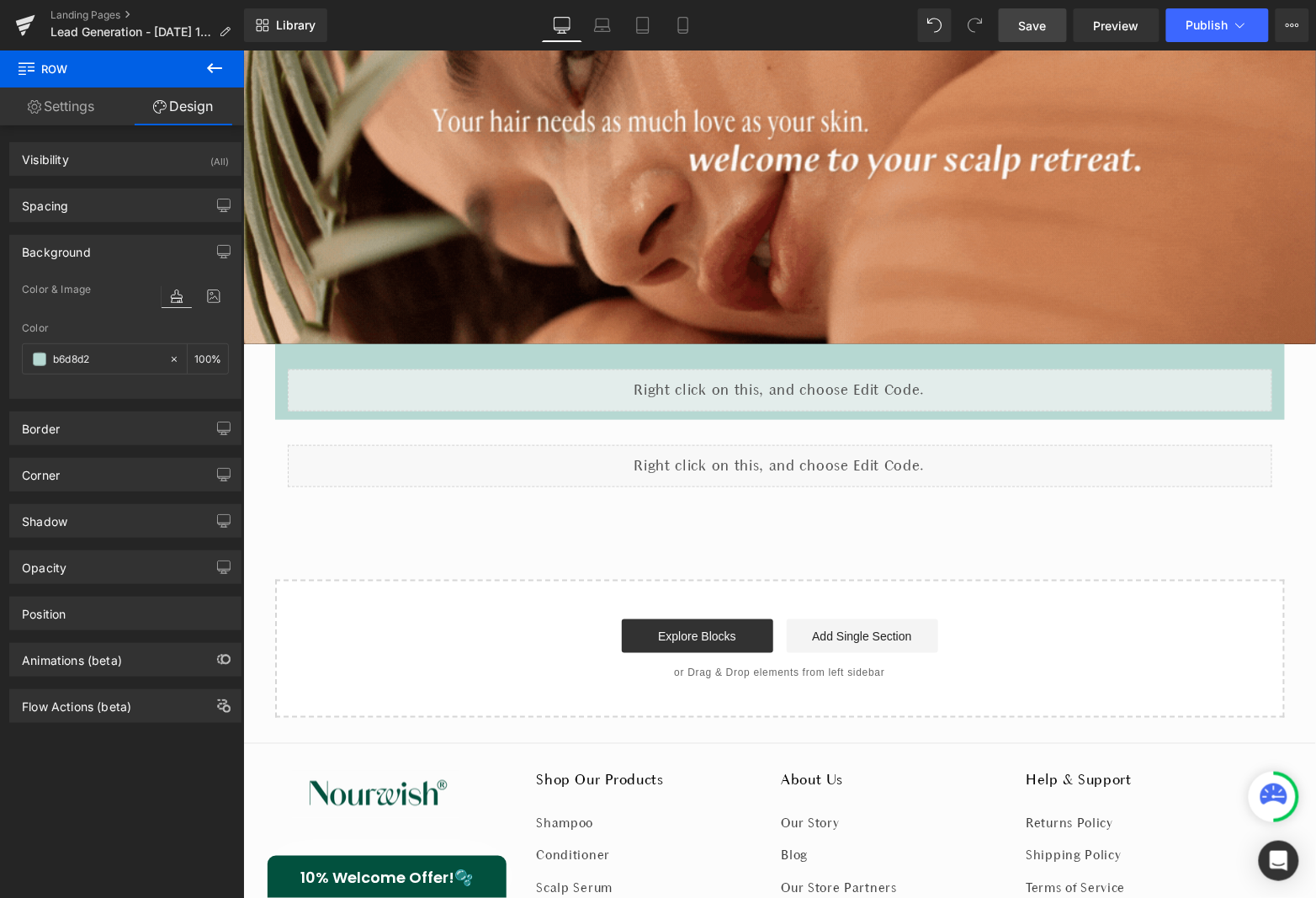
type input "#b6d8d2"
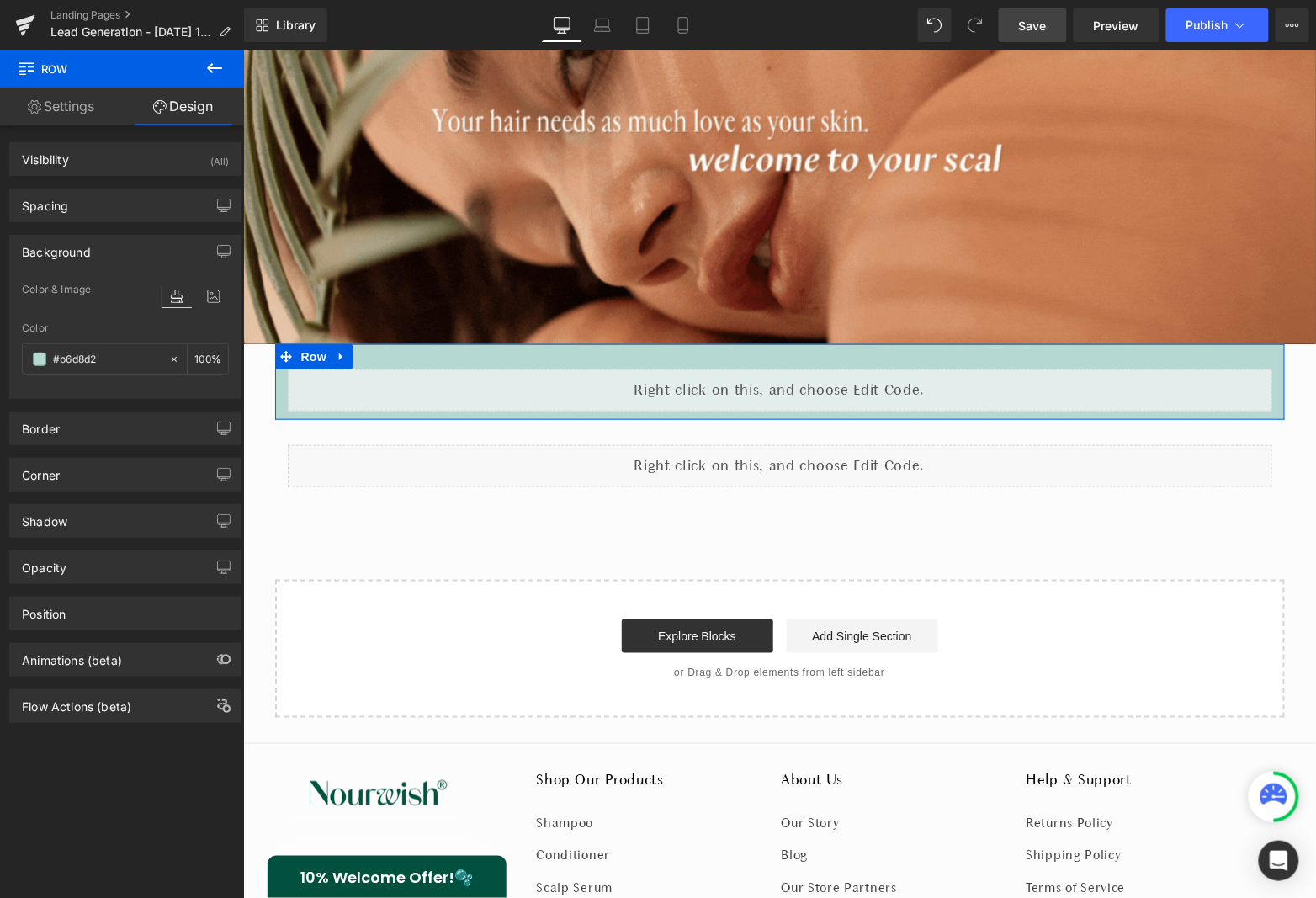
click at [373, 354] on div "Liquid Row" at bounding box center [779, 381] width 1010 height 76
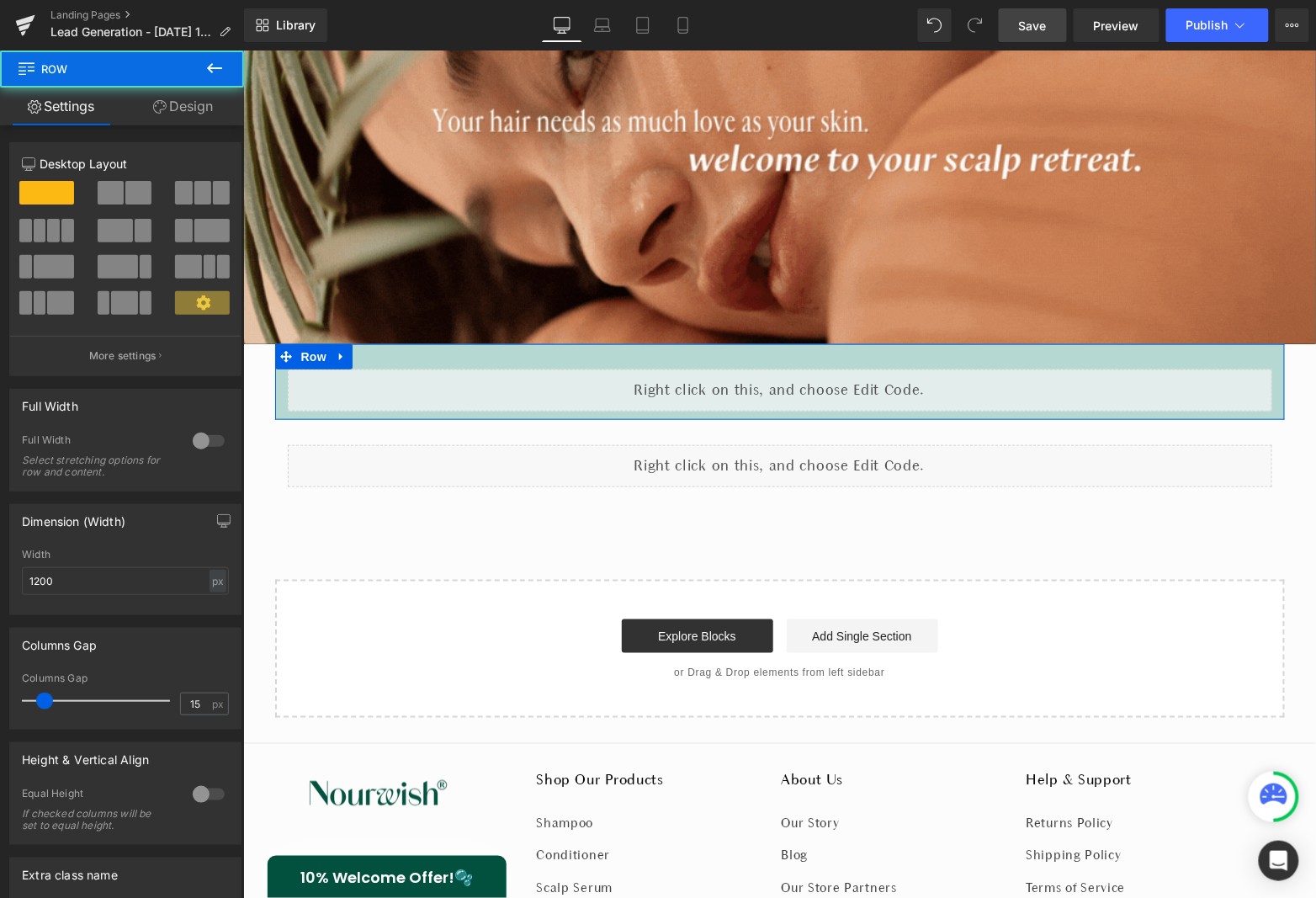
click at [194, 440] on div at bounding box center [208, 441] width 40 height 27
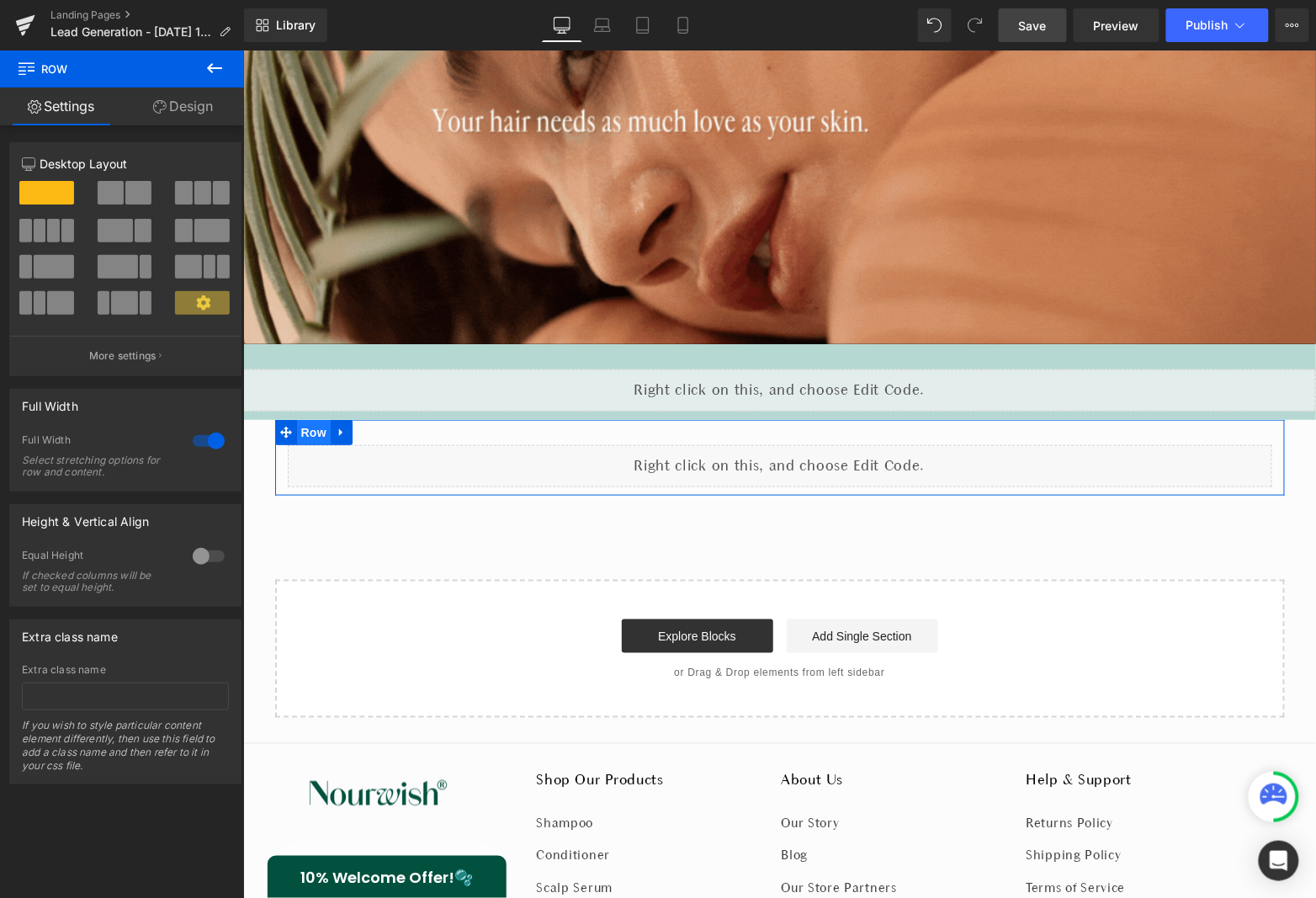
click at [303, 436] on span "Row" at bounding box center [313, 432] width 34 height 25
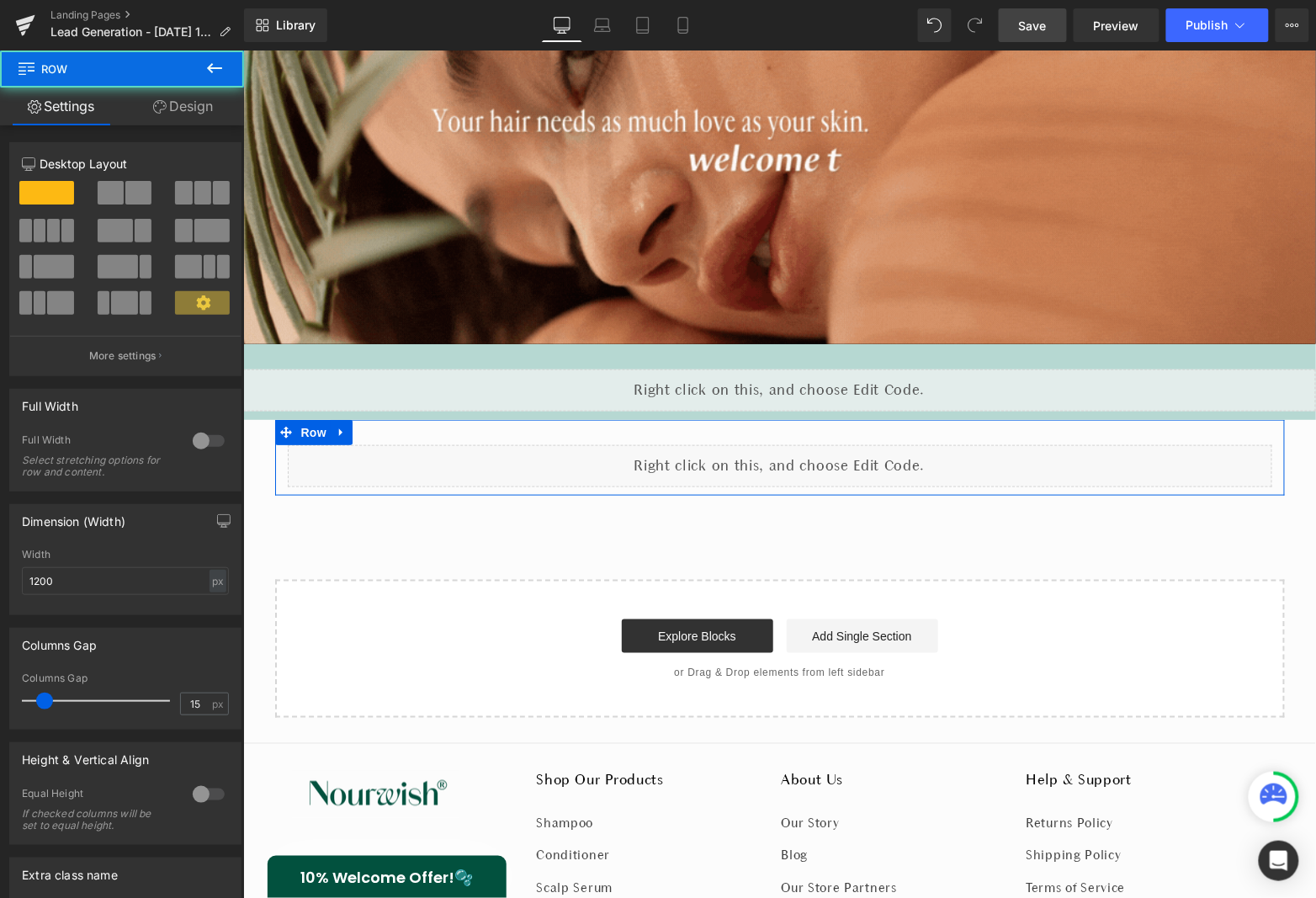
click at [206, 444] on div at bounding box center [208, 441] width 40 height 27
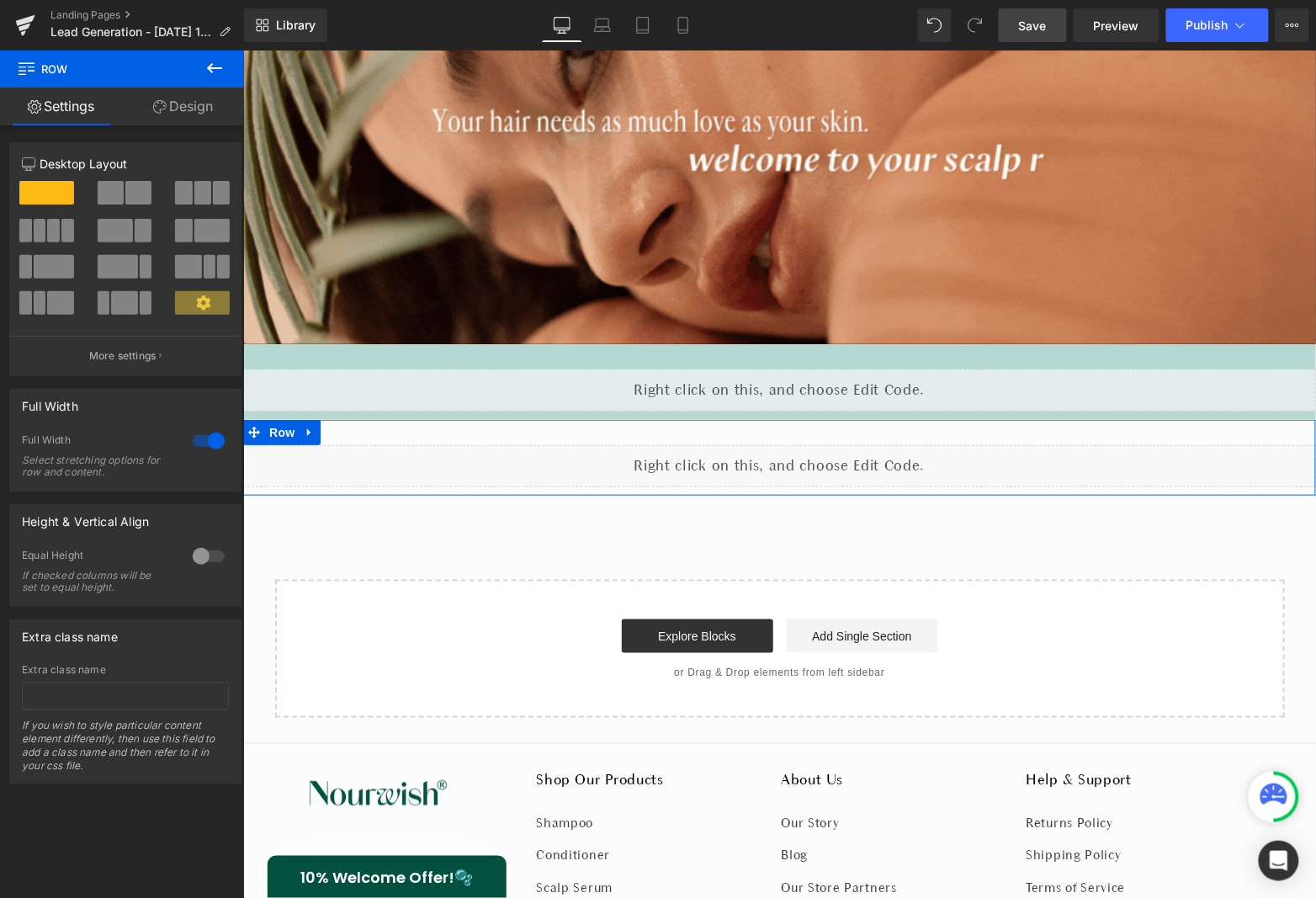
click at [200, 105] on link "Design" at bounding box center [182, 106] width 122 height 38
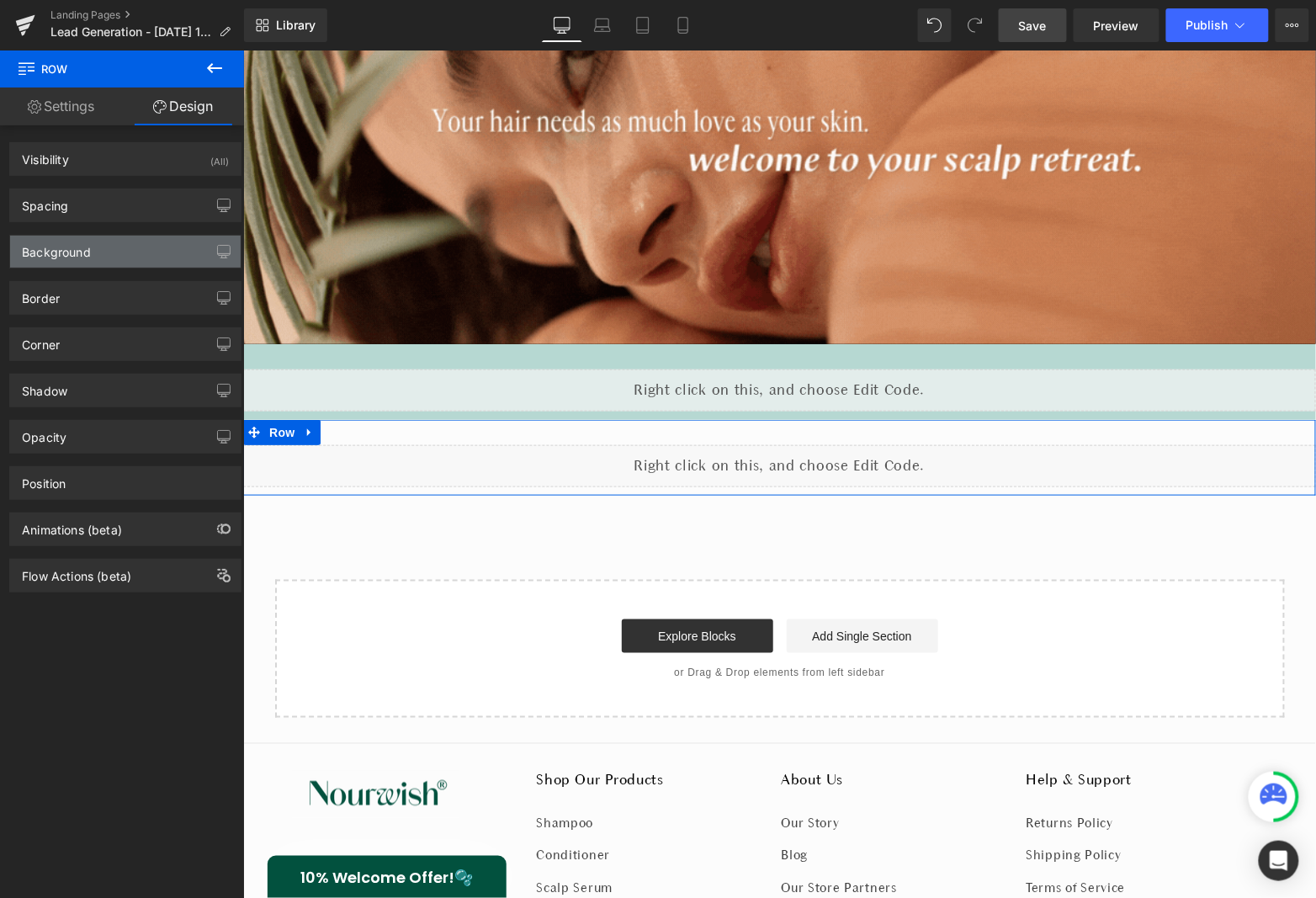
click at [142, 248] on div "Background" at bounding box center [125, 252] width 231 height 32
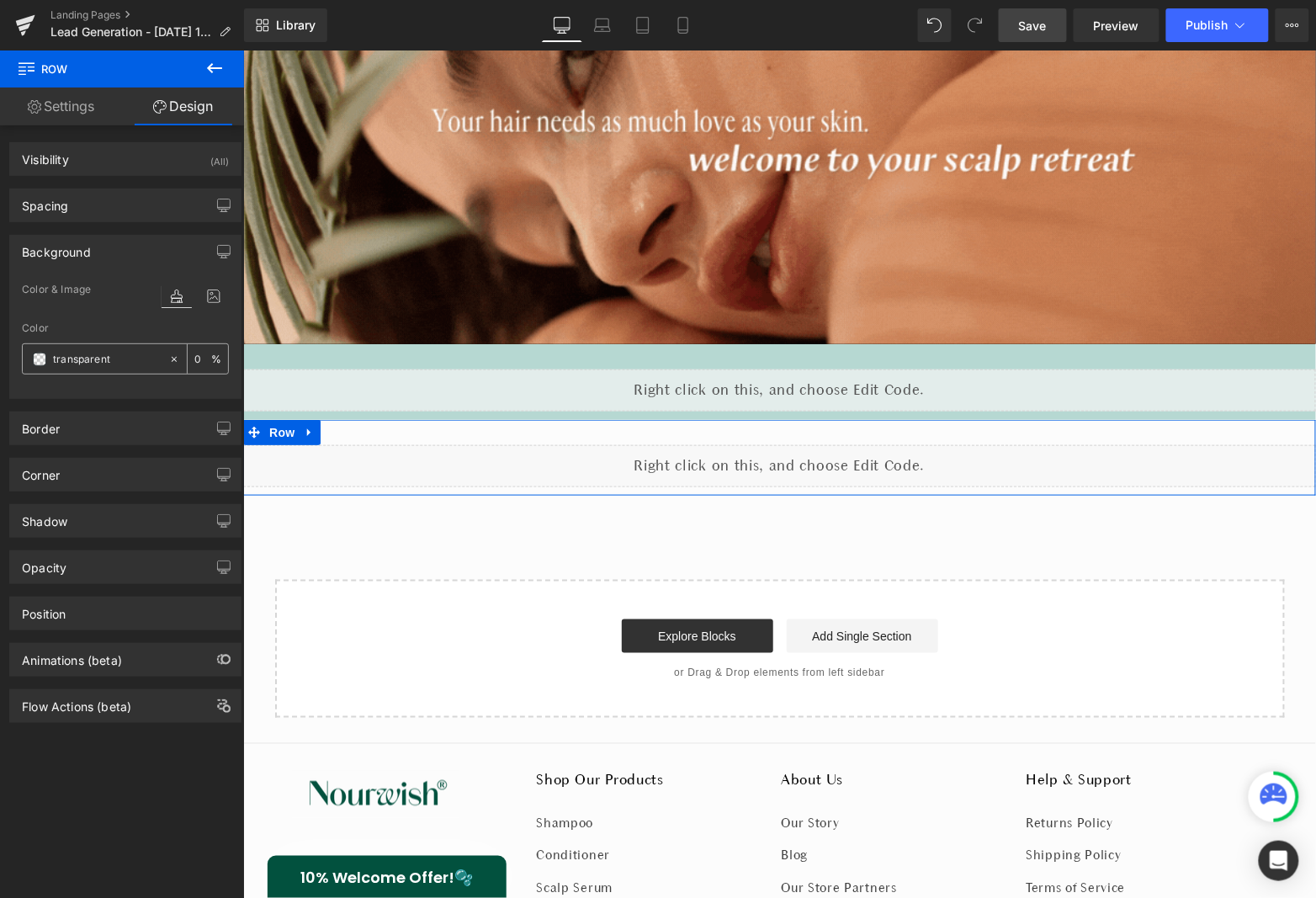
click at [97, 360] on input "transparent" at bounding box center [106, 359] width 107 height 19
paste input "b6d8d2"
type input "b6d8d2"
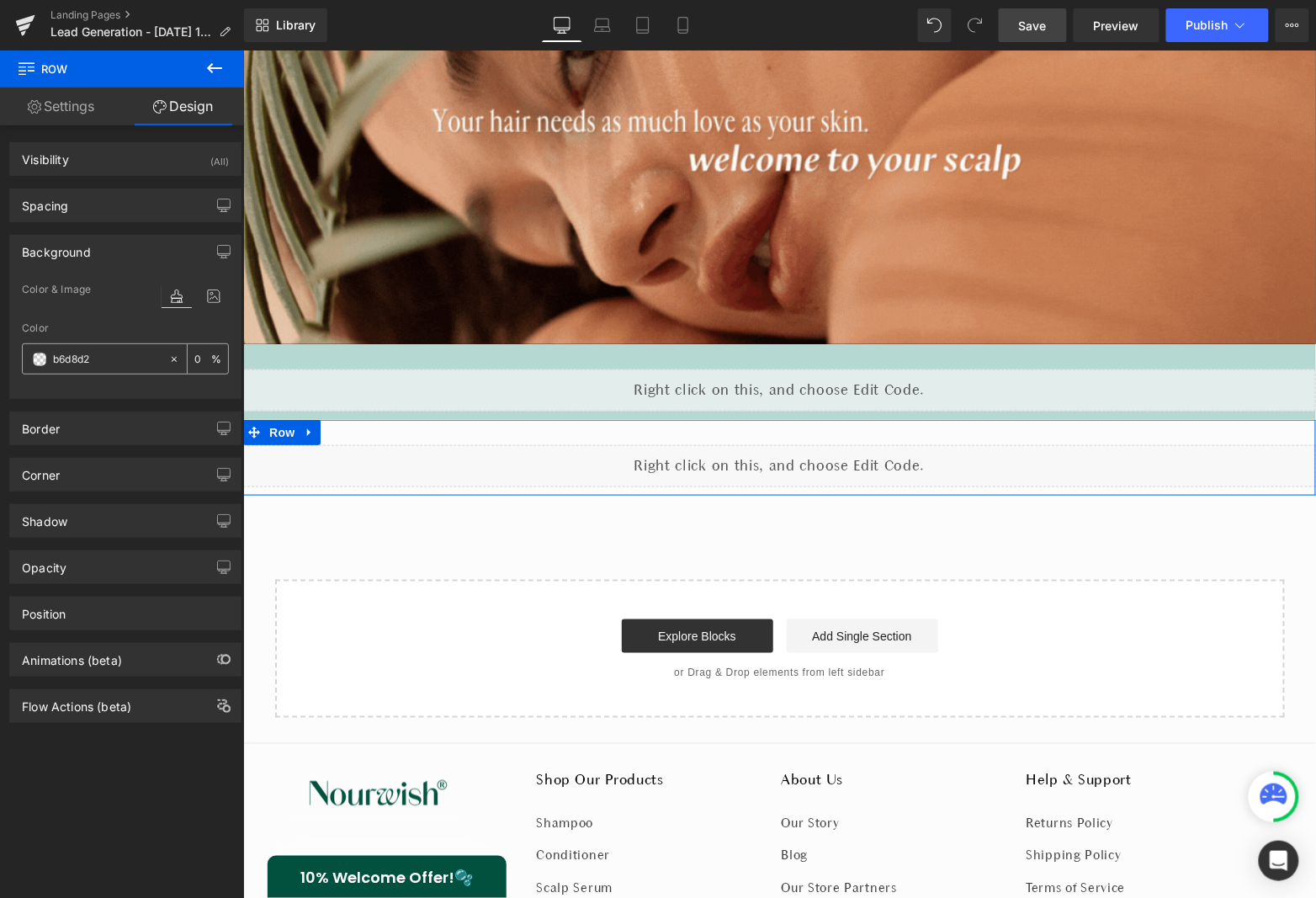
type input "100"
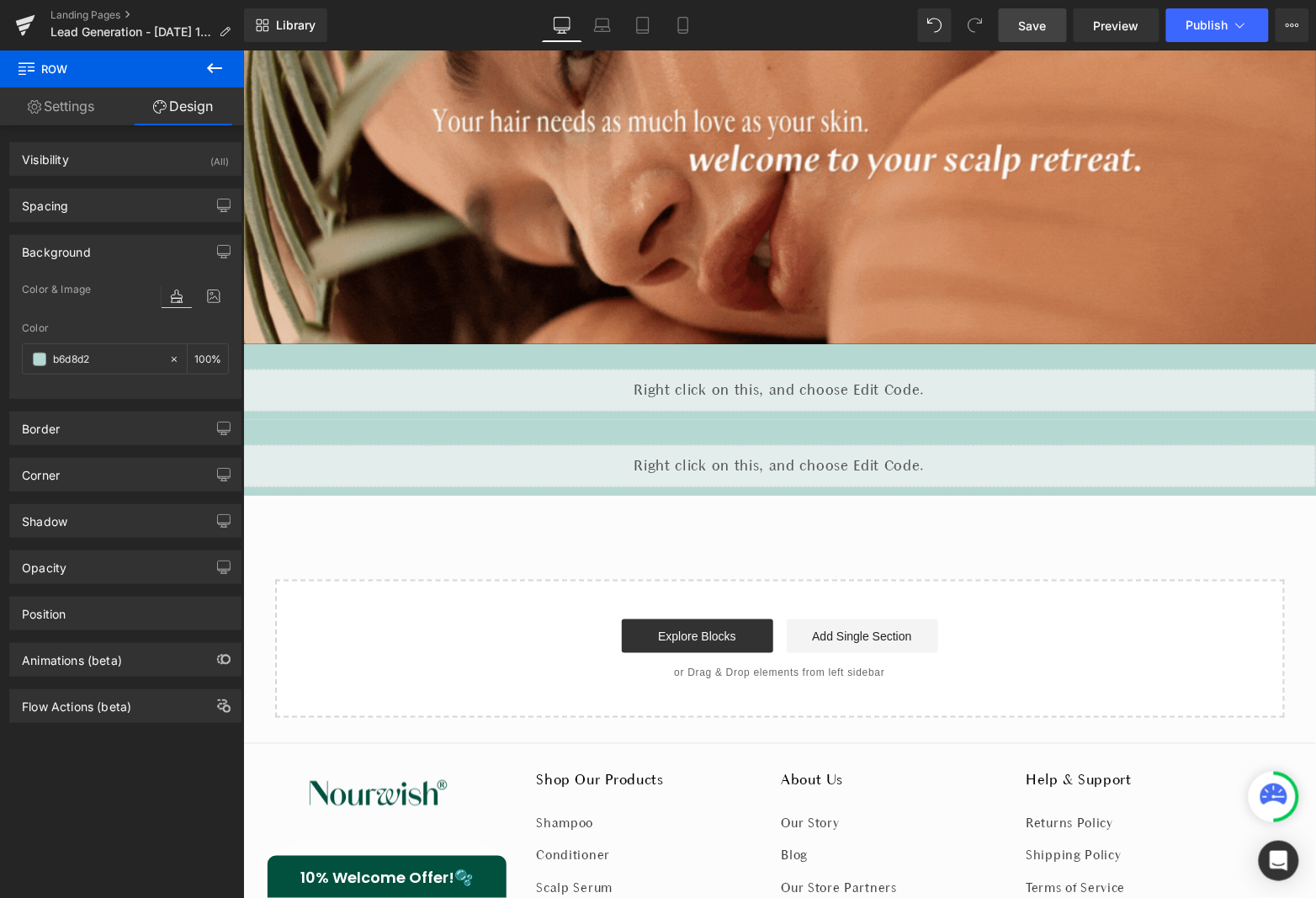
type input "#b6d8d2"
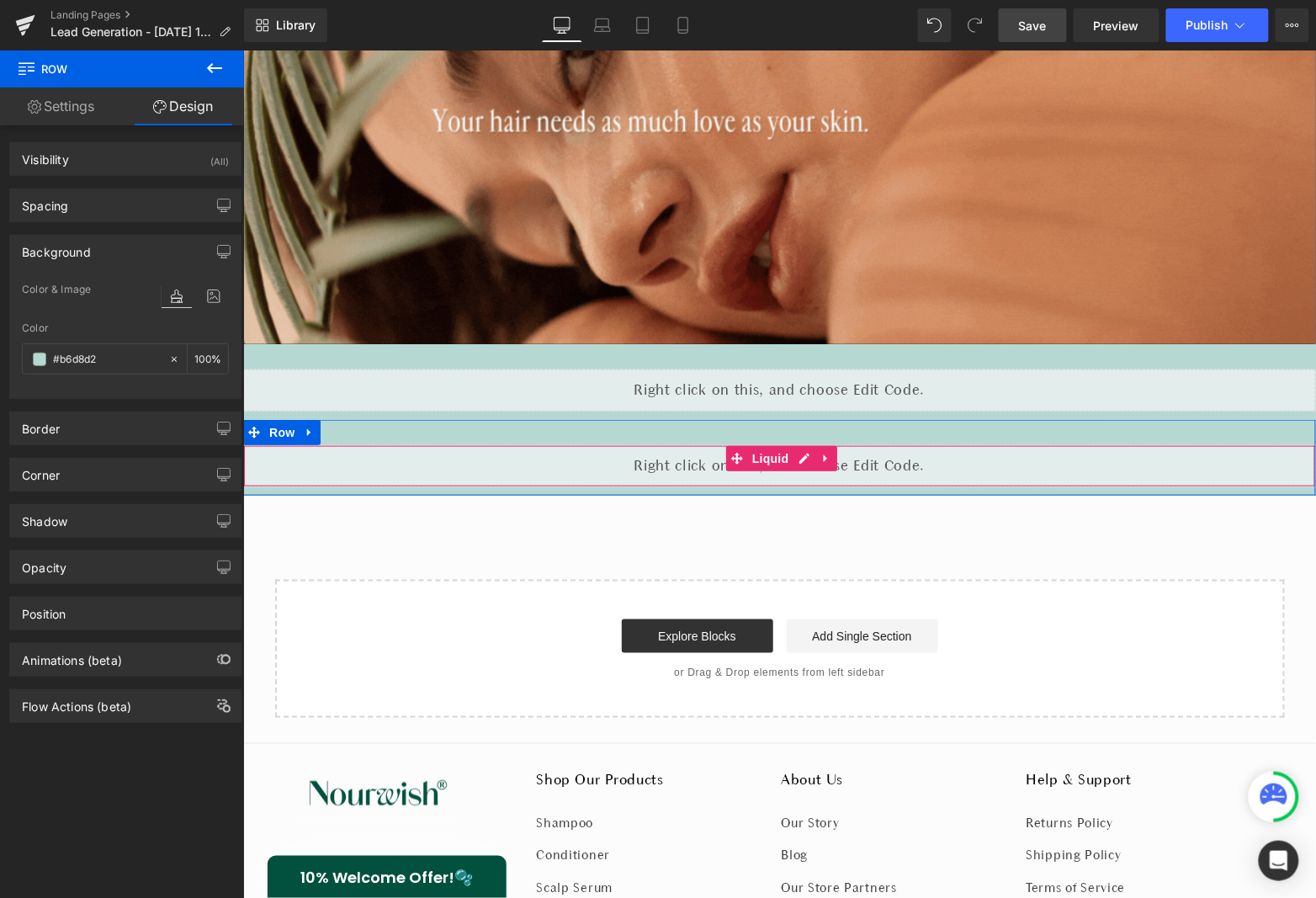
click at [600, 449] on div "Liquid" at bounding box center [779, 465] width 1073 height 42
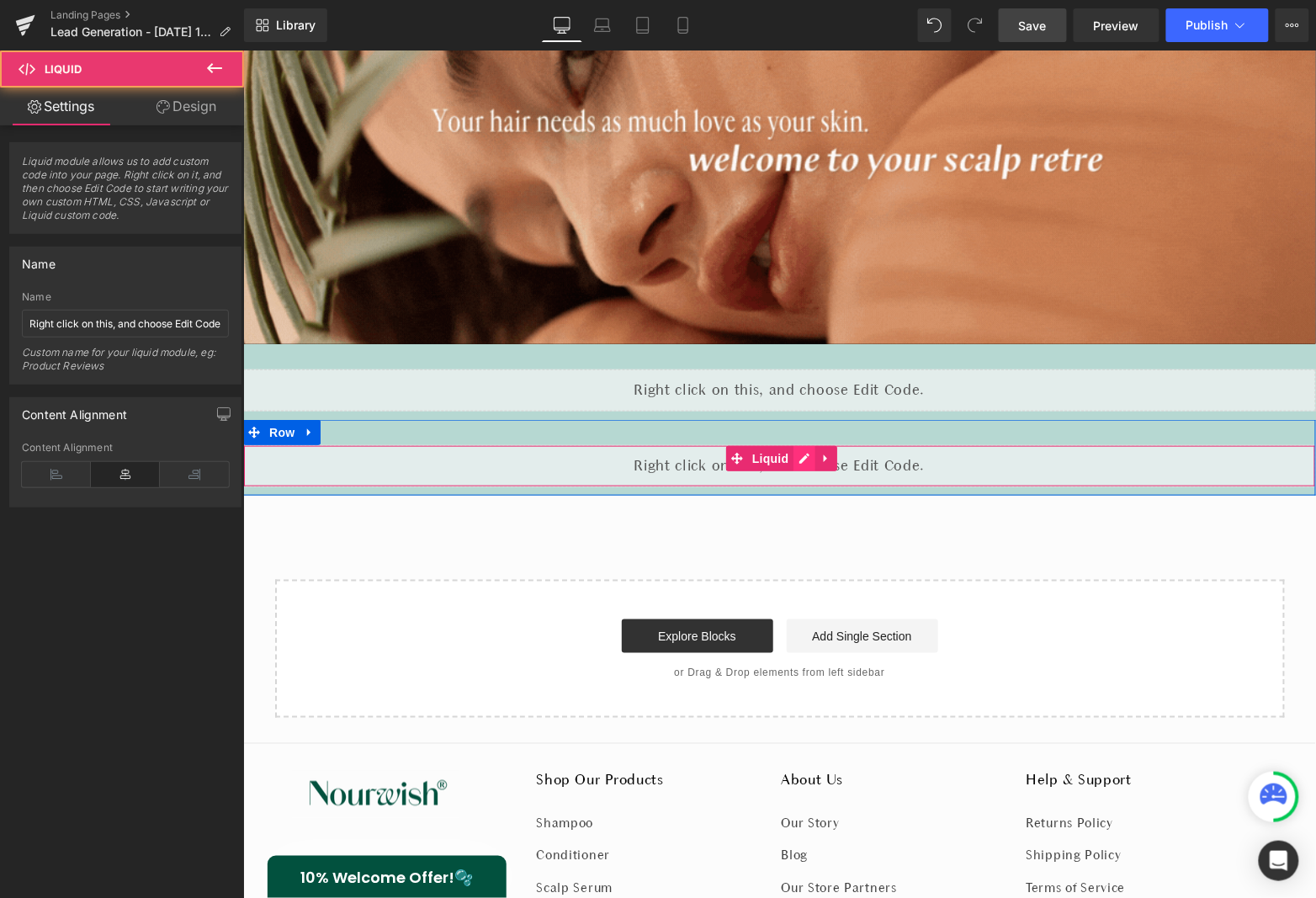
click at [799, 456] on div "Liquid" at bounding box center [779, 465] width 1073 height 42
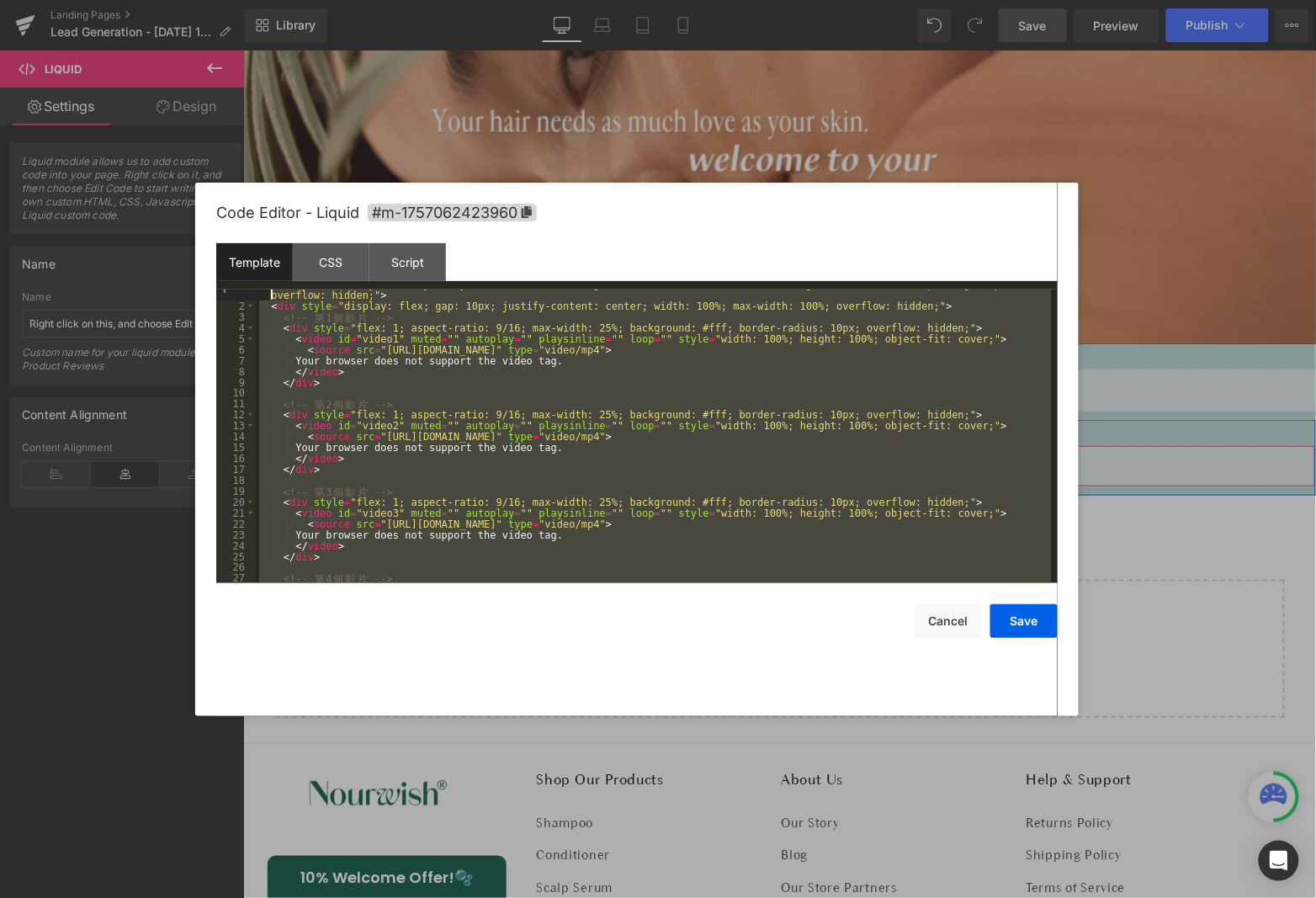
scroll to position [0, 0]
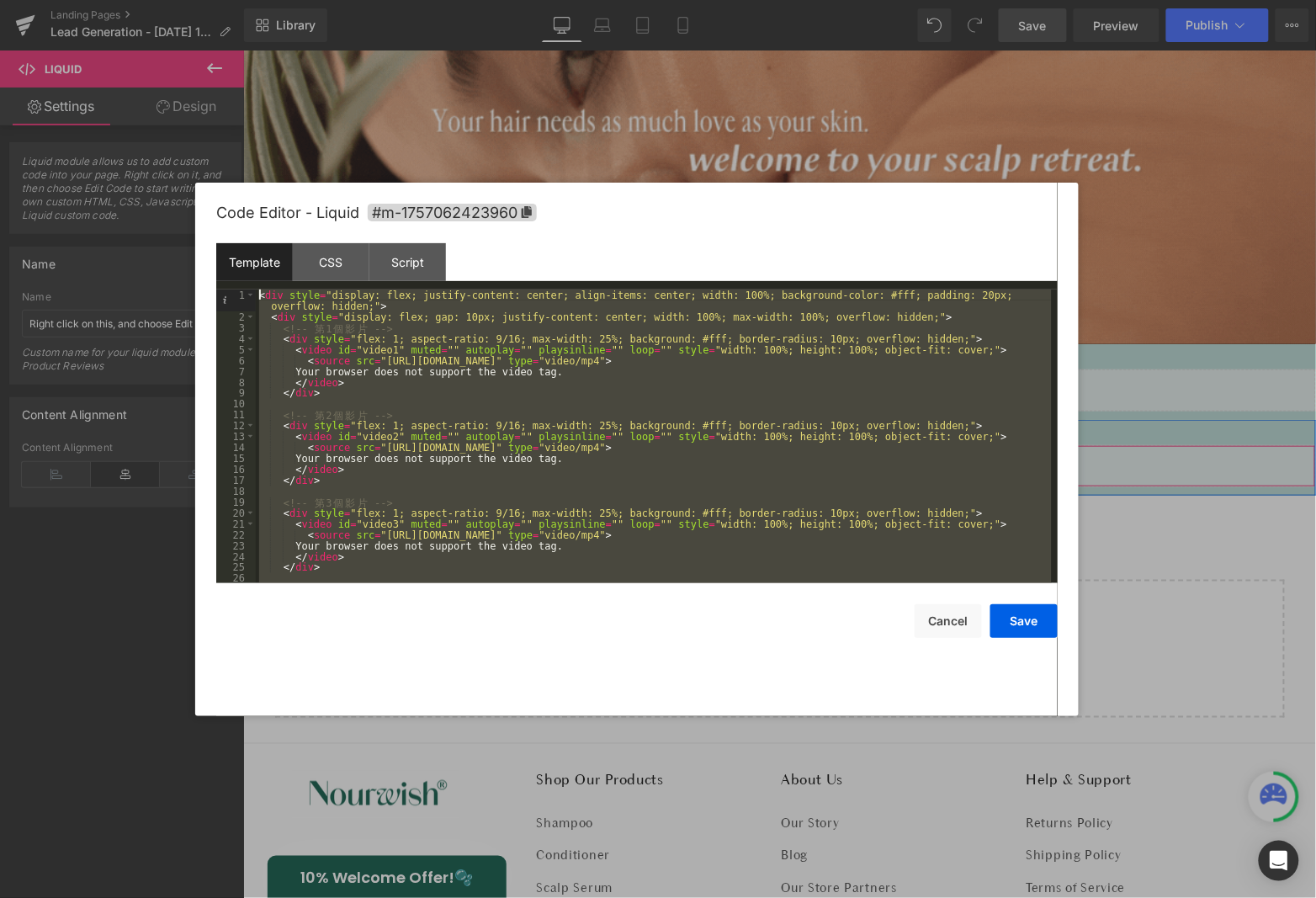
drag, startPoint x: 339, startPoint y: 574, endPoint x: 250, endPoint y: 245, distance: 340.8
click at [250, 245] on div "Template CSS Script Data 1 2 3 4 5 6 7 8 9 10 11 12 13 14 15 16 17 18 19 20 21 …" at bounding box center [637, 412] width 841 height 340
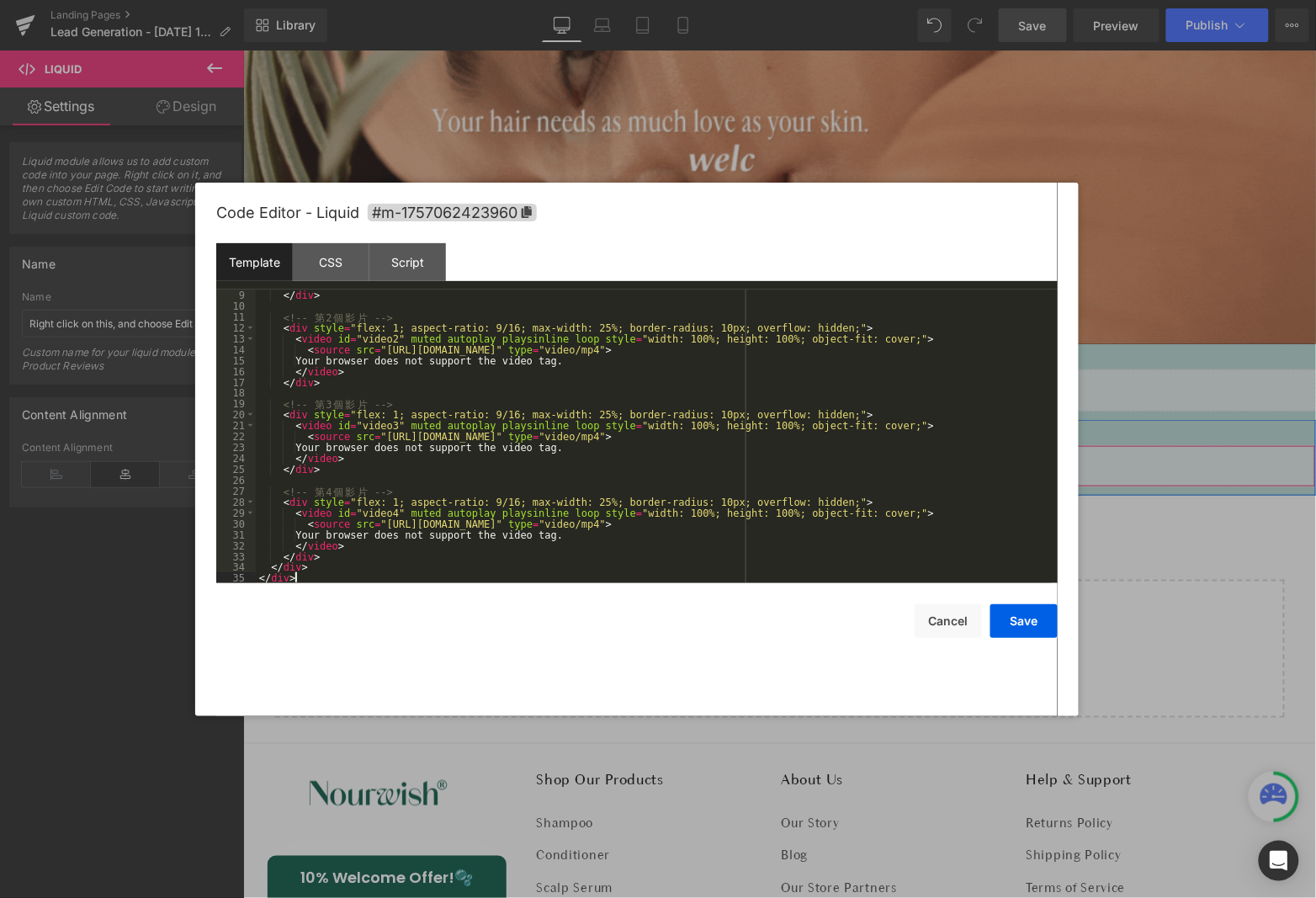
scroll to position [86, 0]
click at [1030, 621] on button "Save" at bounding box center [1024, 621] width 67 height 34
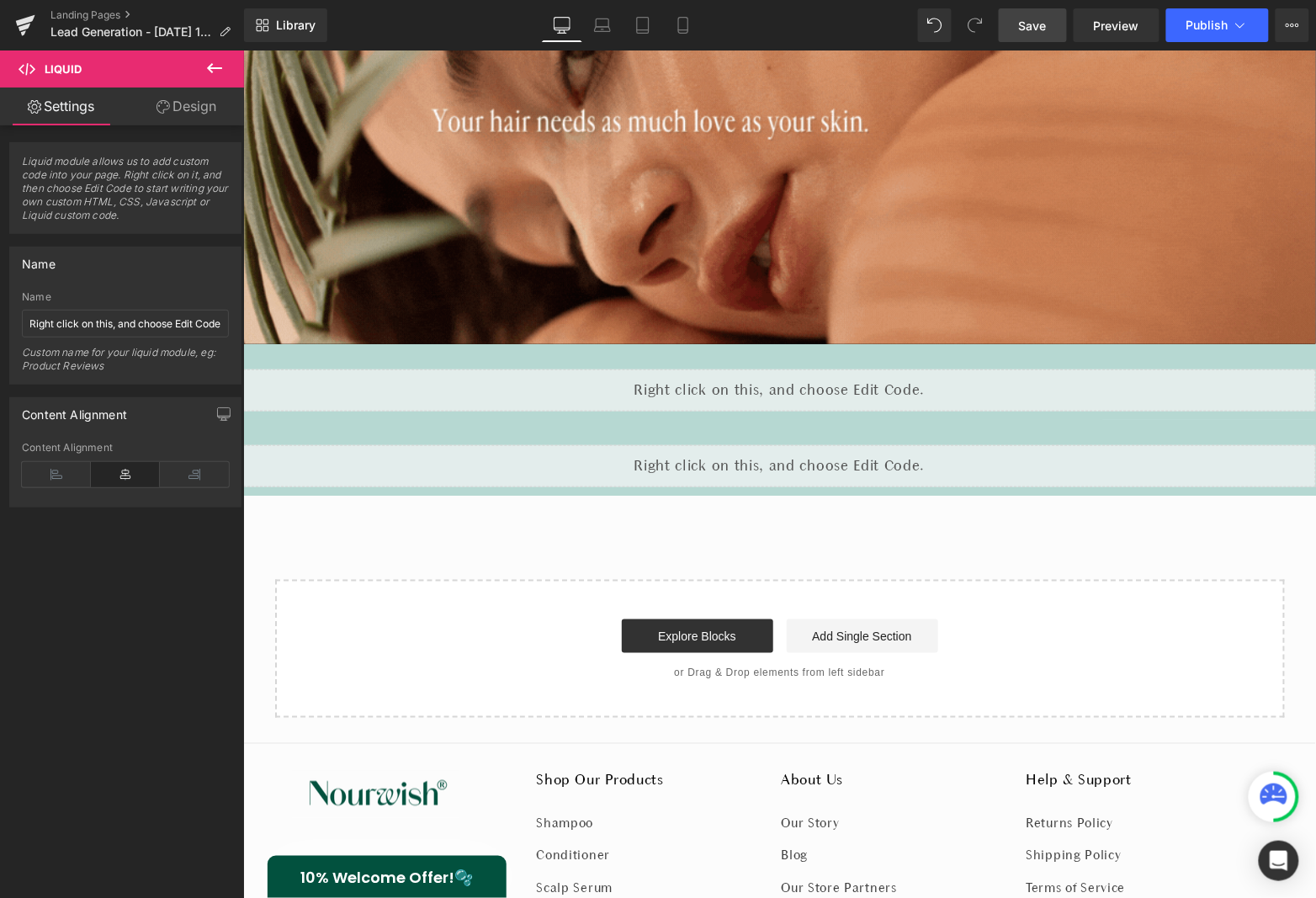
click at [1039, 20] on span "Save" at bounding box center [1032, 25] width 27 height 18
